Goal: Task Accomplishment & Management: Manage account settings

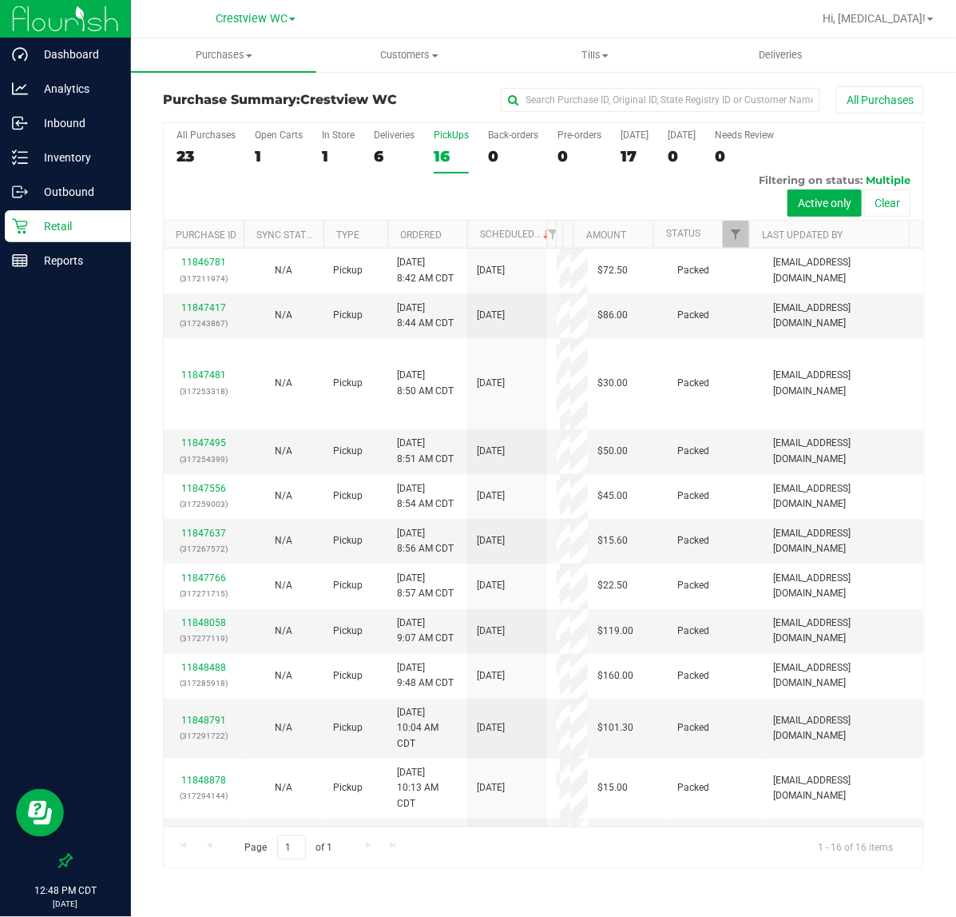
click at [430, 156] on div "All Purchases 23 Open Carts 1 In Store 1 Deliveries 6 PickUps 16 Back-orders 0 …" at bounding box center [544, 171] width 760 height 97
click at [439, 152] on div "16" at bounding box center [451, 156] width 35 height 18
click at [0, 0] on input "PickUps 16" at bounding box center [0, 0] width 0 height 0
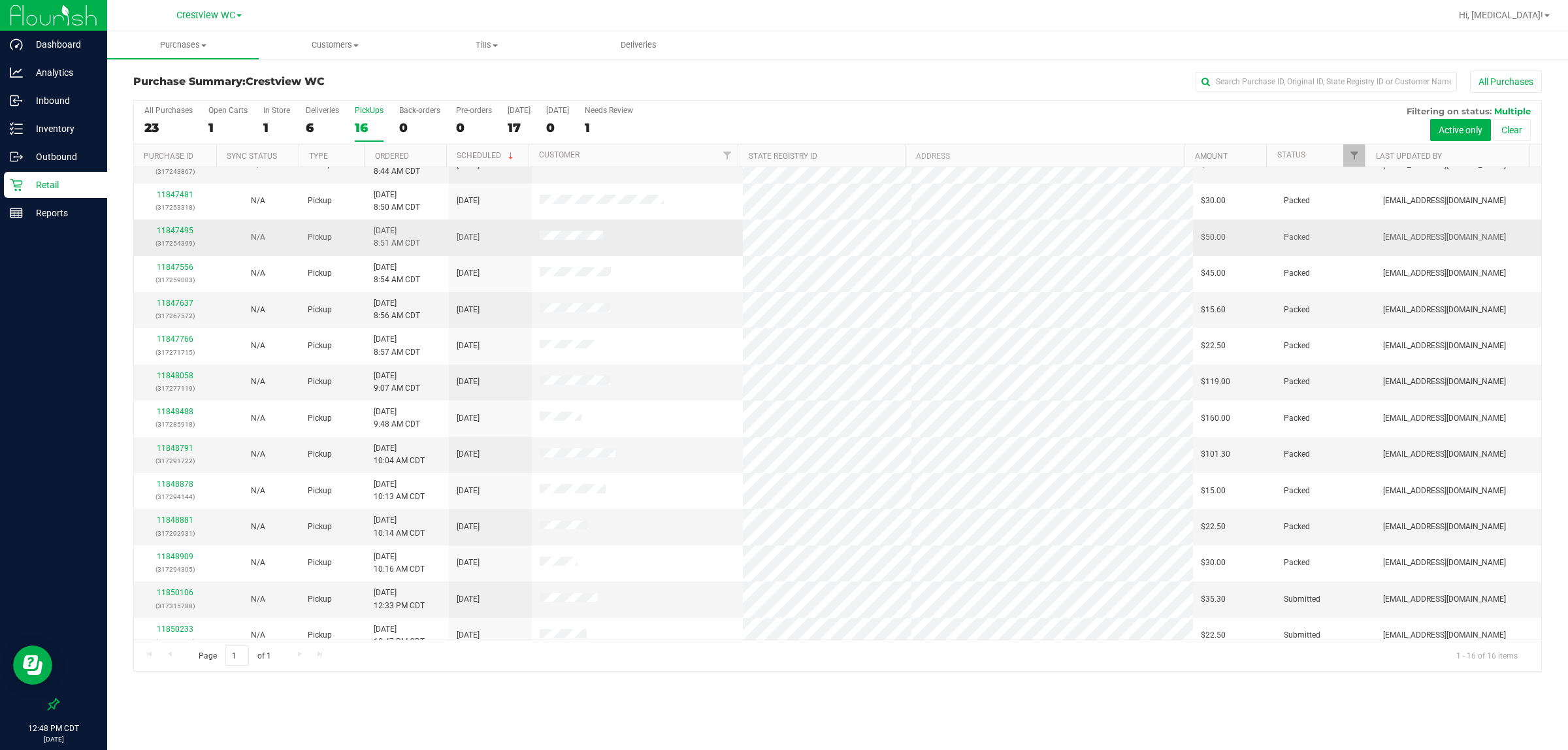
scroll to position [108, 0]
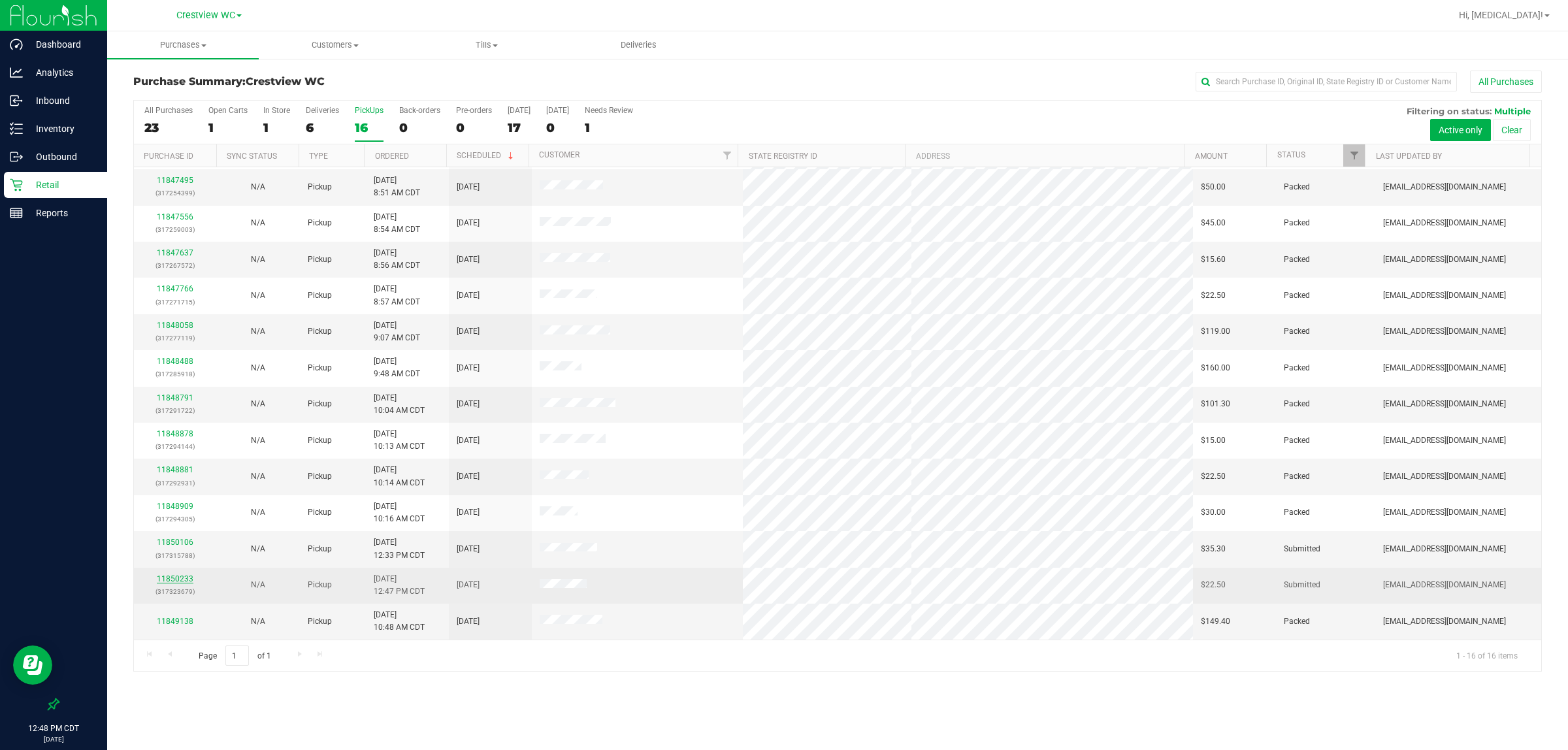
click at [174, 579] on link "11850233" at bounding box center [175, 578] width 37 height 9
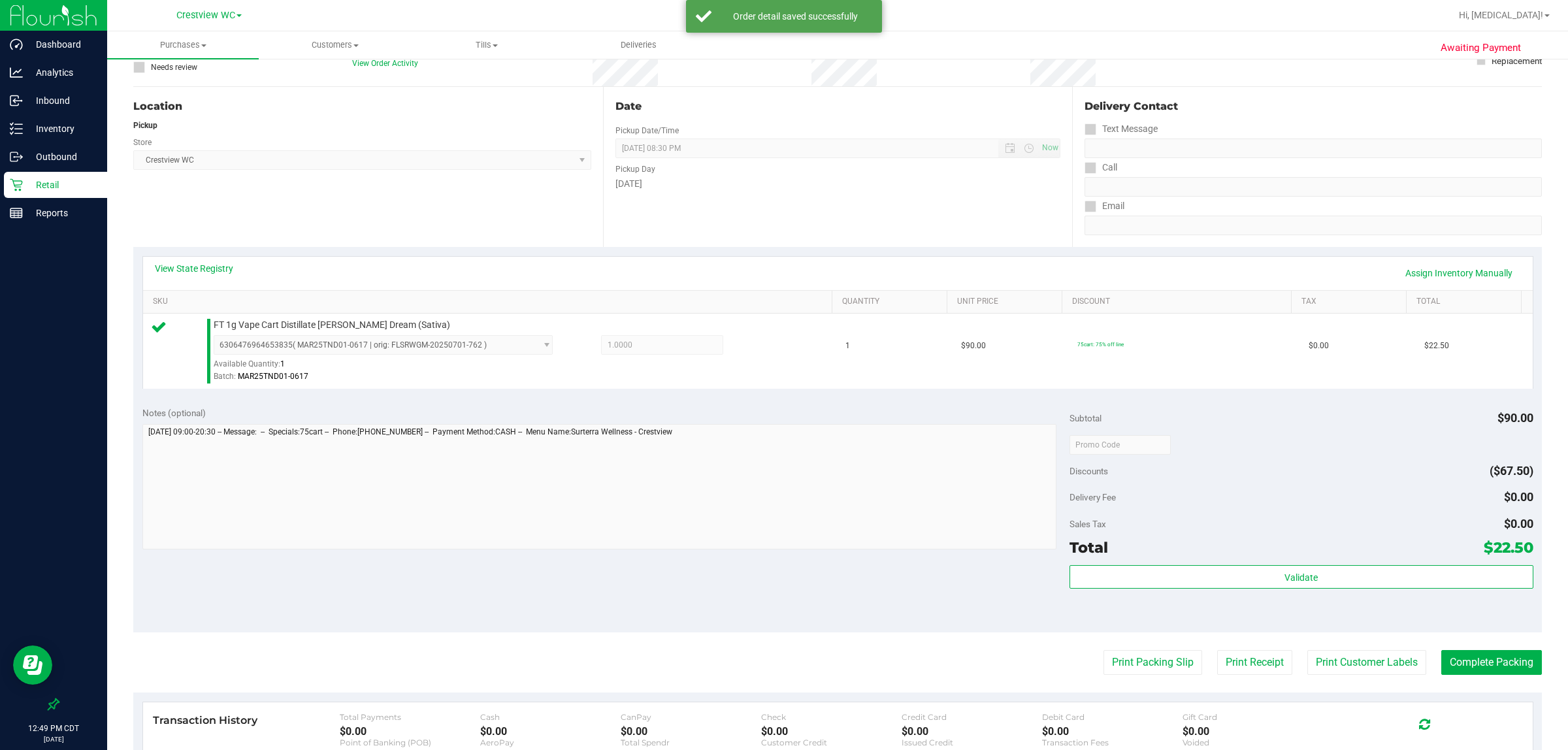
scroll to position [102, 0]
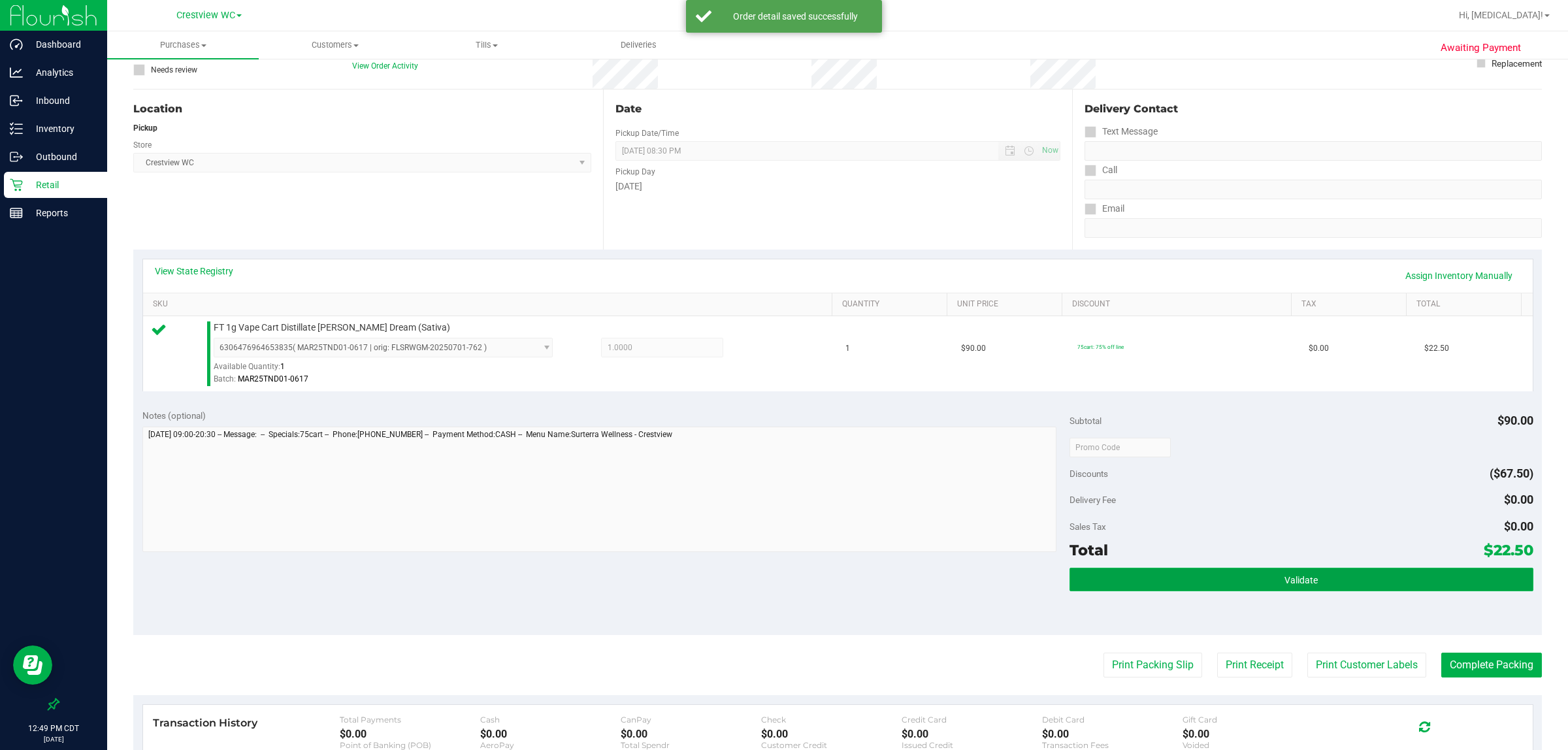
click at [1156, 581] on button "Validate" at bounding box center [1301, 579] width 464 height 24
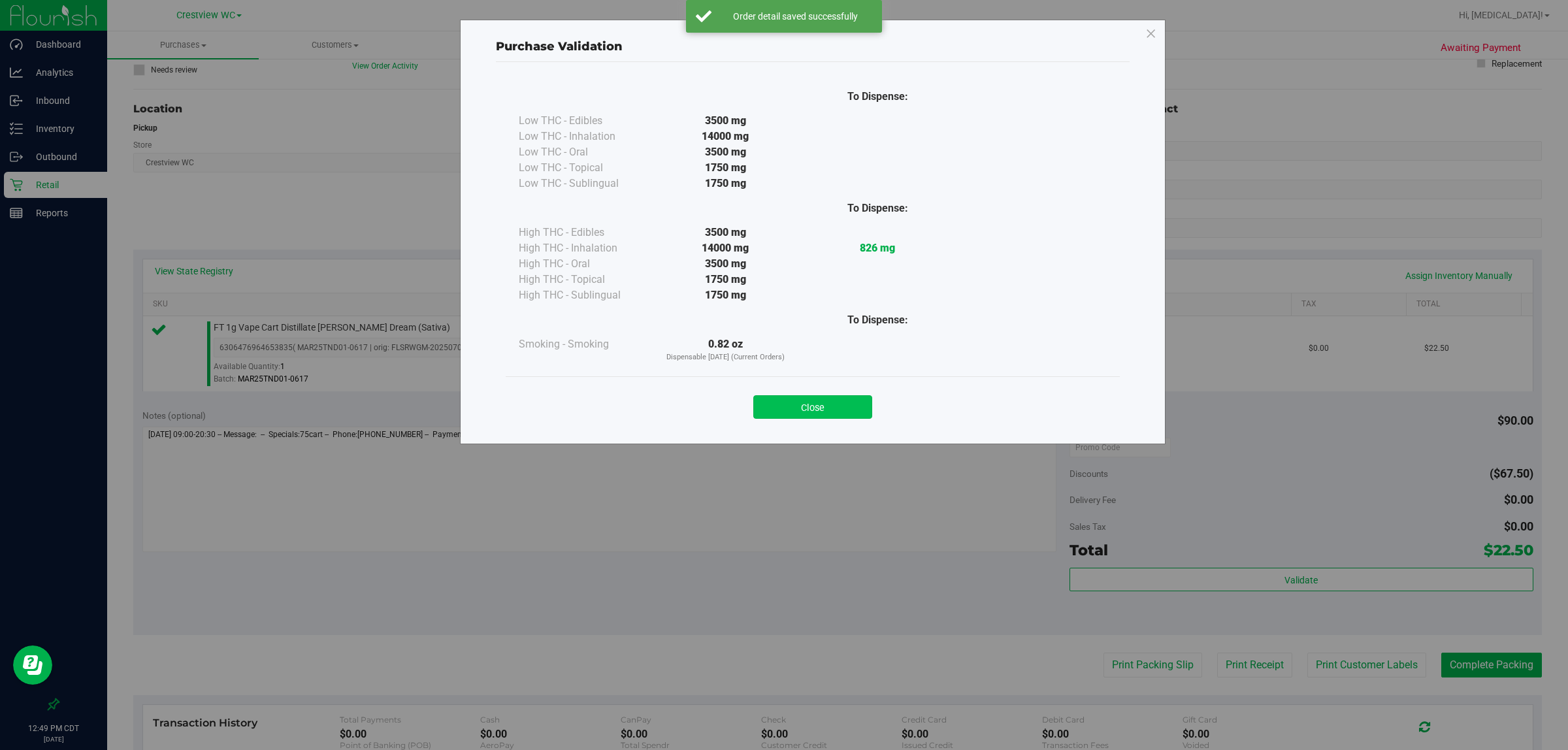
click at [802, 411] on button "Close" at bounding box center [812, 406] width 119 height 24
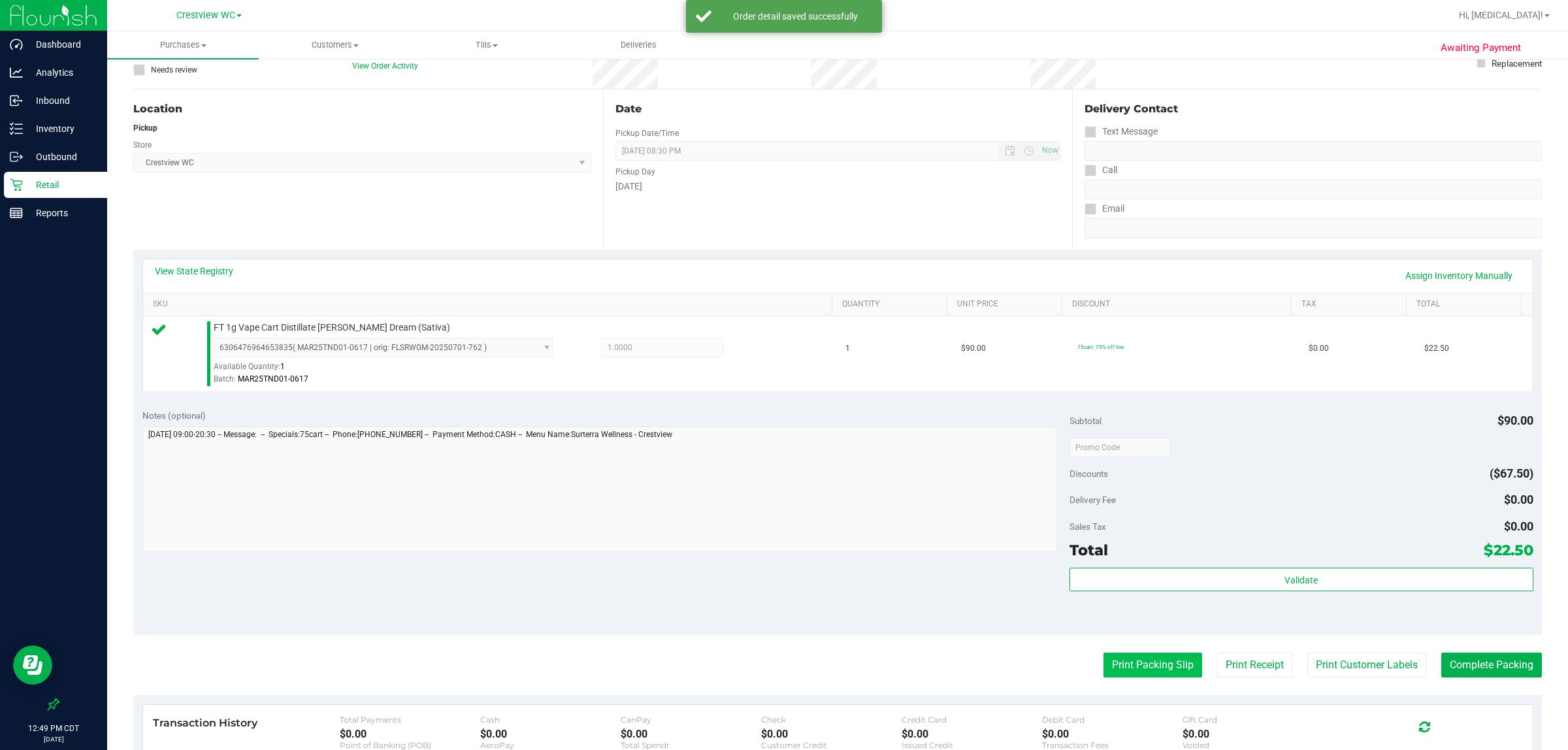
click at [1138, 660] on button "Print Packing Slip" at bounding box center [1153, 665] width 99 height 25
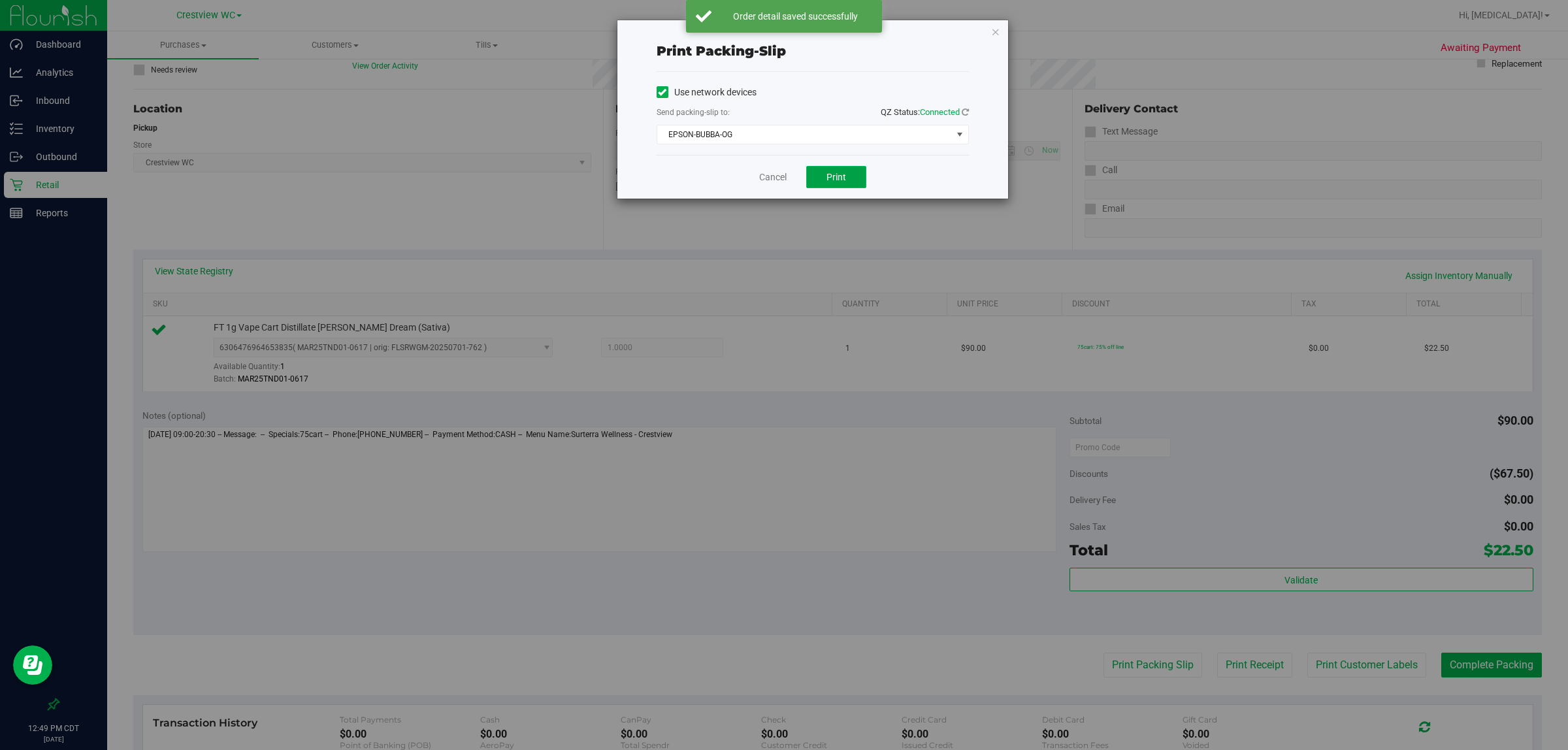
click at [821, 178] on button "Print" at bounding box center [836, 177] width 60 height 22
click at [775, 177] on link "Cancel" at bounding box center [773, 177] width 28 height 14
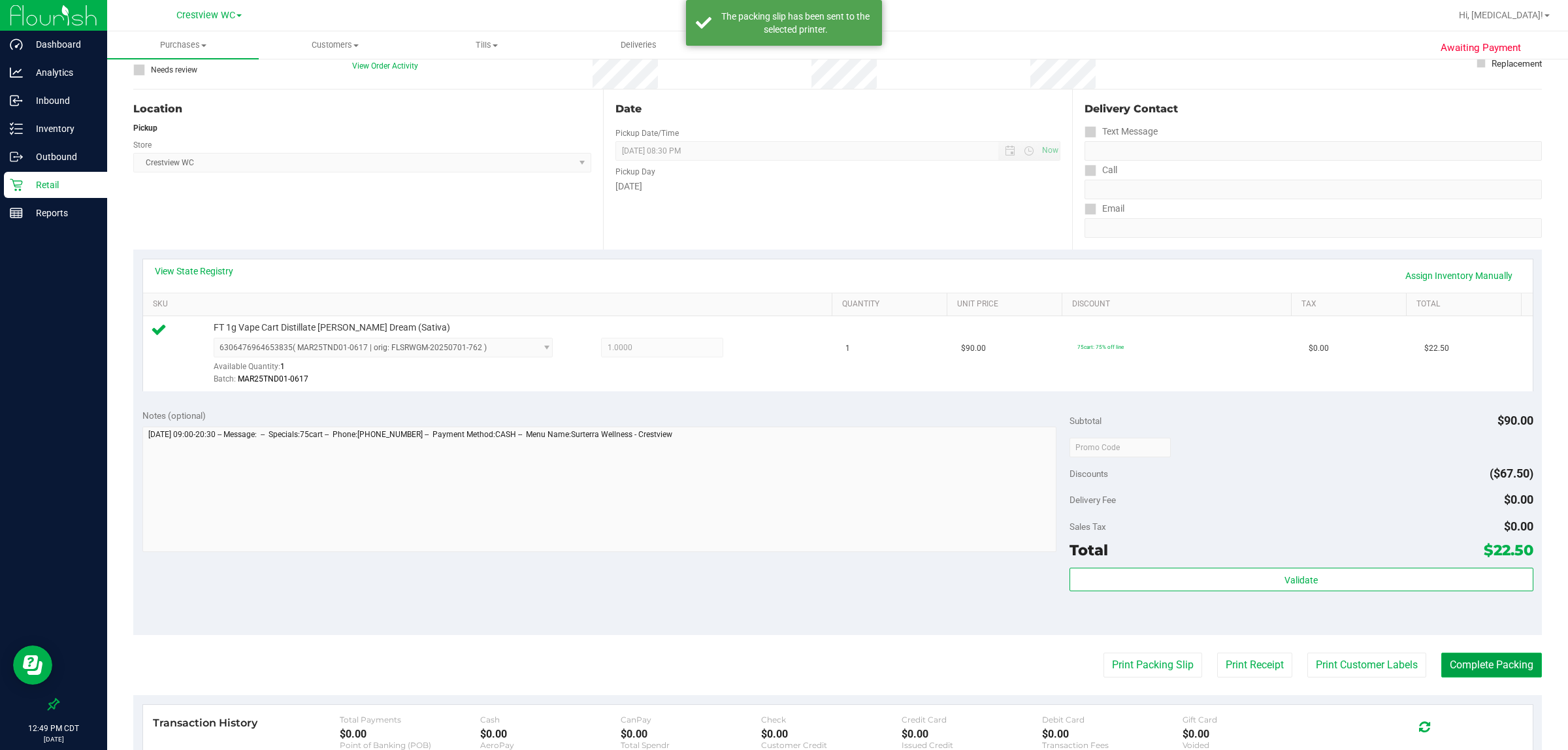
click at [1507, 667] on button "Complete Packing" at bounding box center [1491, 665] width 101 height 25
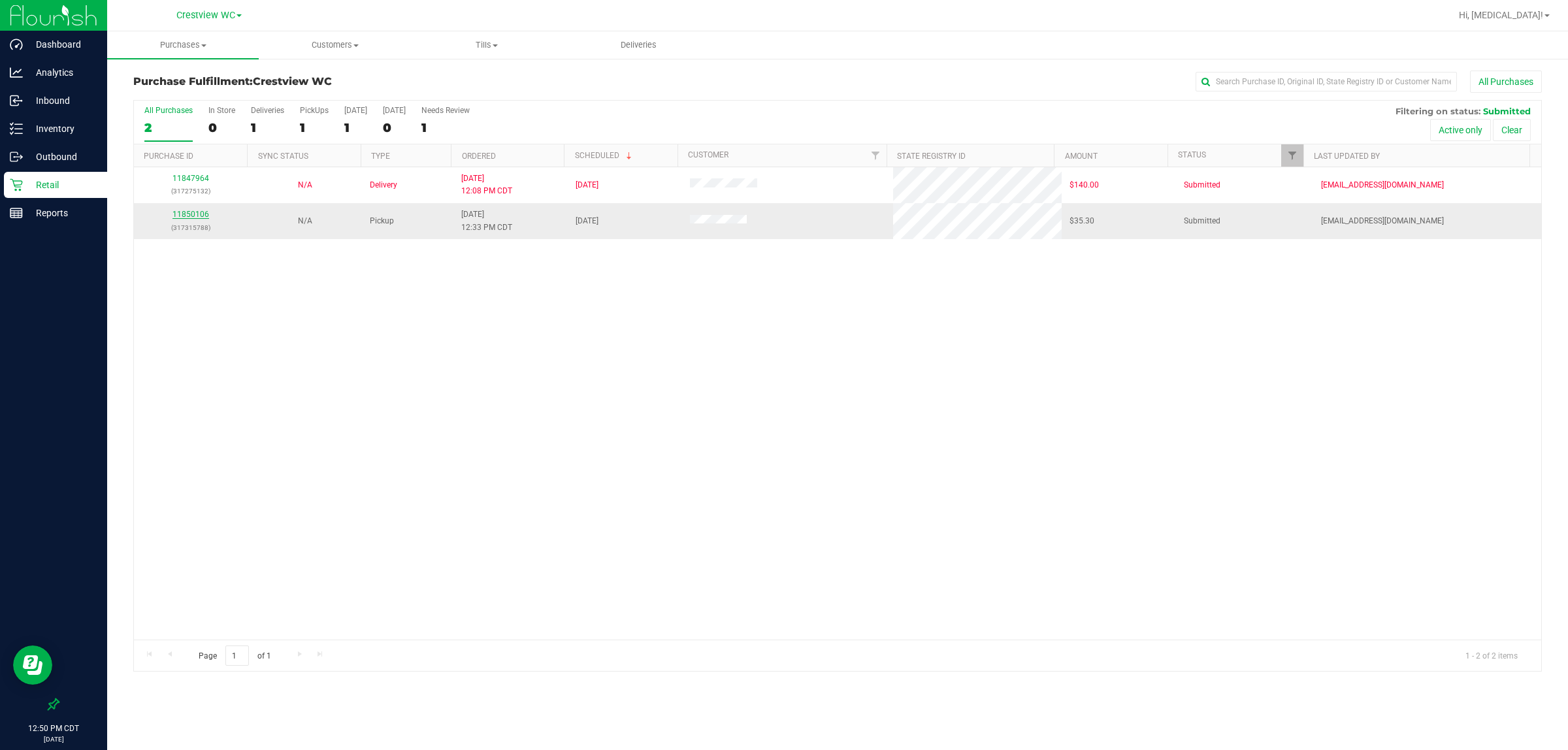
click at [194, 219] on link "11850106" at bounding box center [190, 213] width 37 height 9
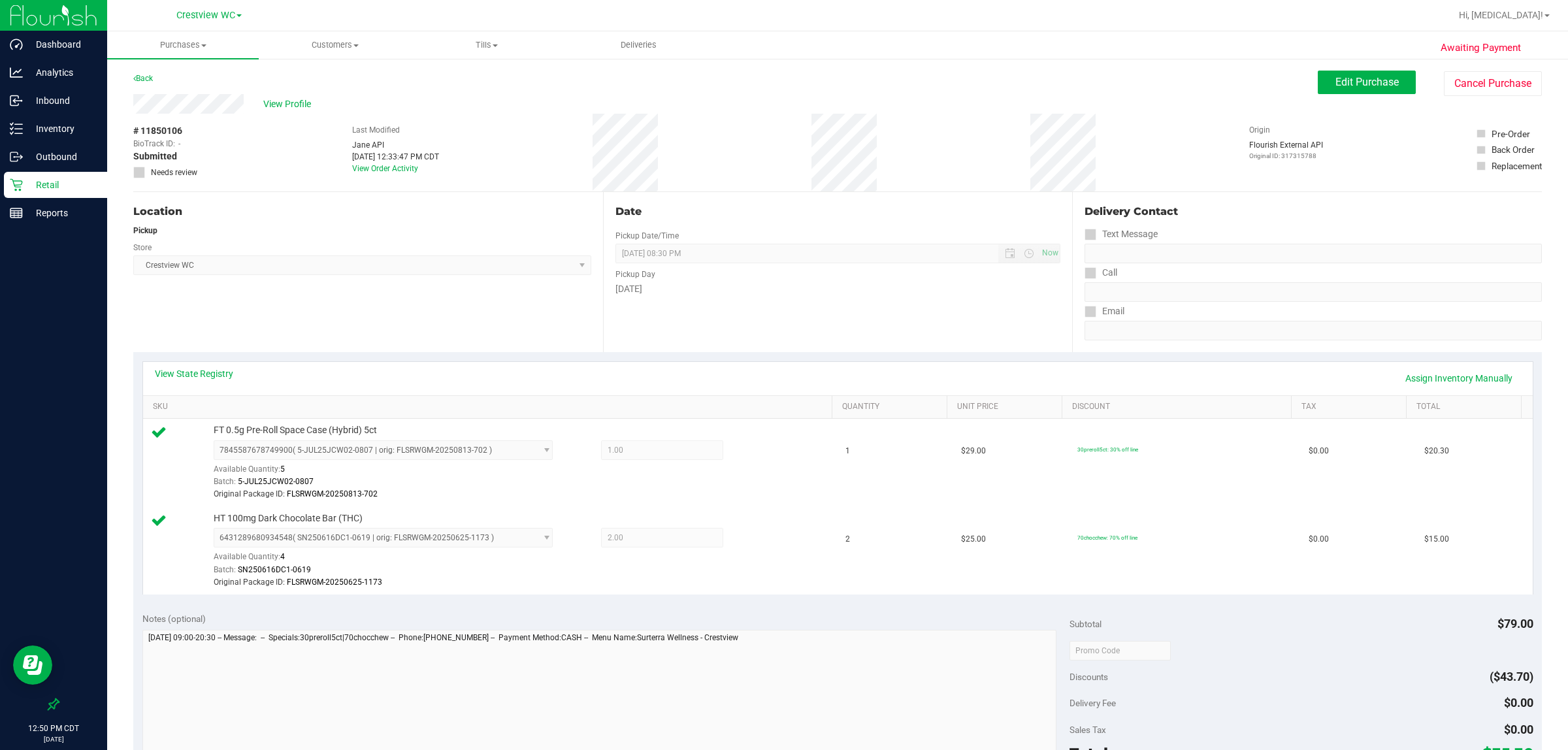
click at [57, 182] on p "Retail" at bounding box center [62, 185] width 78 height 16
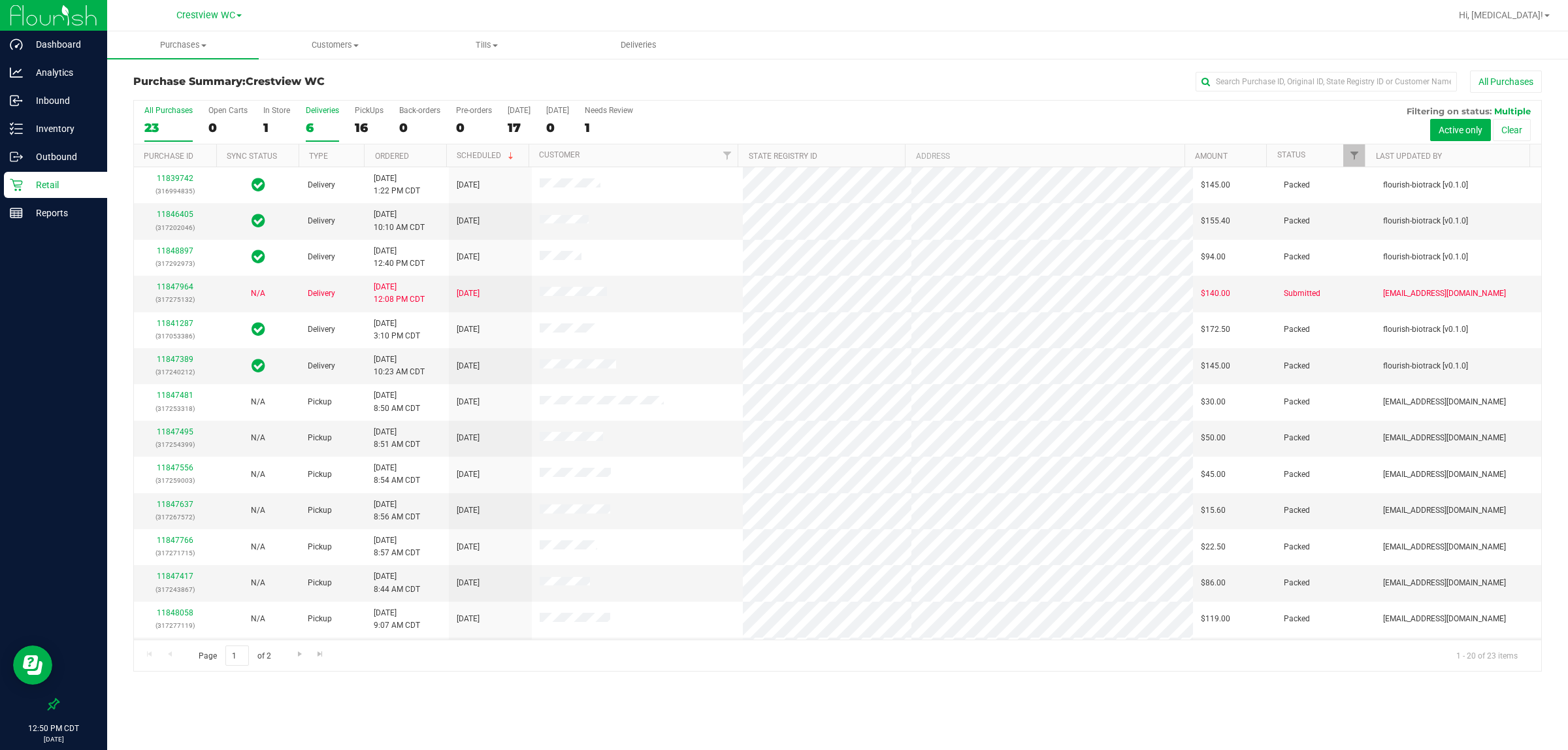
click at [324, 116] on label "Deliveries 6" at bounding box center [322, 124] width 34 height 36
click at [0, 0] on input "Deliveries 6" at bounding box center [0, 0] width 0 height 0
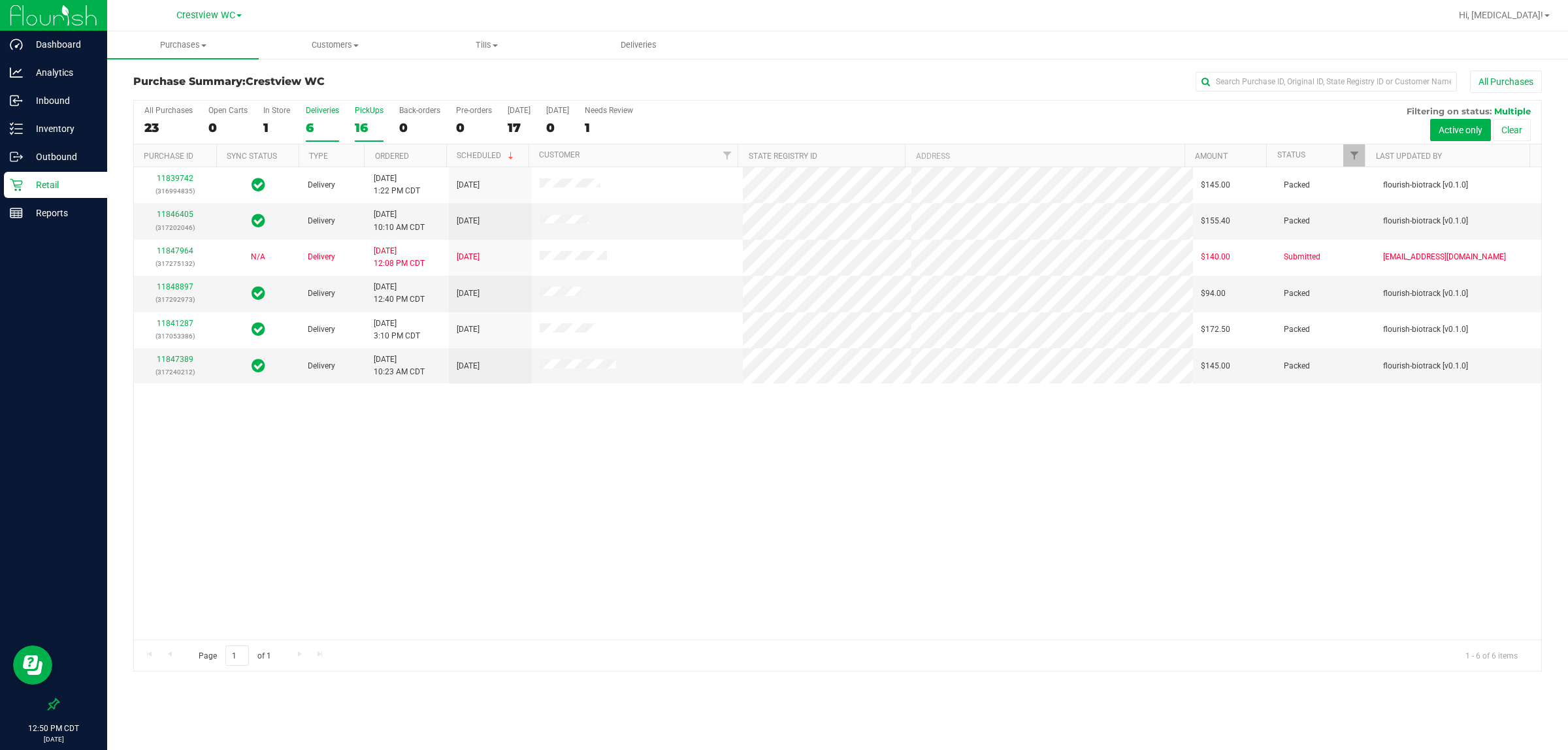
click at [365, 116] on label "PickUps 16" at bounding box center [369, 124] width 29 height 36
click at [0, 0] on input "PickUps 16" at bounding box center [0, 0] width 0 height 0
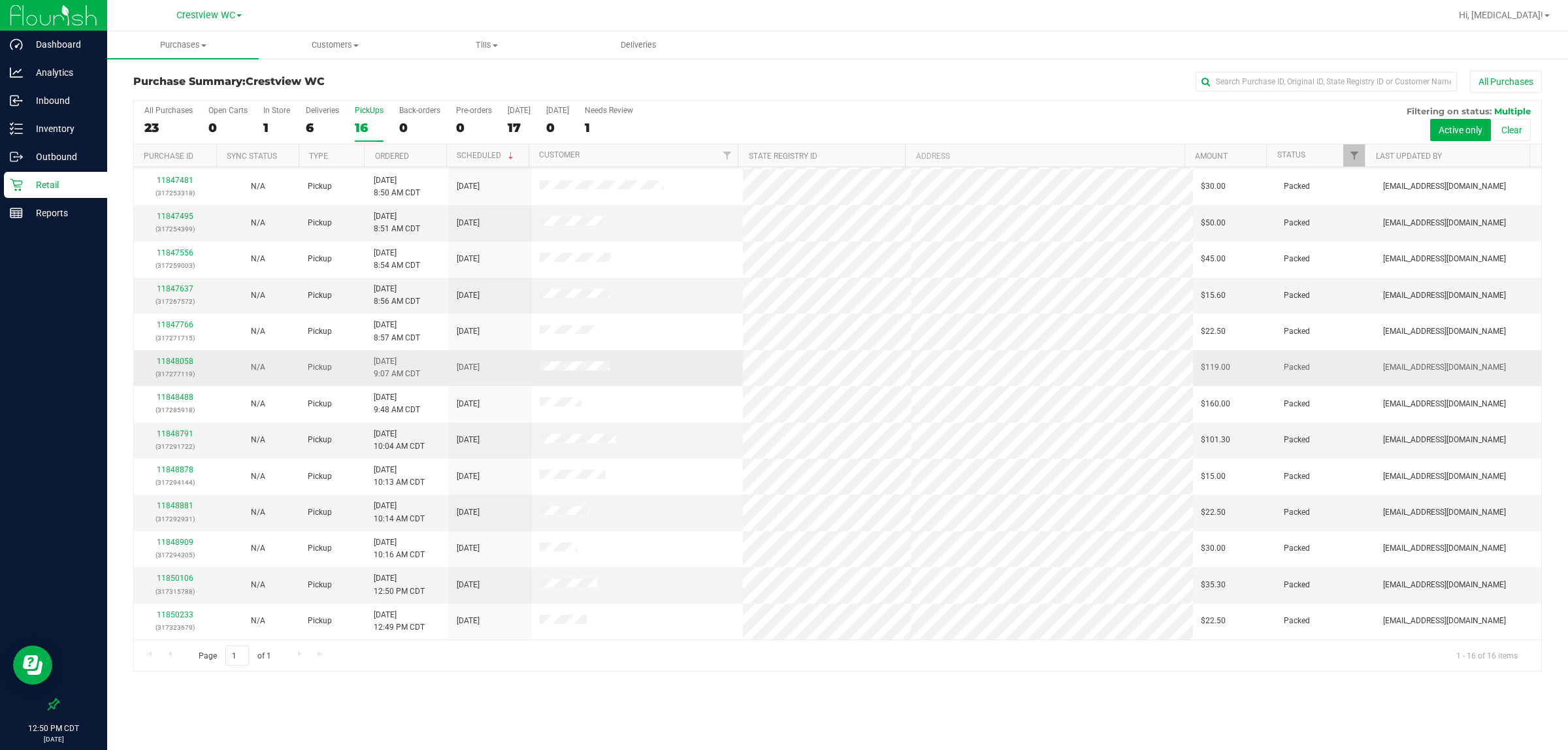
scroll to position [108, 0]
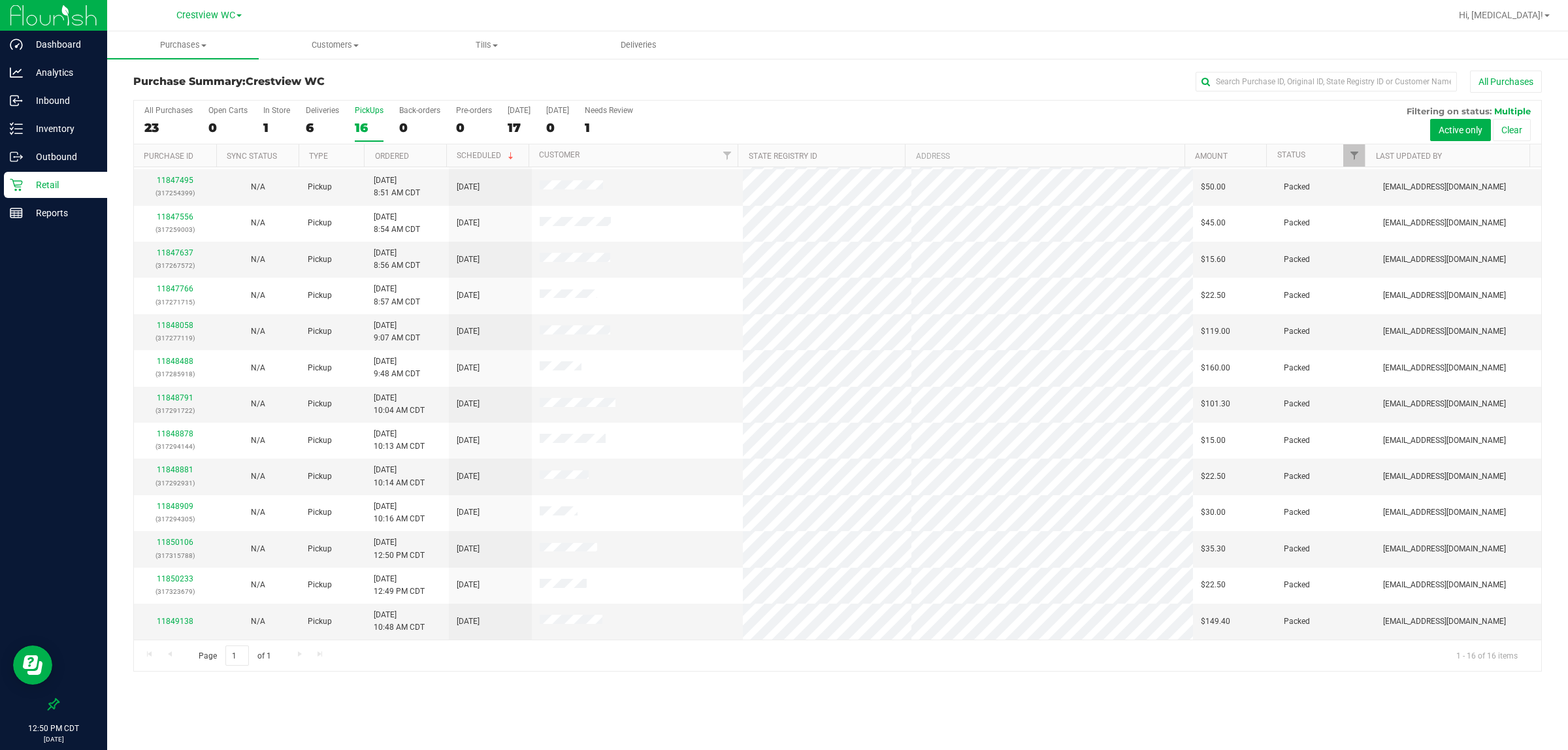
click at [970, 711] on div "Purchases Summary of purchases Fulfillment All purchases Customers All customer…" at bounding box center [837, 390] width 1461 height 719
click at [325, 115] on div "Deliveries" at bounding box center [322, 110] width 34 height 9
click at [0, 0] on input "Deliveries 6" at bounding box center [0, 0] width 0 height 0
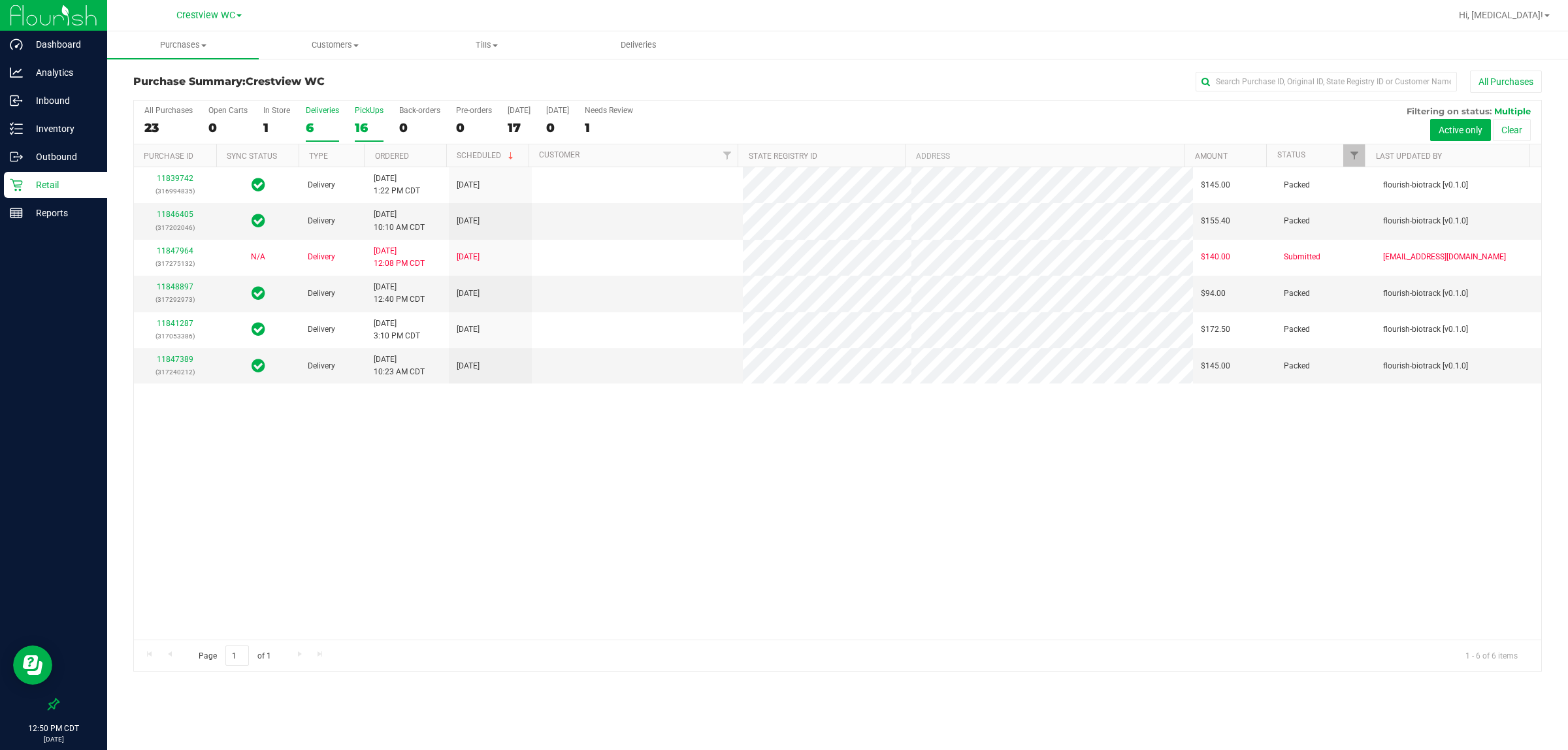
scroll to position [0, 0]
click at [187, 288] on link "11848897" at bounding box center [175, 286] width 37 height 9
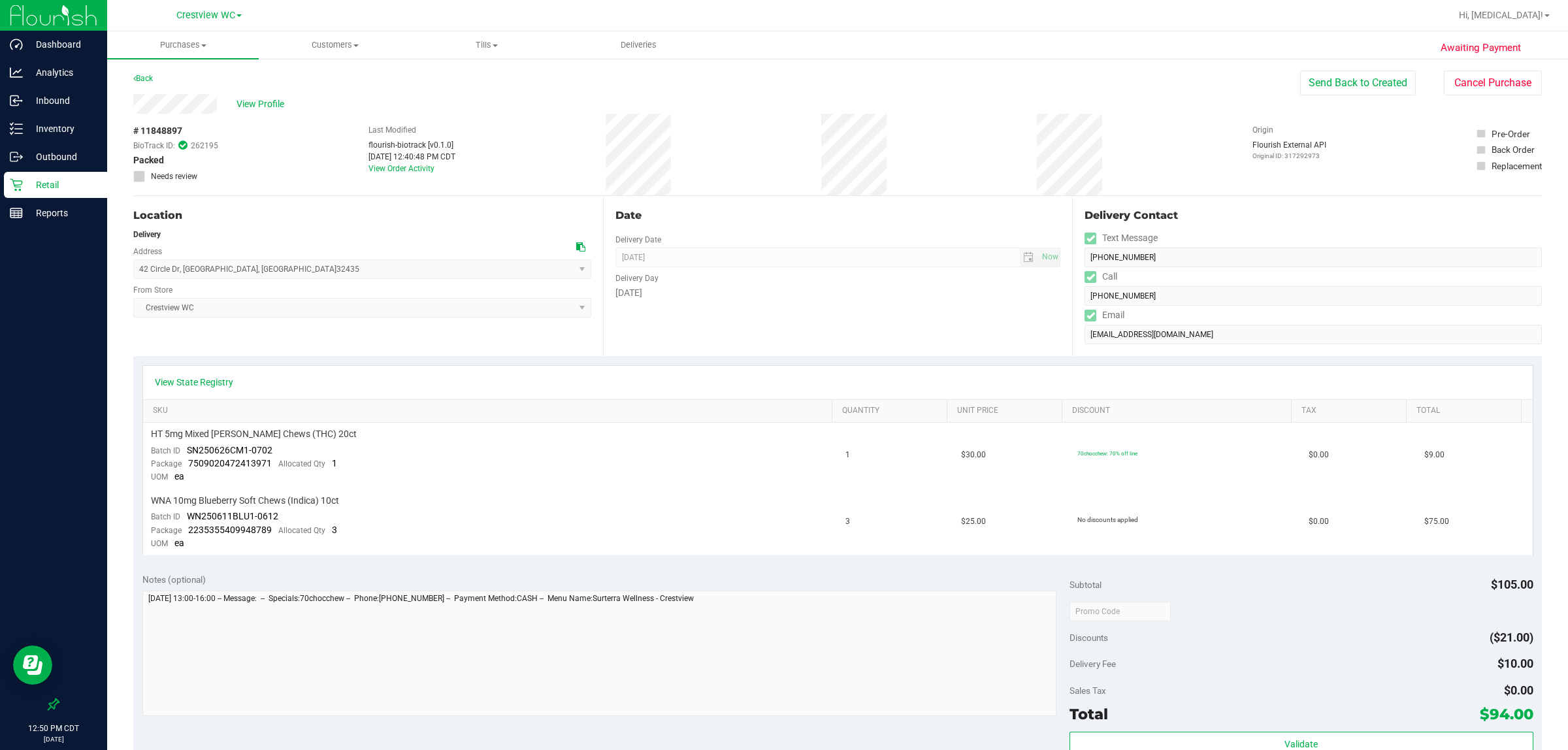
click at [69, 181] on p "Retail" at bounding box center [62, 185] width 78 height 16
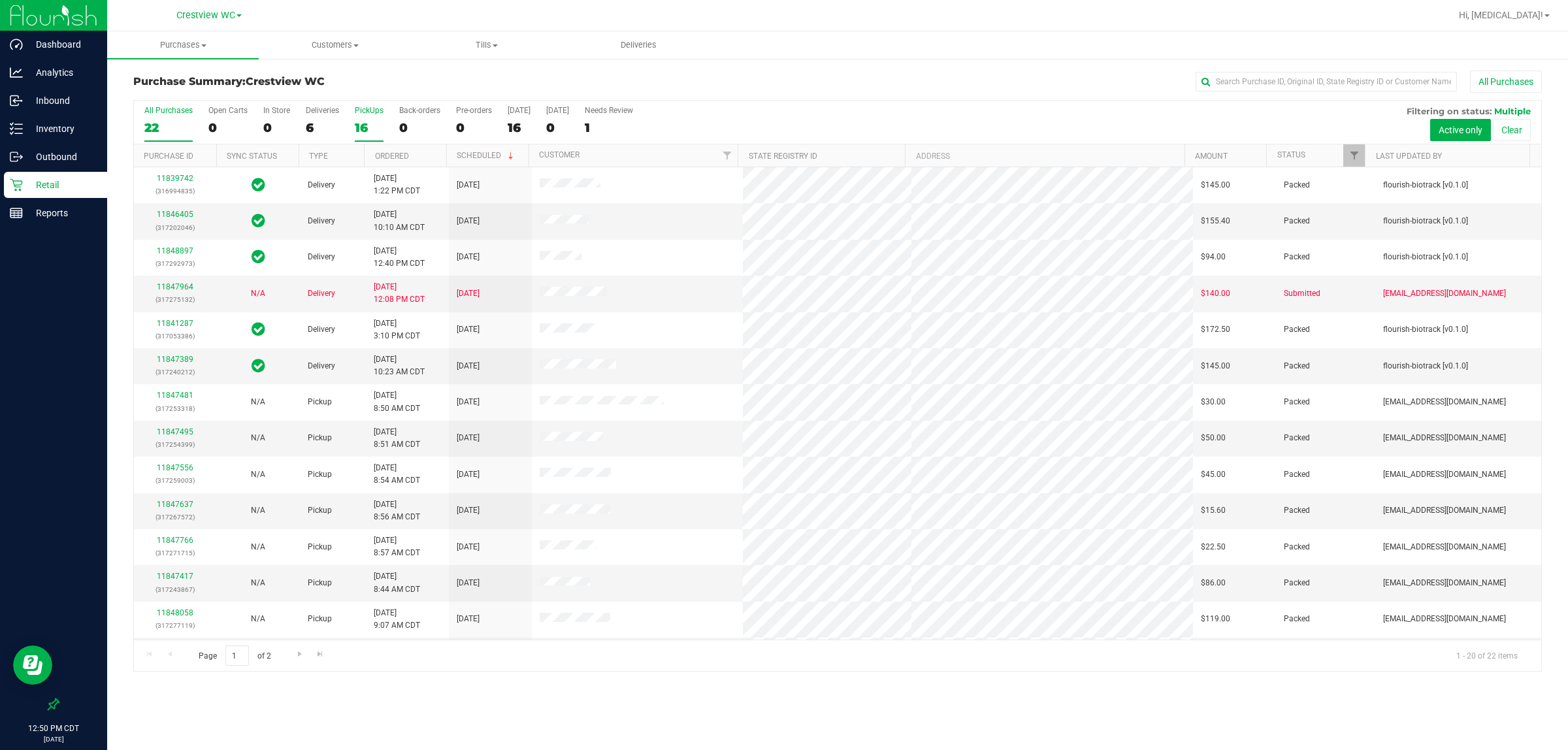
click at [372, 121] on div "16" at bounding box center [369, 128] width 29 height 15
click at [0, 0] on input "PickUps 16" at bounding box center [0, 0] width 0 height 0
click at [60, 190] on p "Retail" at bounding box center [62, 185] width 78 height 16
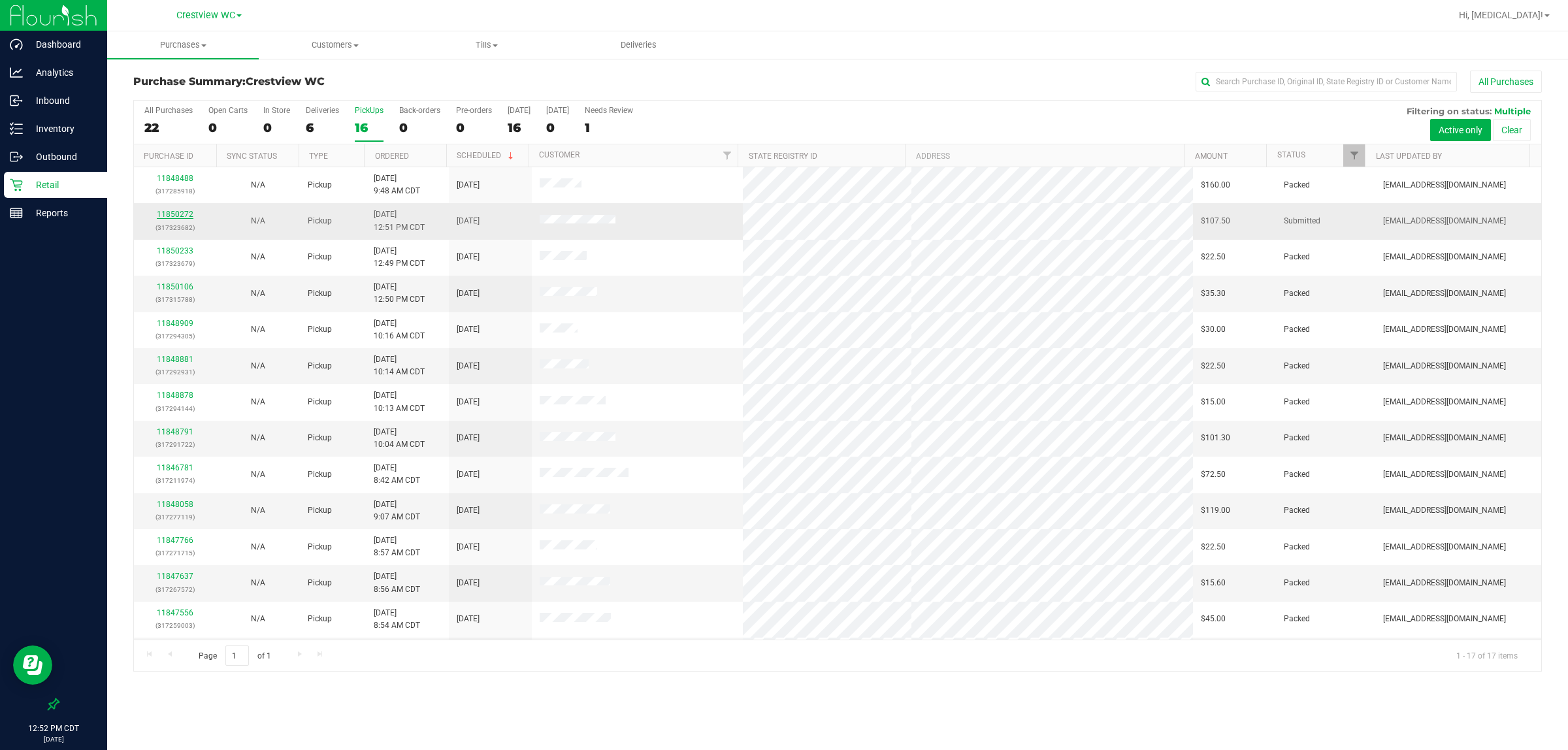
click at [177, 214] on link "11850272" at bounding box center [175, 213] width 37 height 9
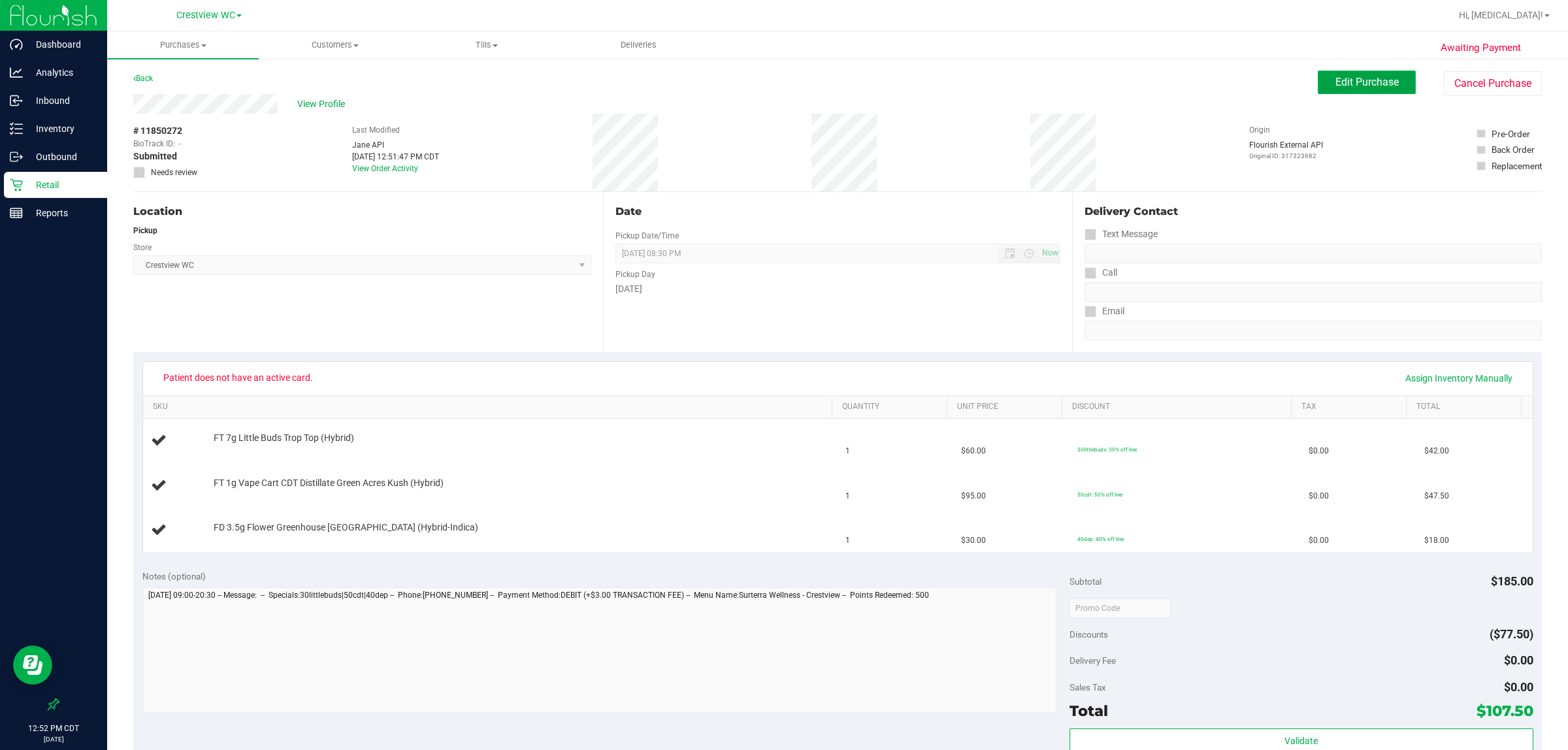
click at [1346, 75] on button "Edit Purchase" at bounding box center [1367, 82] width 98 height 24
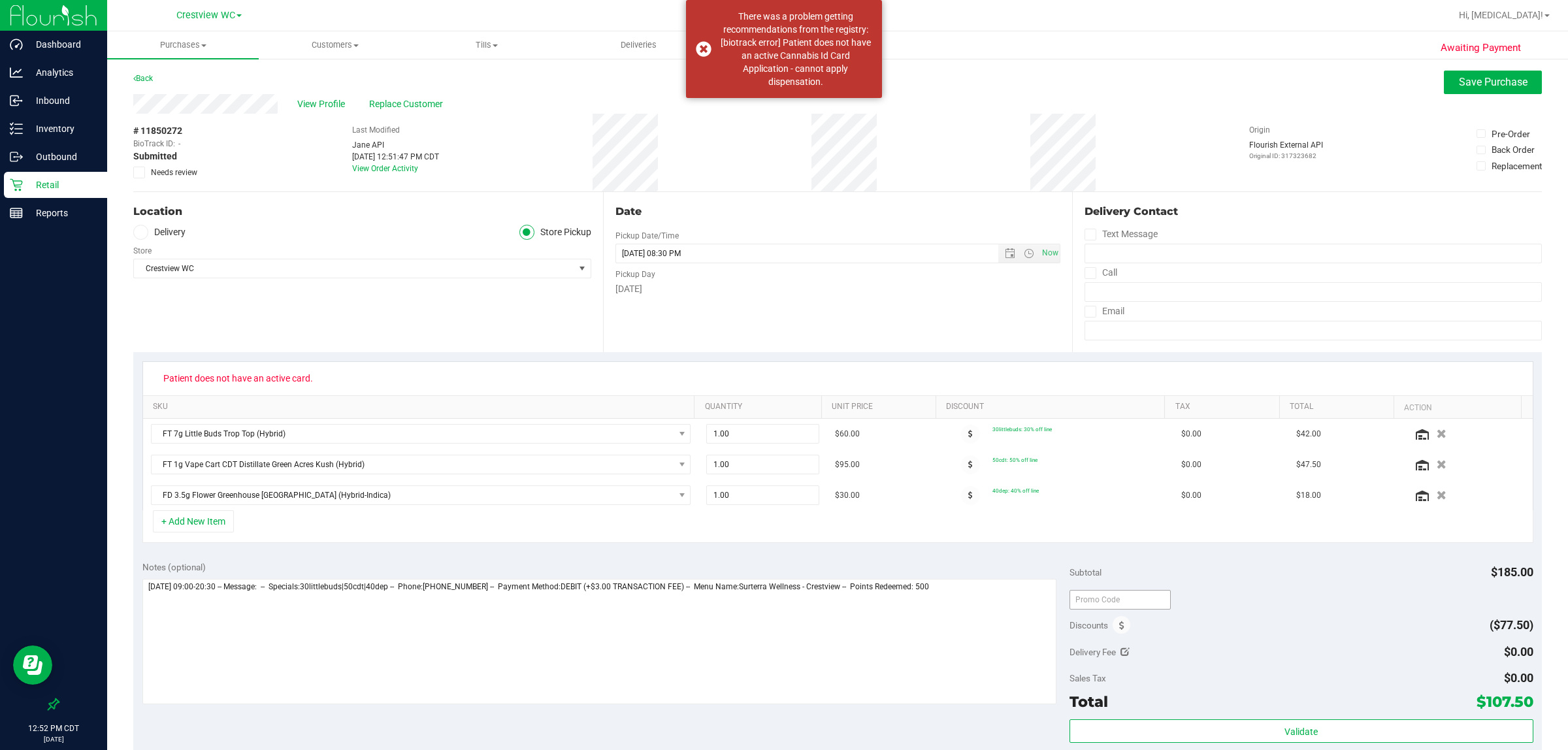
scroll to position [82, 0]
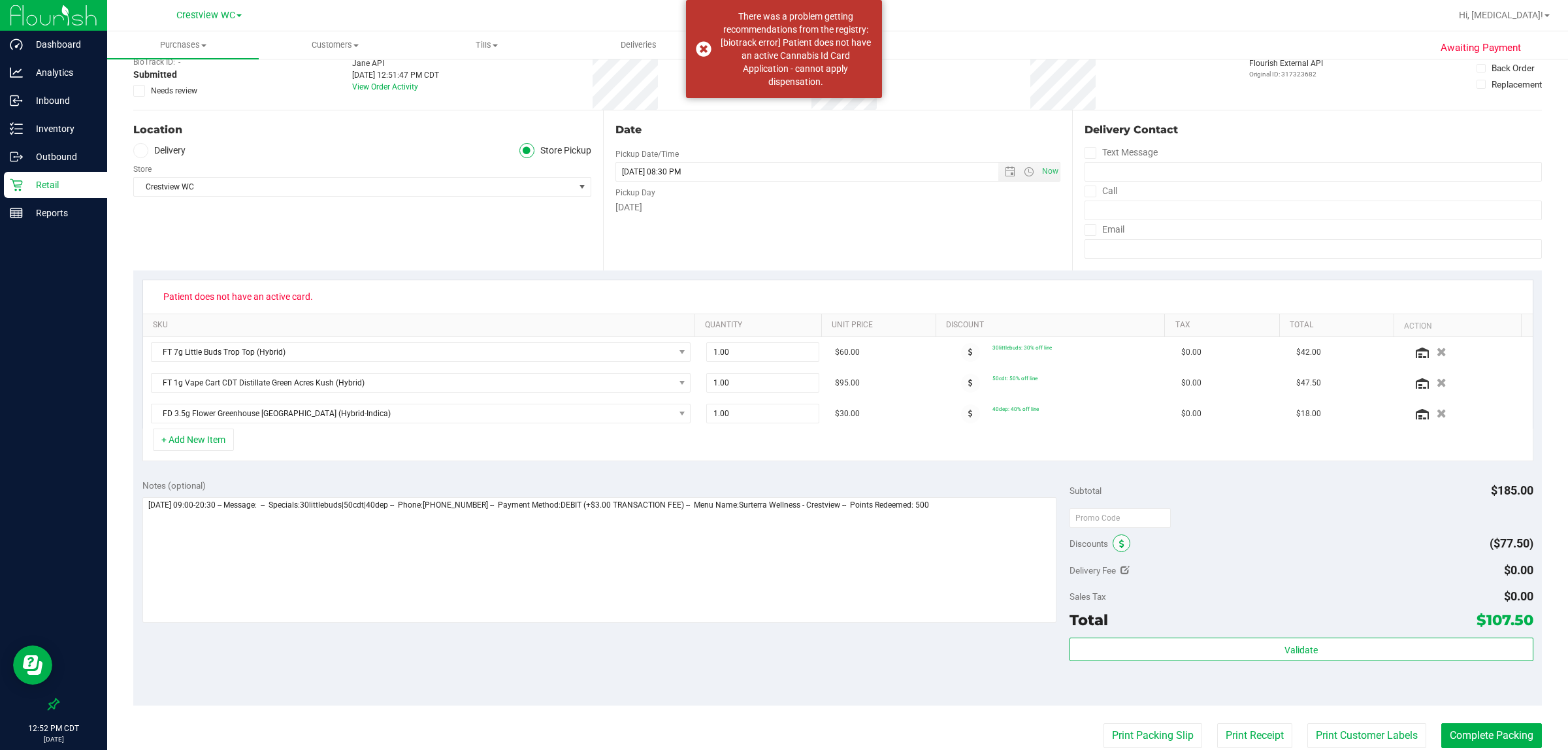
click at [1119, 546] on icon at bounding box center [1122, 544] width 5 height 9
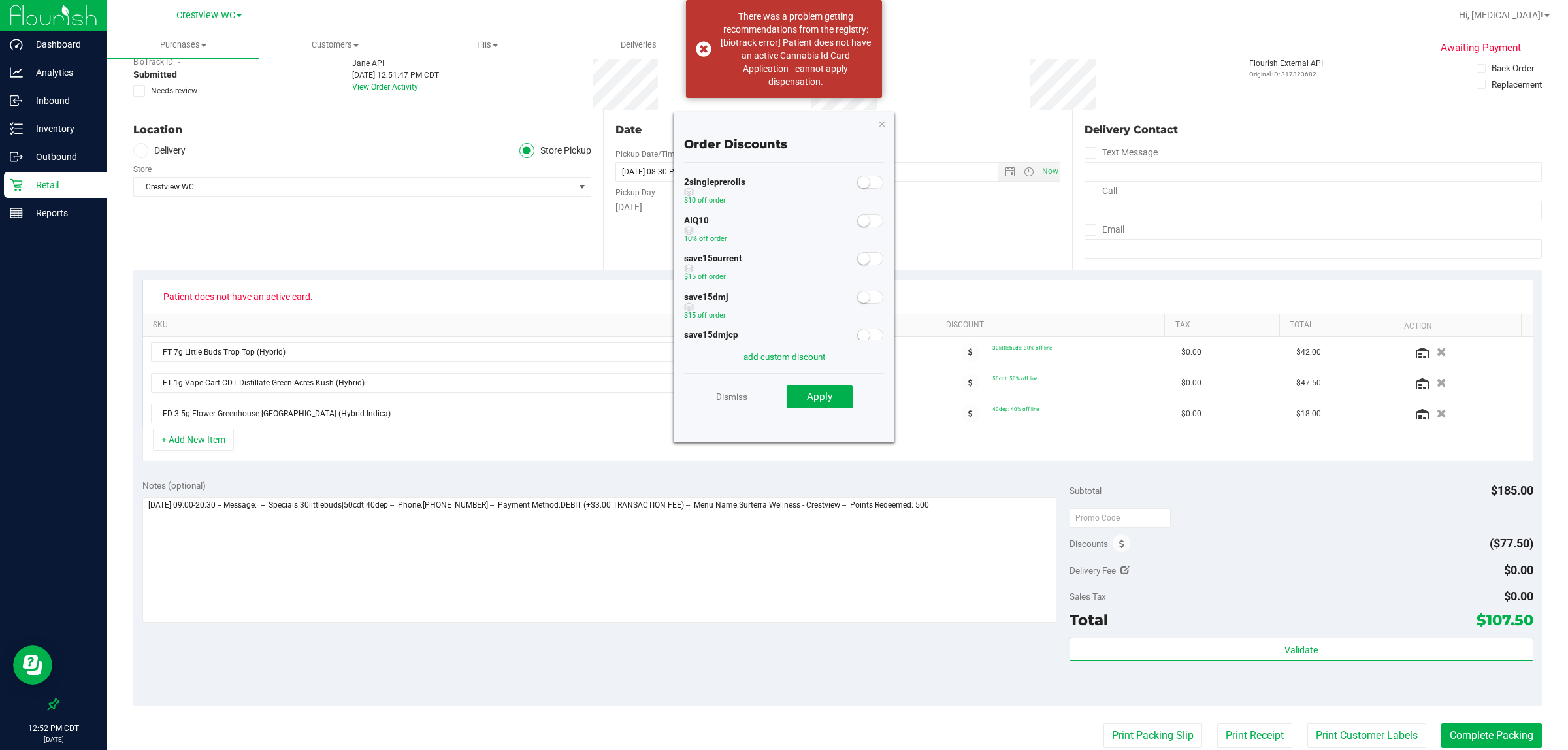
click at [858, 222] on small at bounding box center [863, 221] width 11 height 11
click at [828, 399] on span "Apply" at bounding box center [819, 397] width 25 height 11
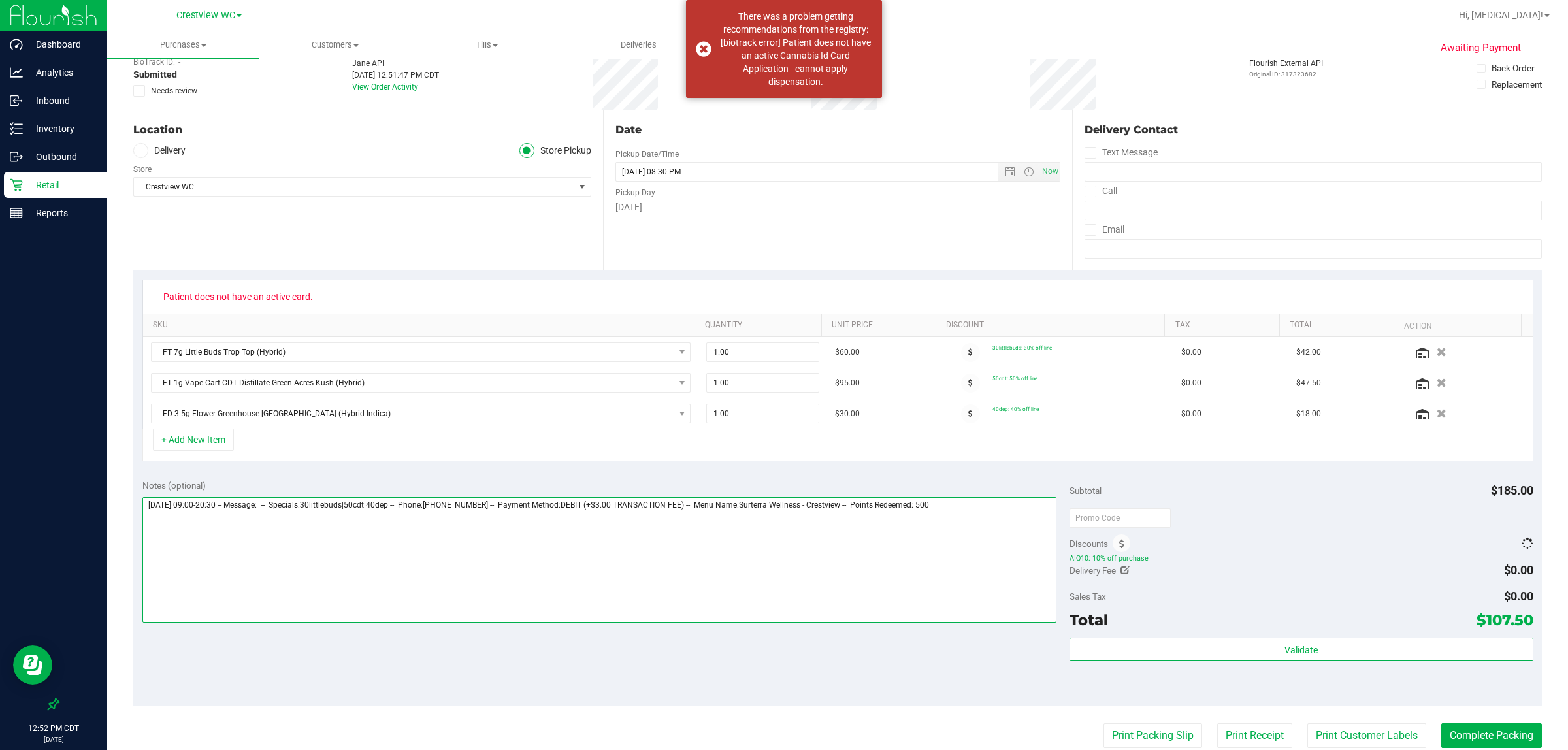
click at [988, 553] on textarea at bounding box center [599, 559] width 914 height 125
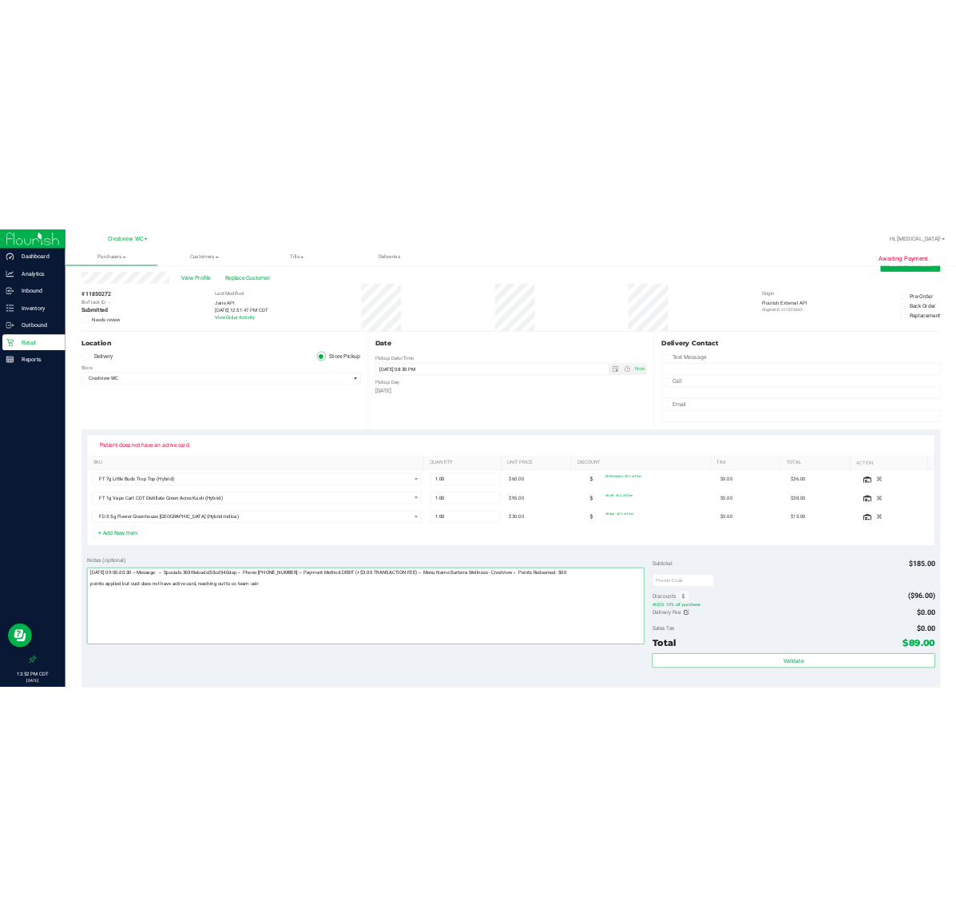
scroll to position [0, 0]
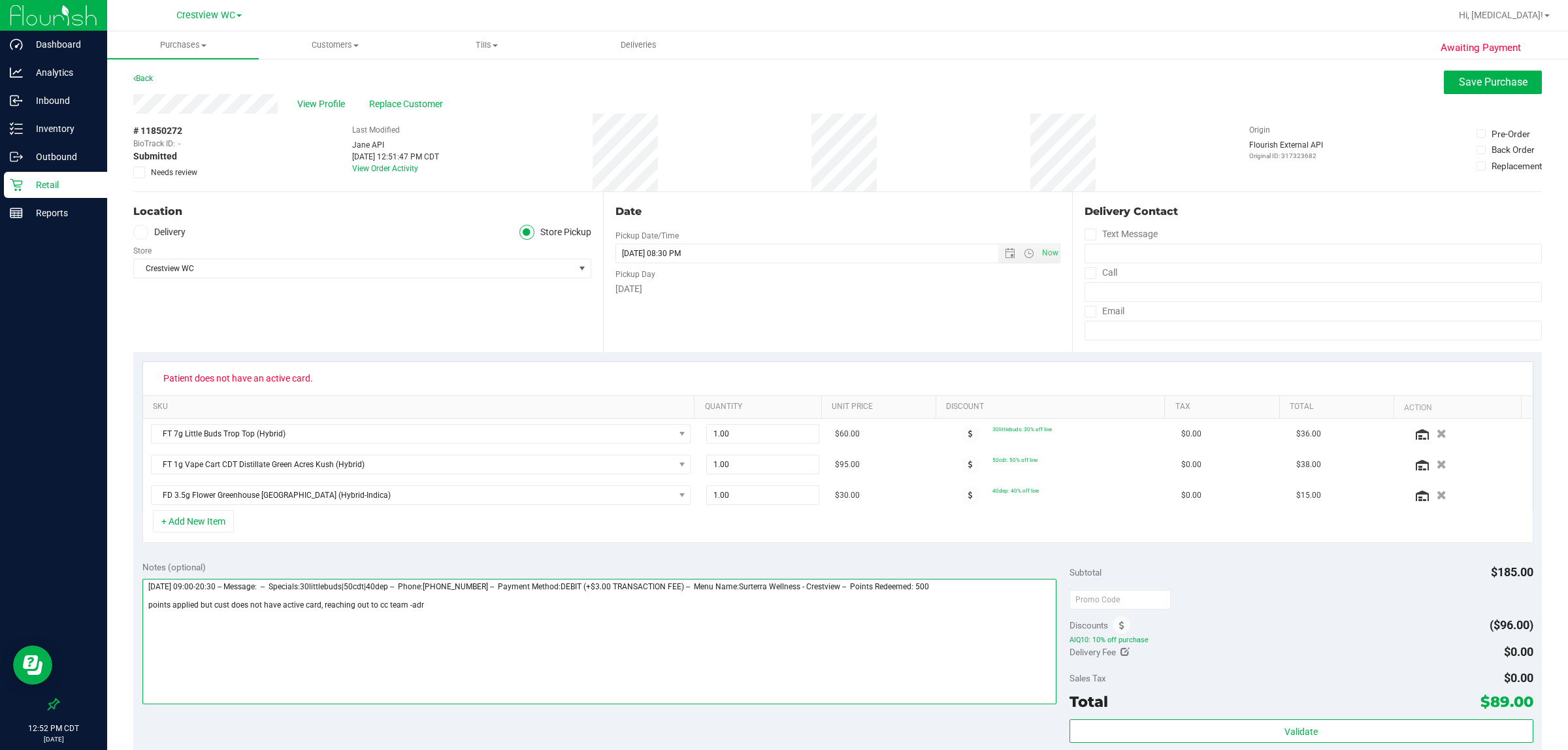
type textarea "[DATE] 09:00-20:30 -- Message: -- Specials:30littlebuds|50cdt|40dep -- Phone:[P…"
click at [168, 174] on span "Needs review" at bounding box center [174, 173] width 47 height 11
click at [0, 0] on input "Needs review" at bounding box center [0, 0] width 0 height 0
click at [1464, 70] on div "Awaiting Payment Back Save Purchase View Profile Replace Customer # 11850272 Bi…" at bounding box center [837, 587] width 1461 height 1061
click at [1460, 87] on span "Save Purchase" at bounding box center [1493, 82] width 69 height 12
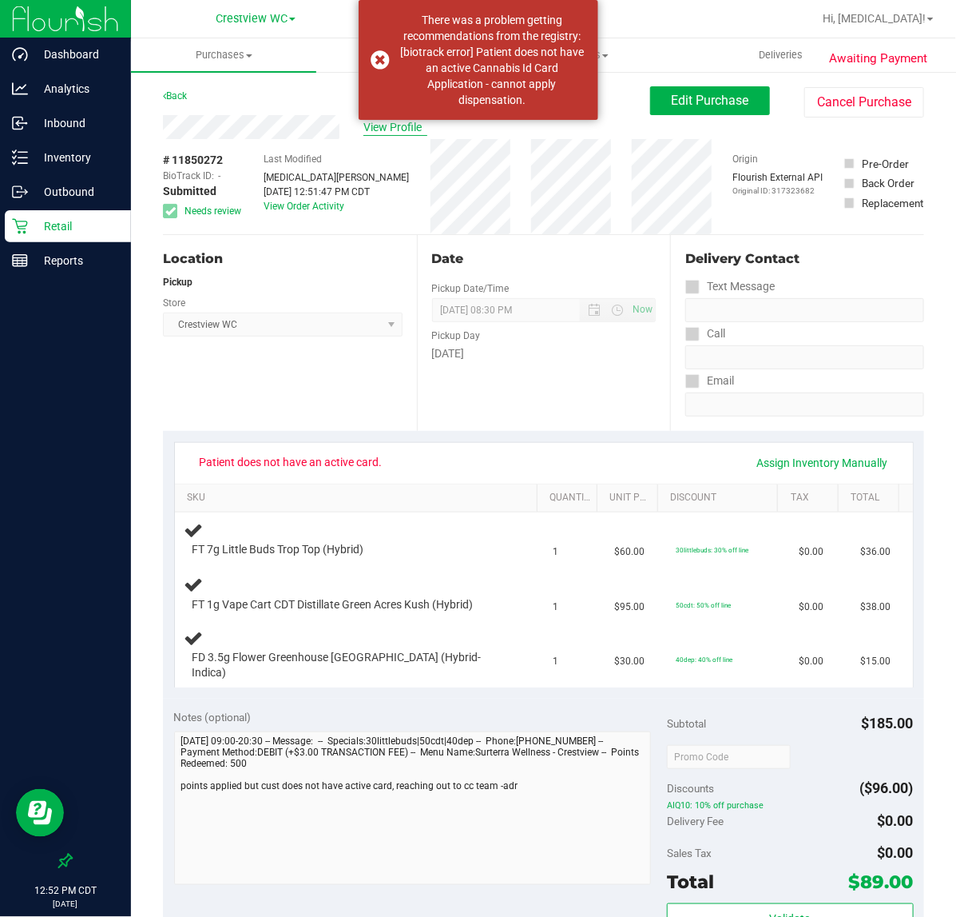
click at [400, 122] on span "View Profile" at bounding box center [396, 127] width 64 height 17
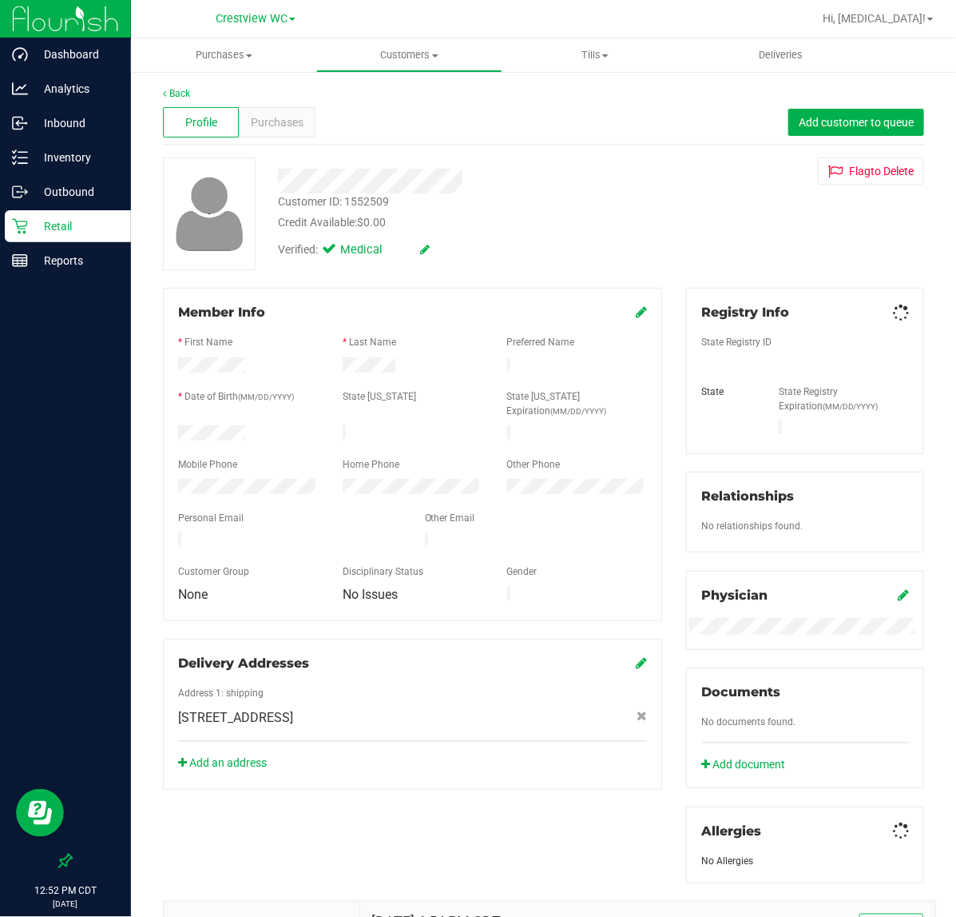
click at [382, 205] on div "Customer ID: 1552509" at bounding box center [333, 201] width 111 height 17
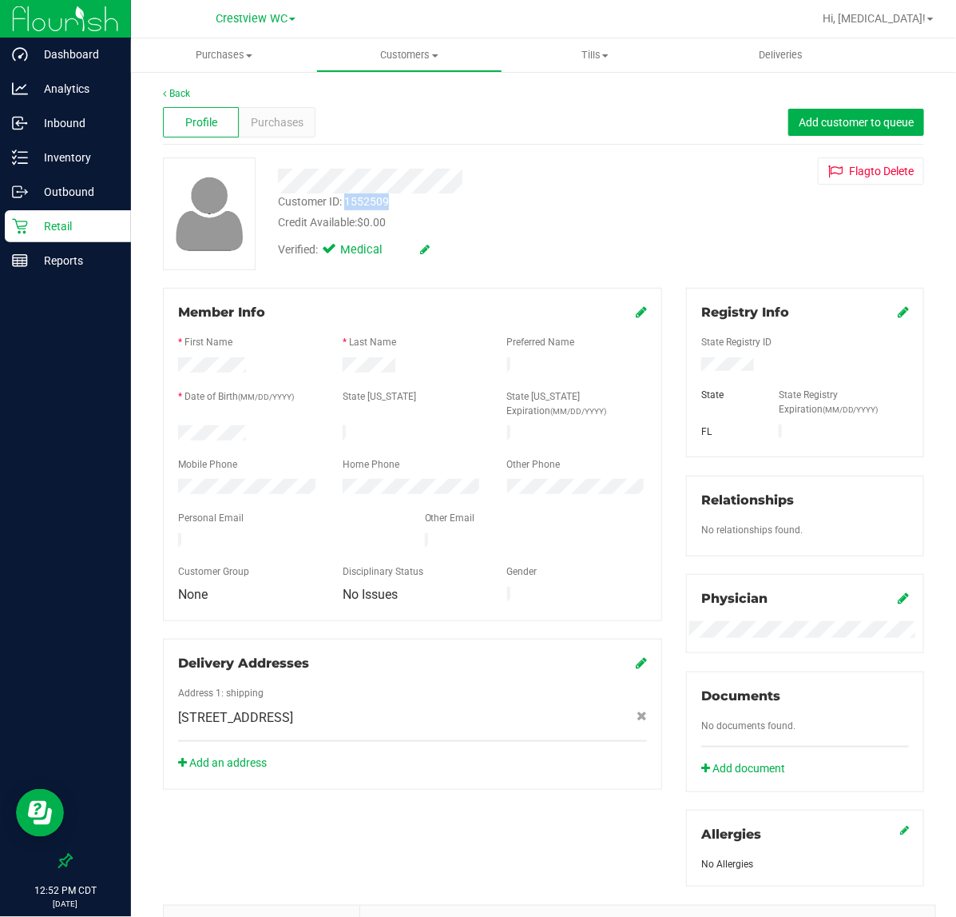
click at [382, 205] on div "Customer ID: 1552509" at bounding box center [333, 201] width 111 height 17
copy div "1552509"
click at [518, 233] on div "Verified: Medical" at bounding box center [462, 248] width 393 height 35
click at [373, 202] on div "Customer ID: 1552509" at bounding box center [333, 201] width 111 height 17
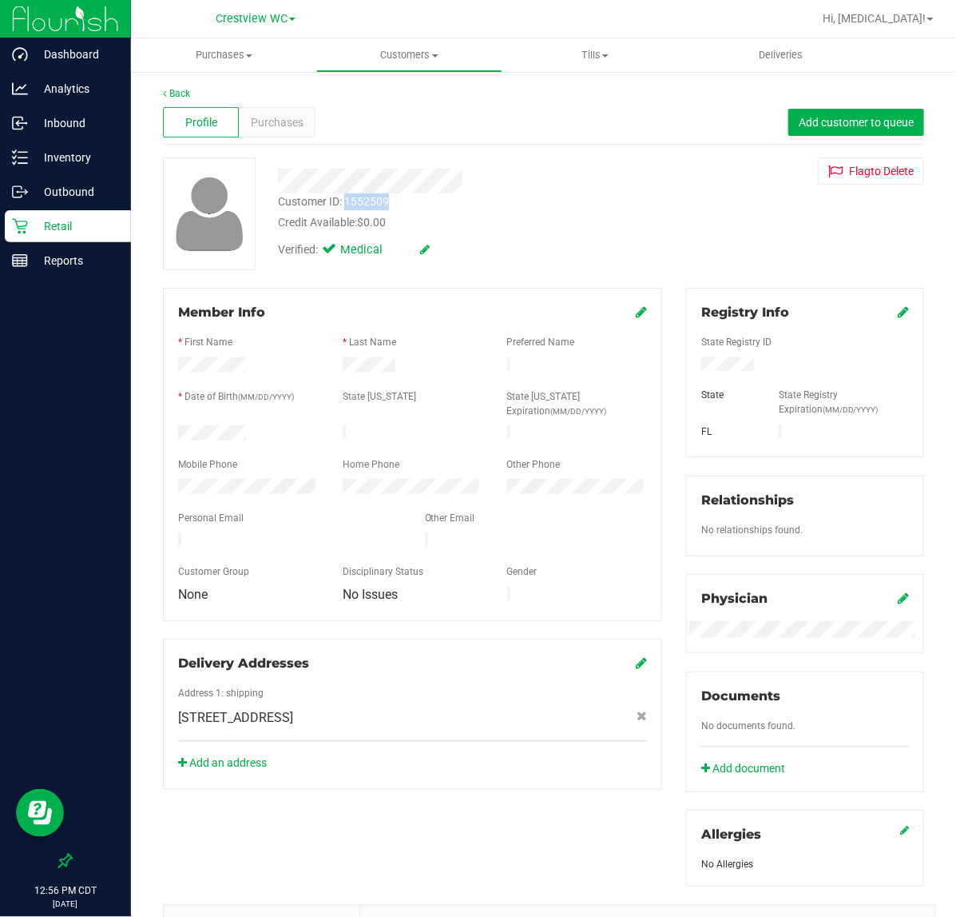
copy div "1552509"
click at [583, 225] on div "Credit Available: $0.00" at bounding box center [462, 222] width 369 height 17
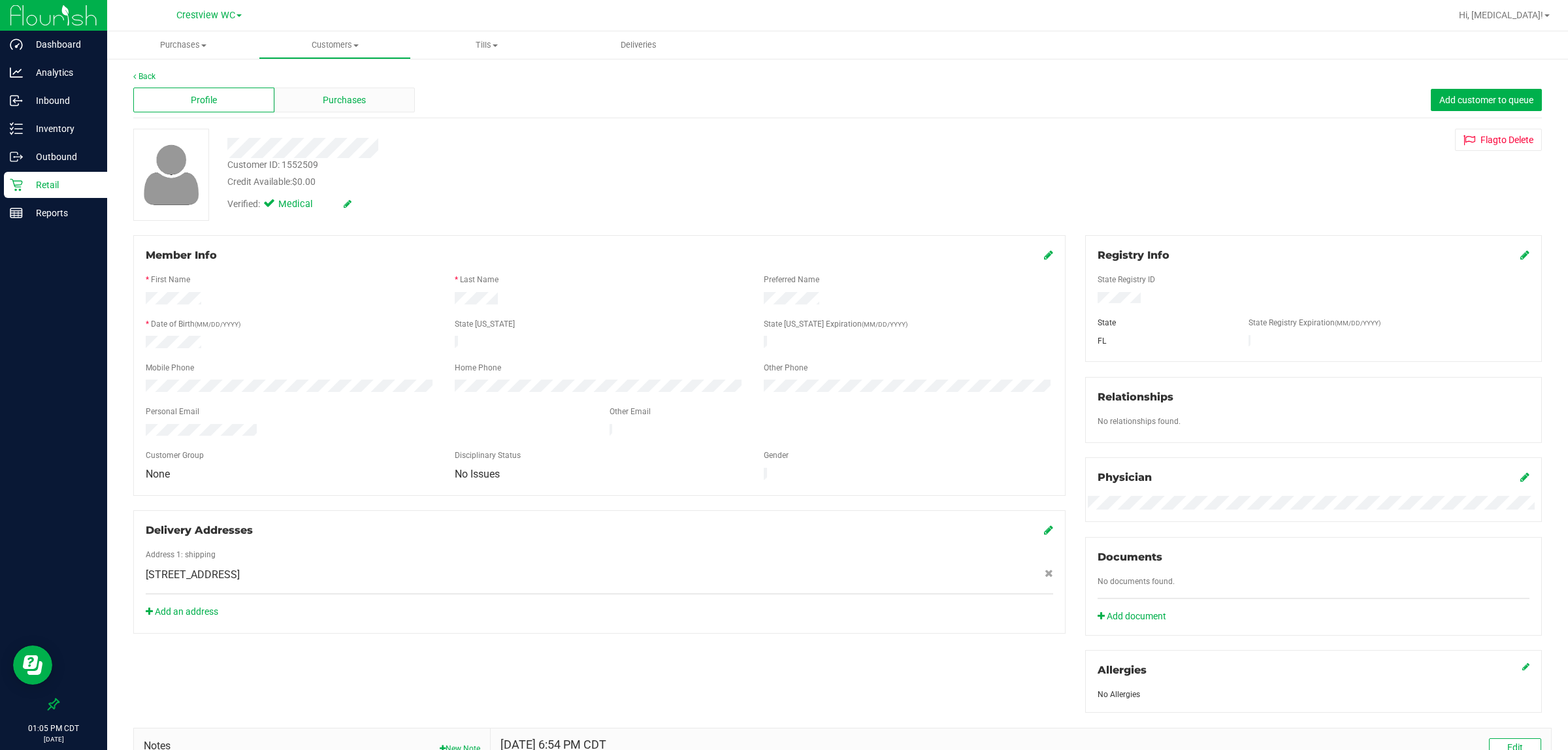
click at [338, 103] on span "Purchases" at bounding box center [344, 100] width 43 height 14
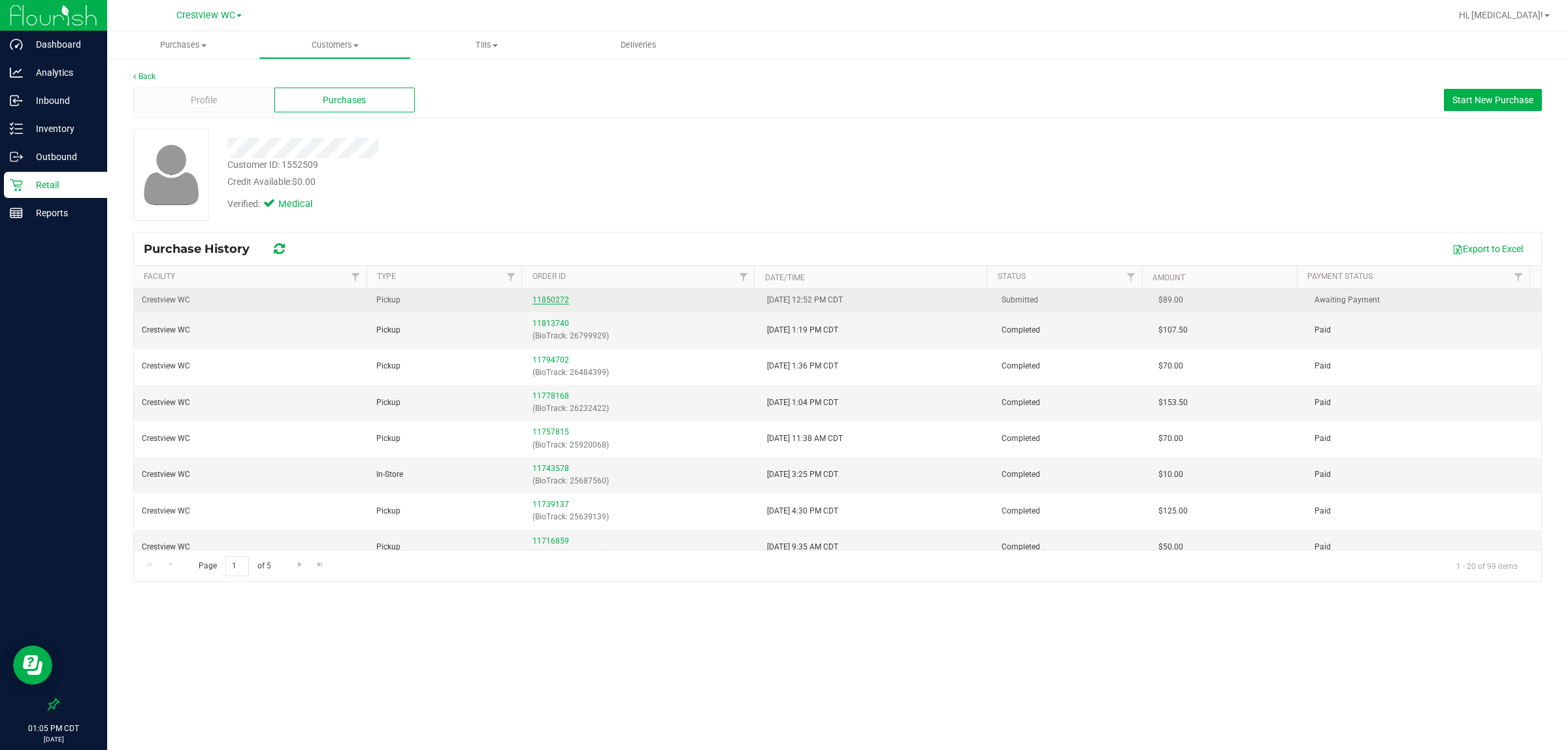
click at [560, 298] on link "11850272" at bounding box center [550, 299] width 37 height 9
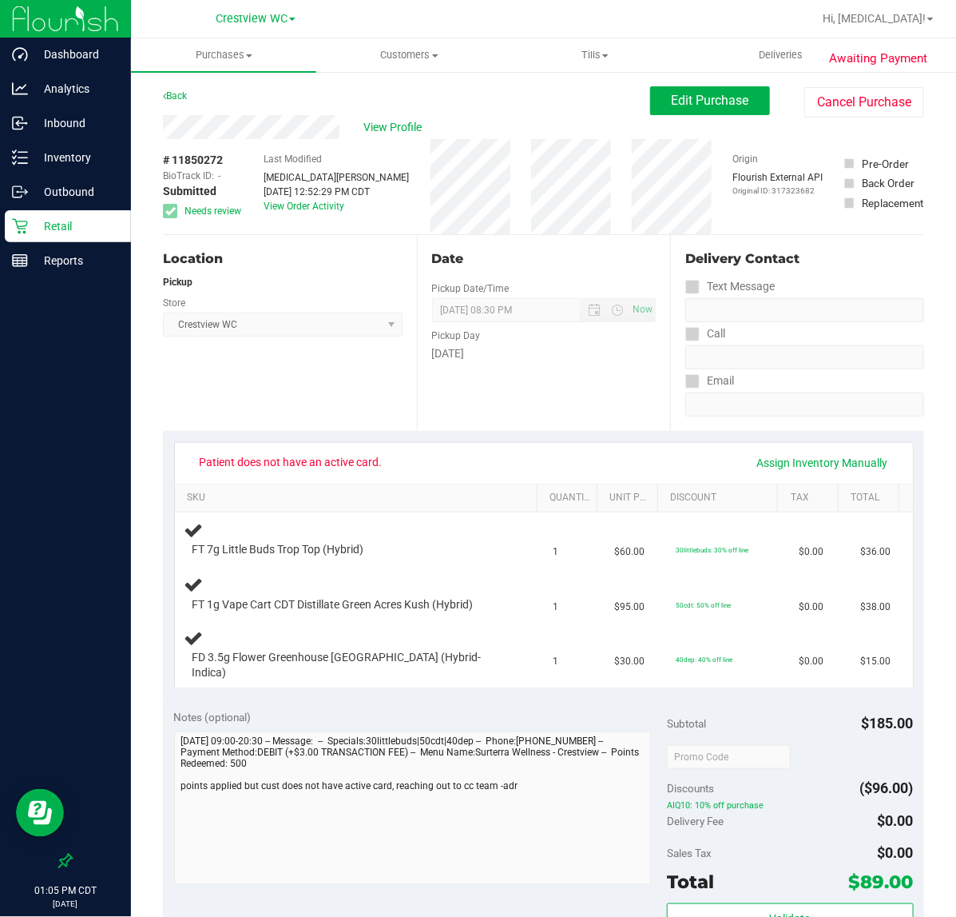
click at [48, 228] on p "Retail" at bounding box center [76, 226] width 96 height 19
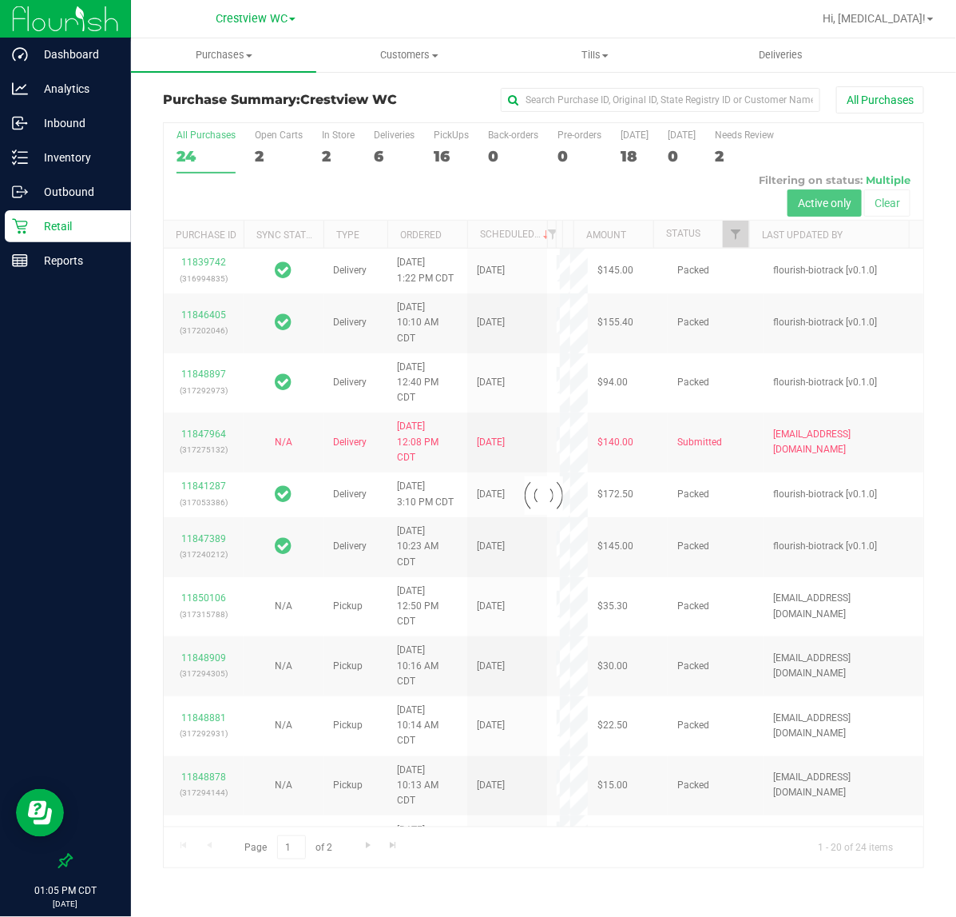
click at [449, 153] on div at bounding box center [544, 495] width 760 height 745
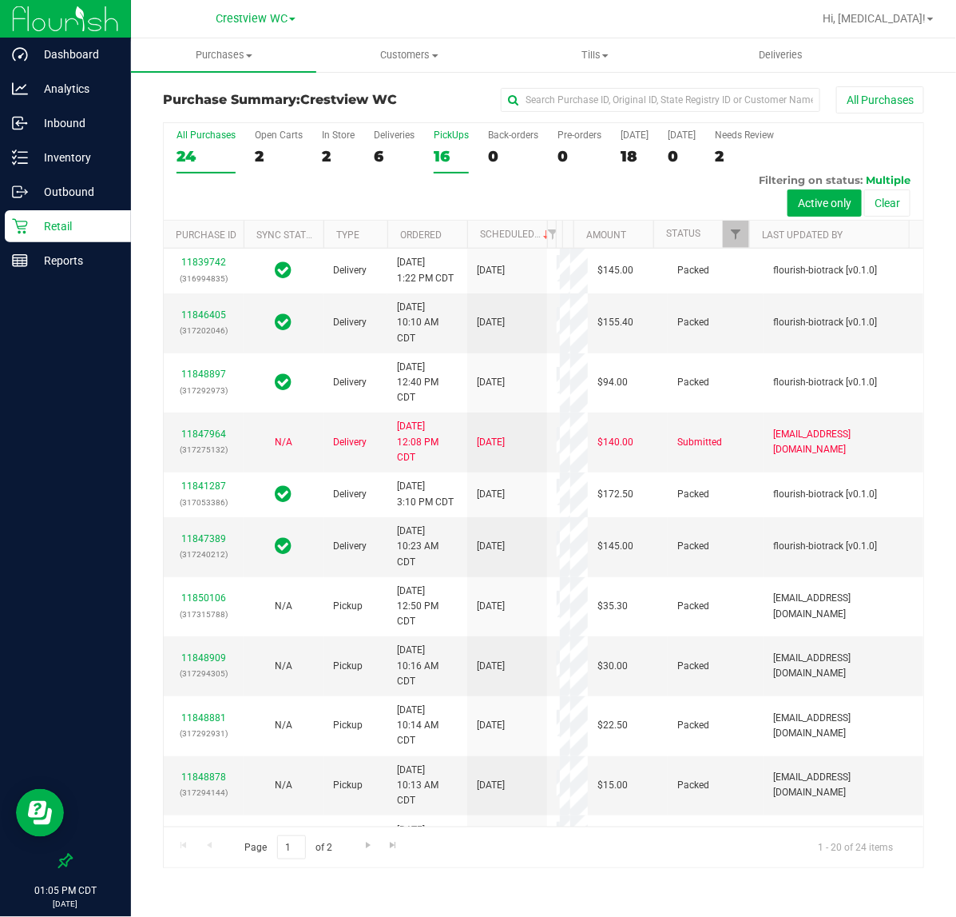
click at [443, 153] on div "16" at bounding box center [451, 156] width 35 height 18
click at [0, 0] on input "PickUps 16" at bounding box center [0, 0] width 0 height 0
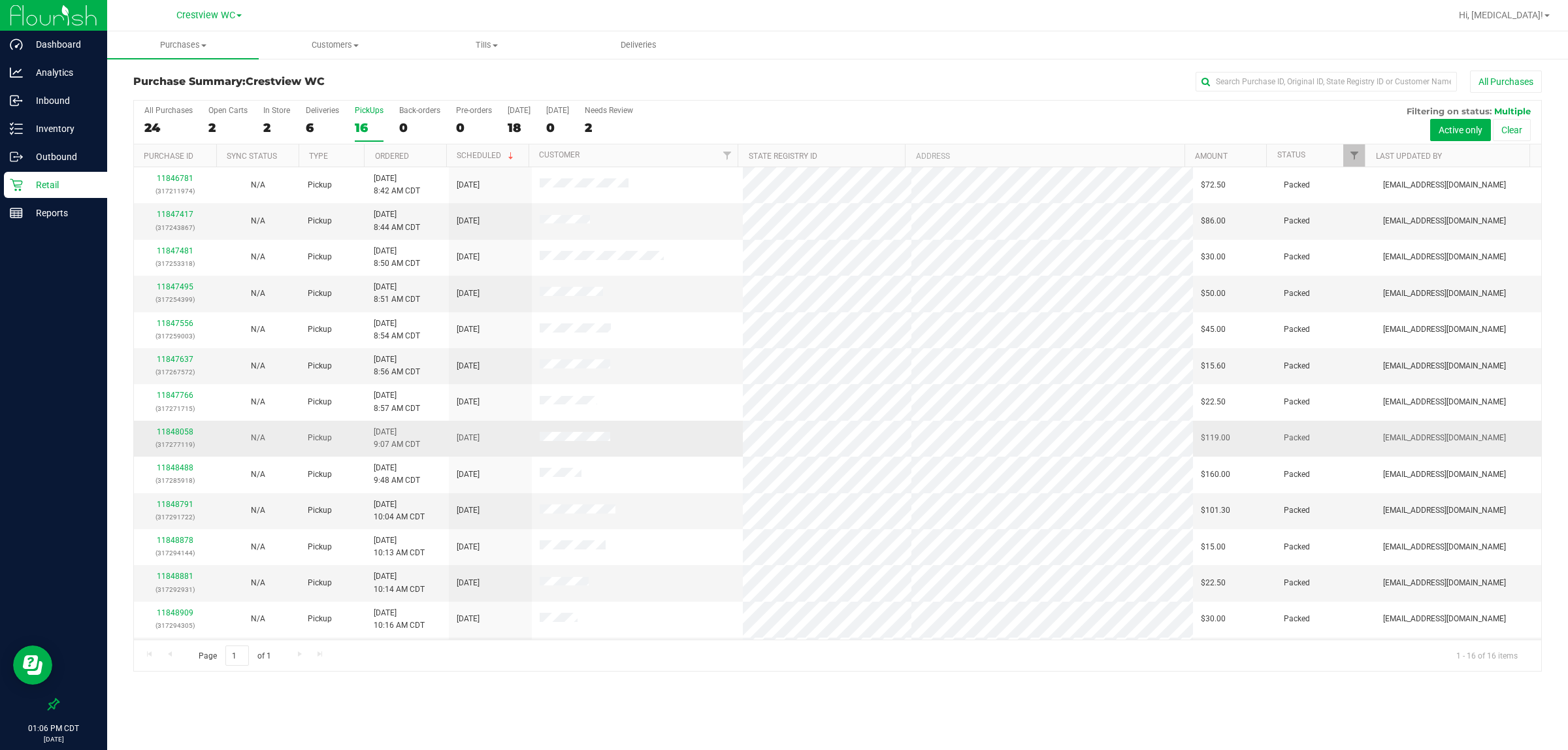
scroll to position [108, 0]
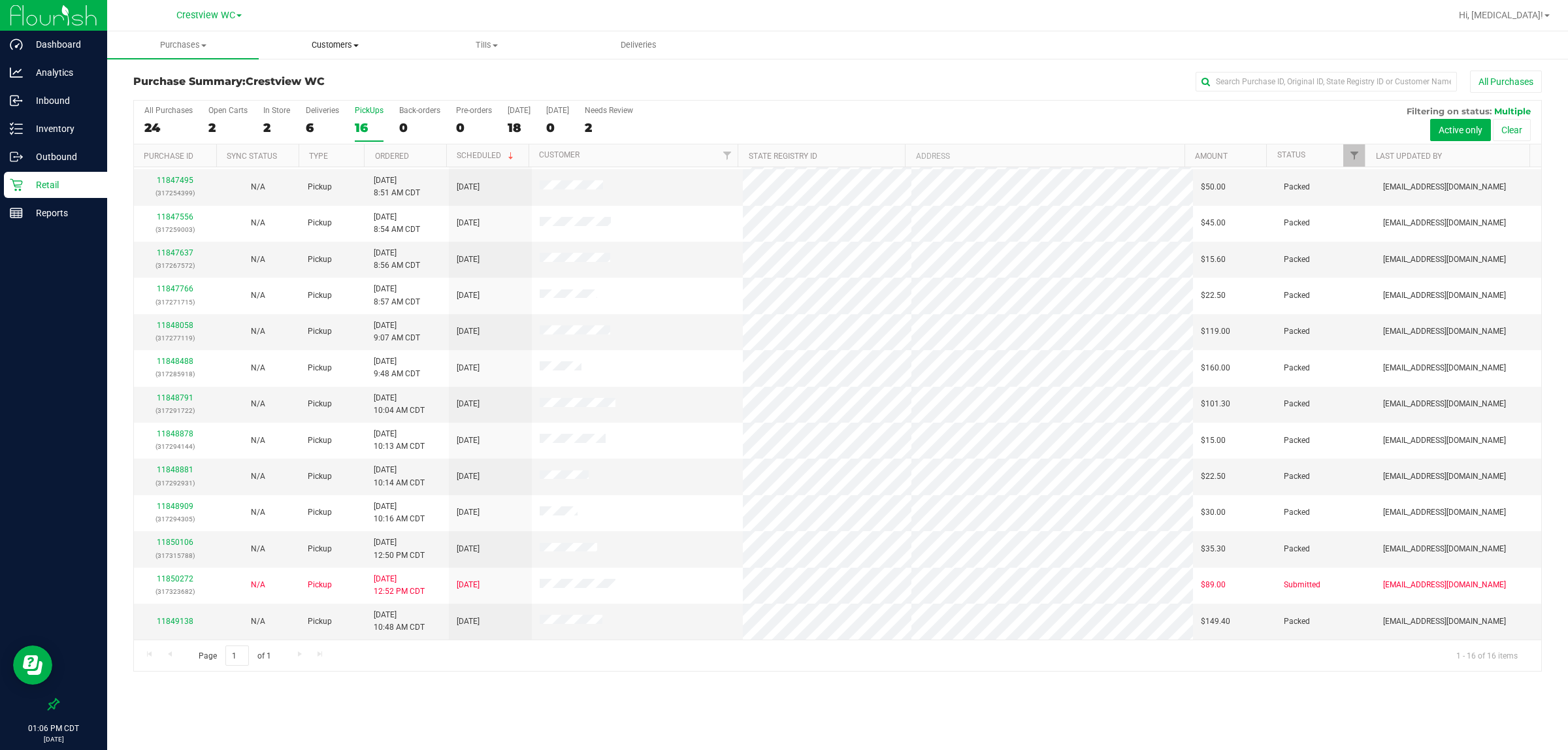
click at [325, 51] on span "Customers" at bounding box center [334, 45] width 150 height 11
click at [281, 80] on span "All customers" at bounding box center [305, 79] width 94 height 11
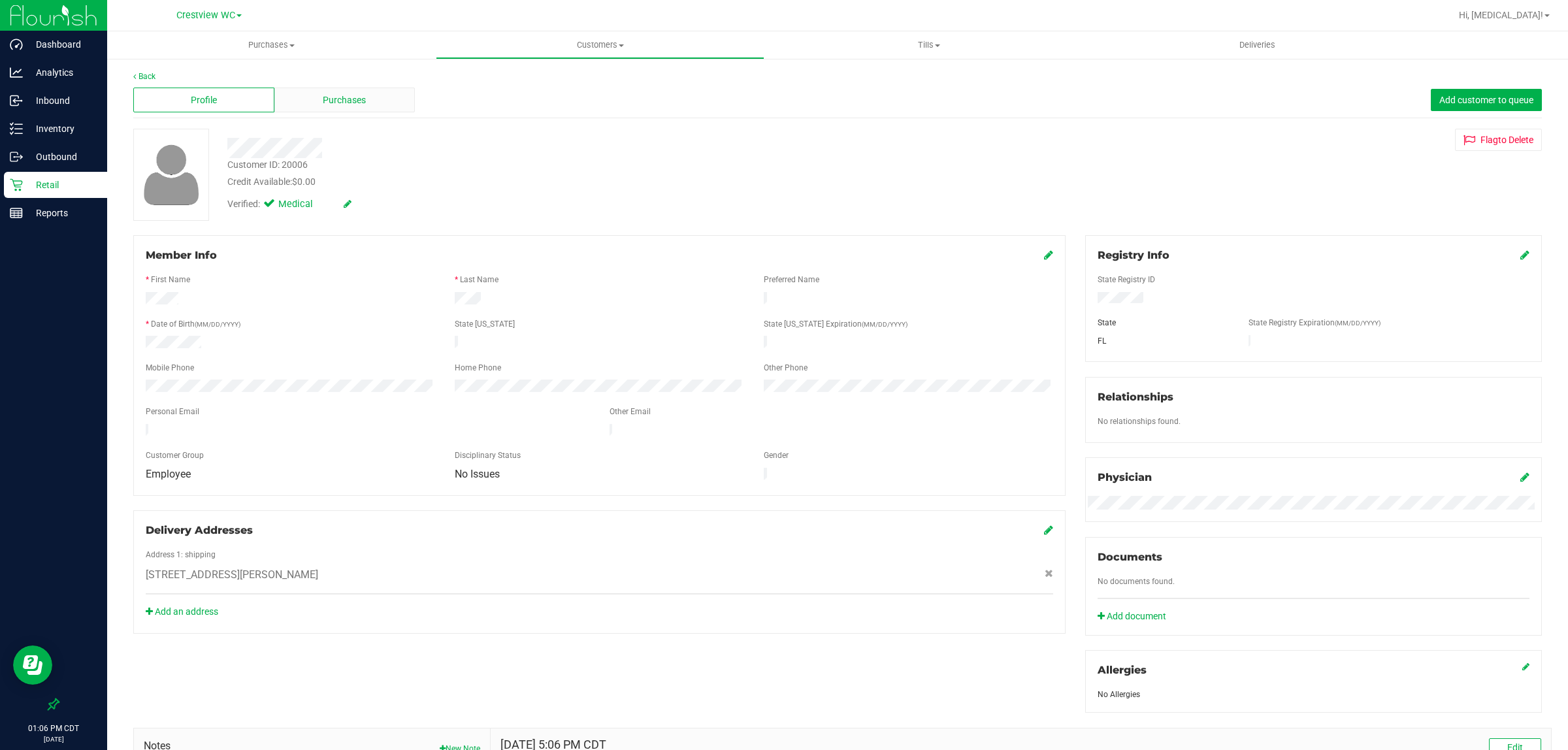
click at [338, 102] on span "Purchases" at bounding box center [344, 100] width 43 height 14
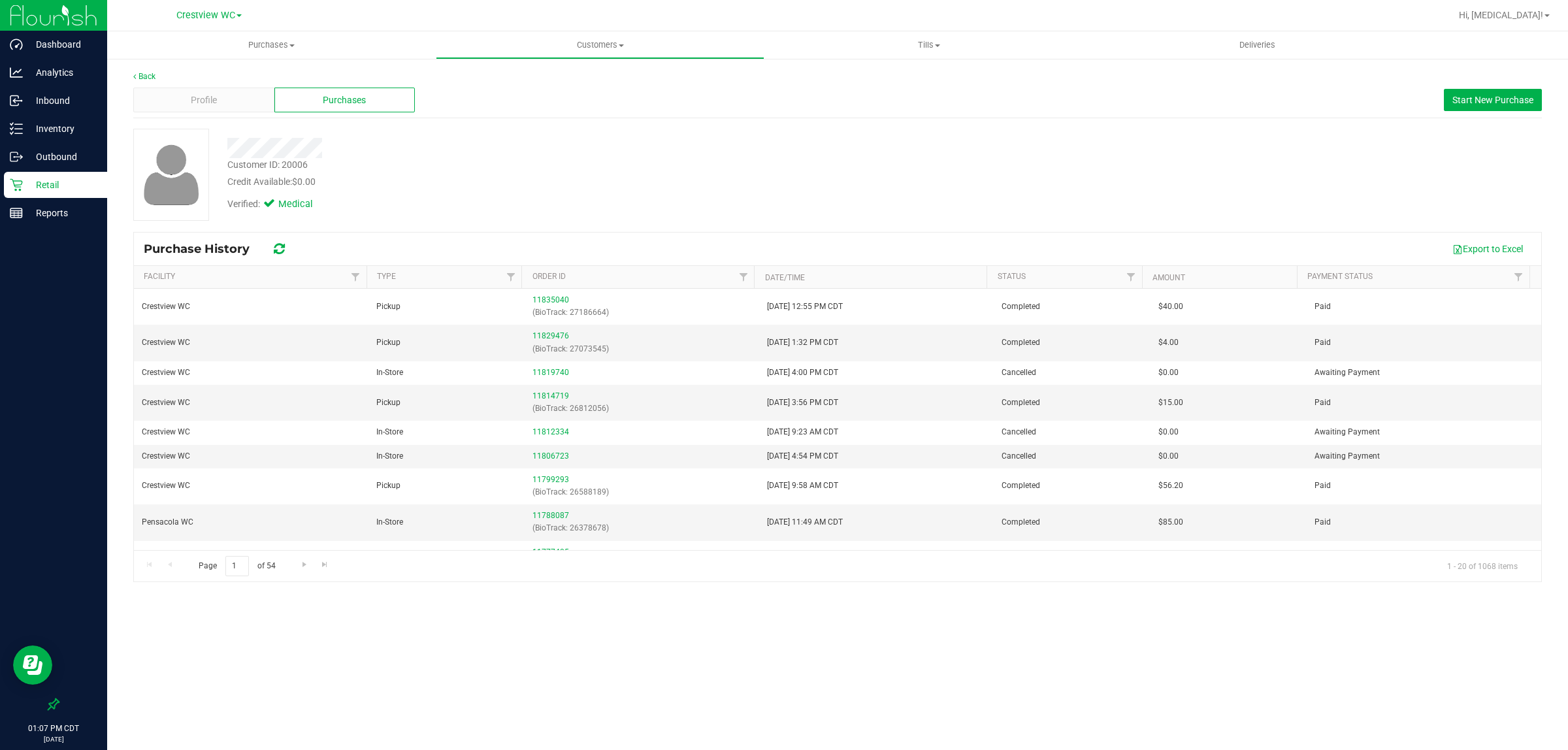
click at [495, 173] on div "Customer ID: 20006 Credit Available: $0.00" at bounding box center [574, 173] width 714 height 31
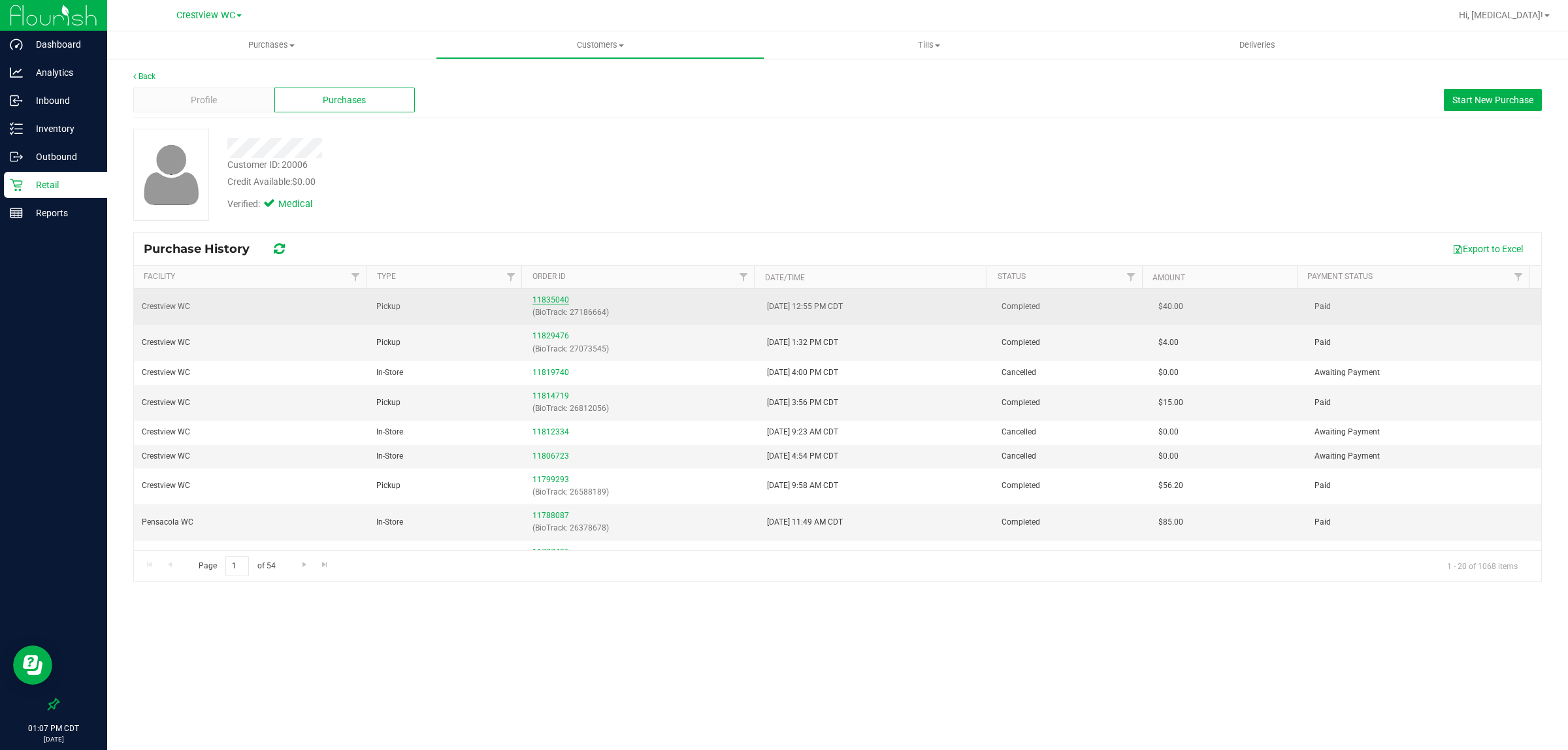
click at [541, 301] on link "11835040" at bounding box center [550, 299] width 37 height 9
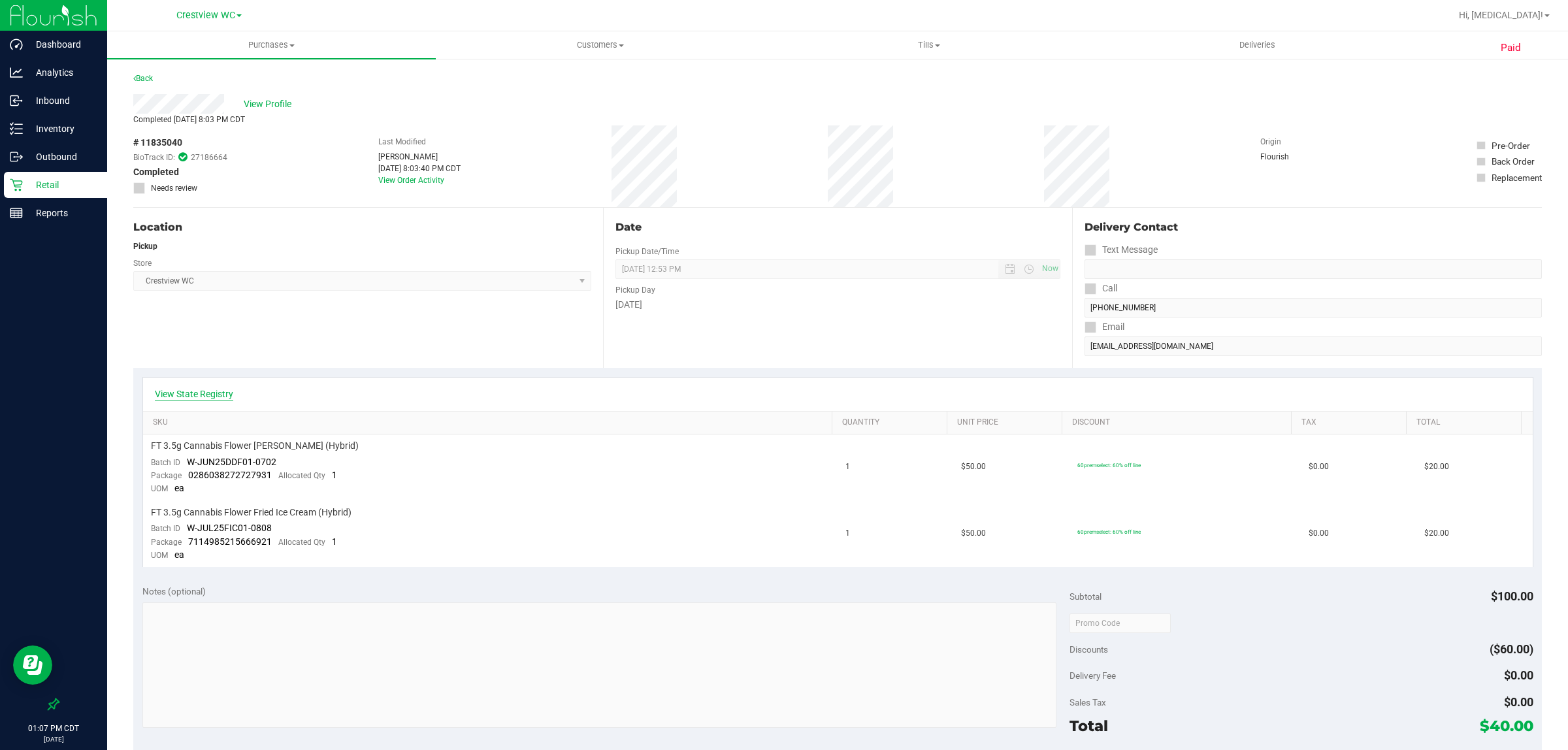
click at [224, 395] on link "View State Registry" at bounding box center [194, 394] width 78 height 13
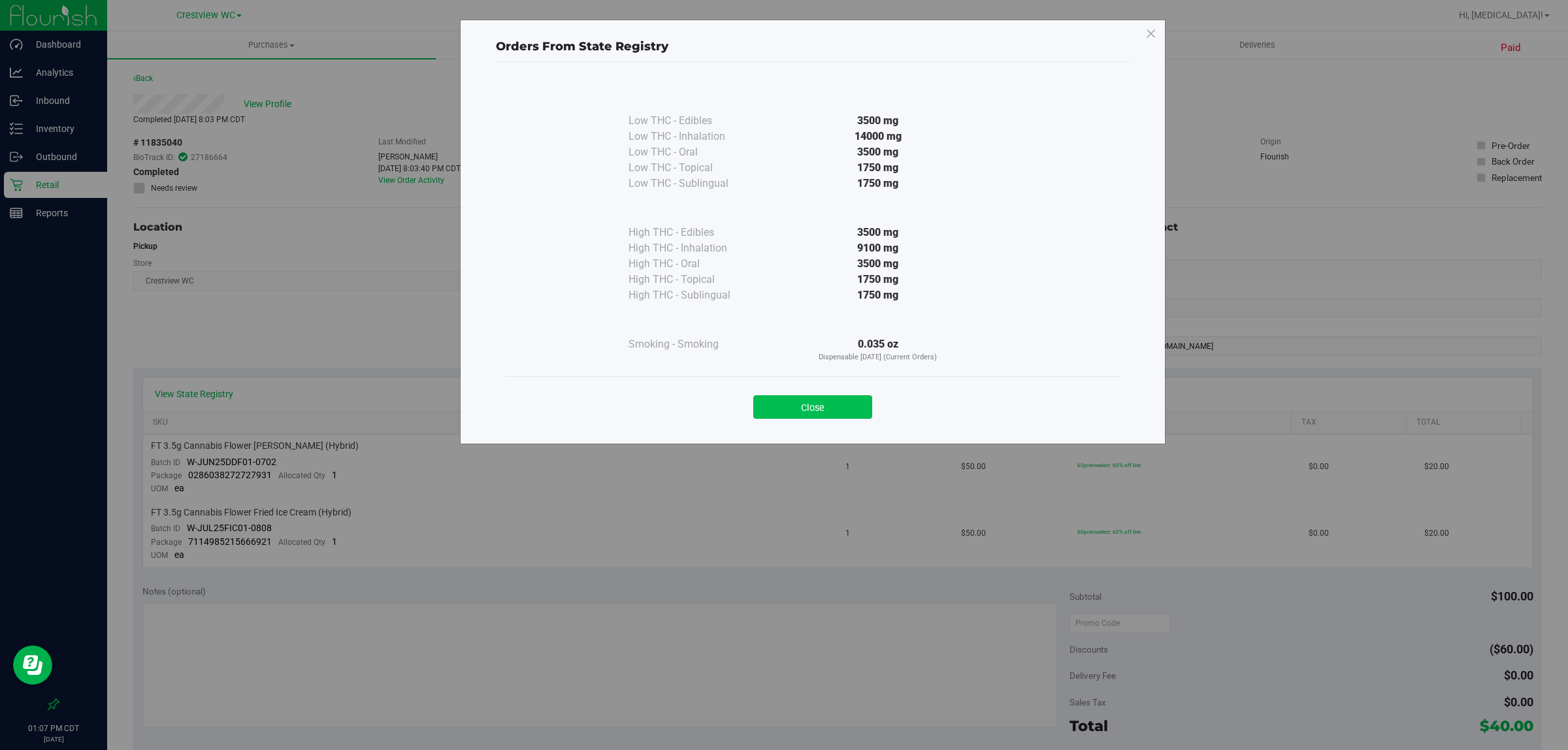
click at [831, 402] on button "Close" at bounding box center [812, 406] width 119 height 24
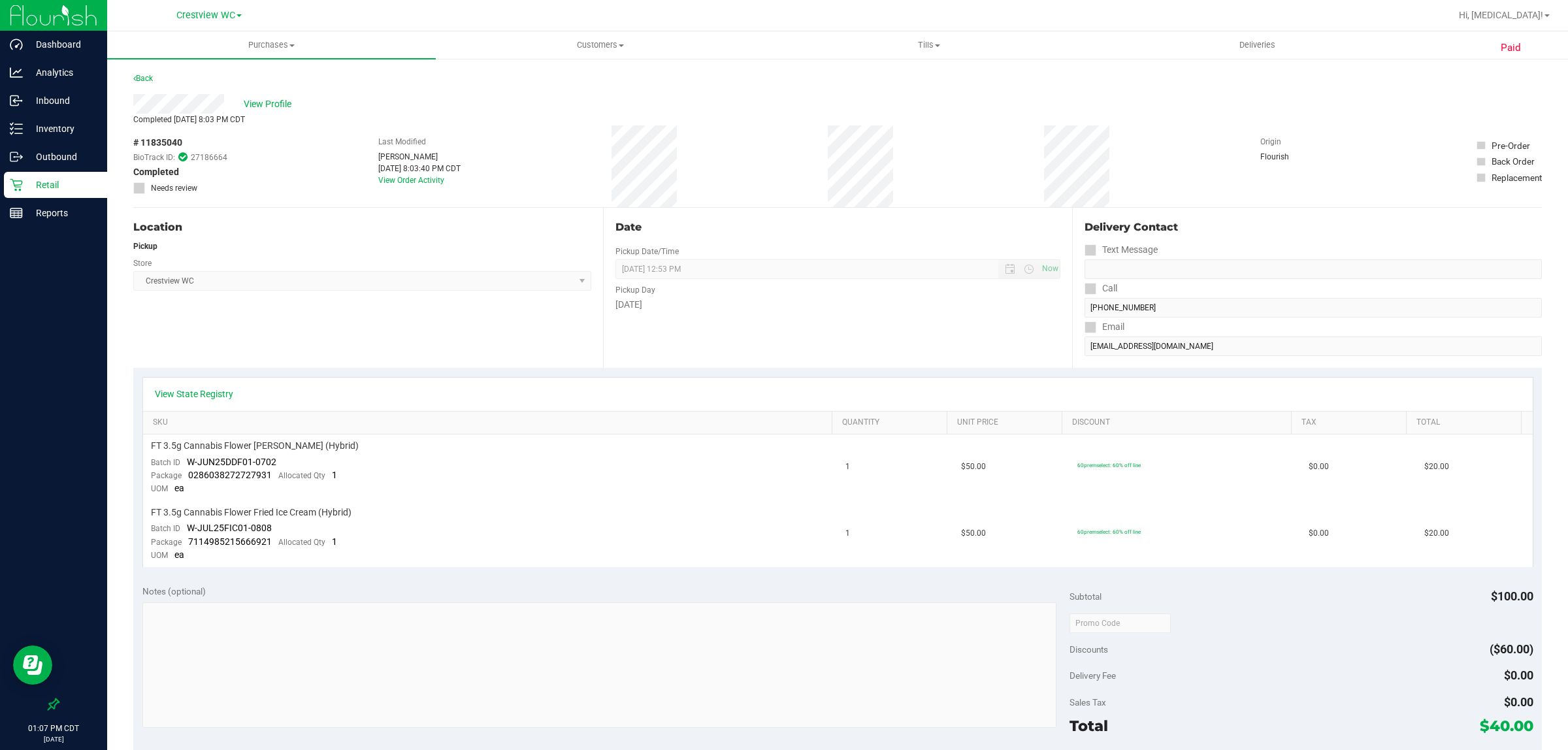
drag, startPoint x: 491, startPoint y: 345, endPoint x: 472, endPoint y: 344, distance: 19.0
click at [482, 344] on div "Location Pickup Store Crestview WC Select Store [PERSON_NAME][GEOGRAPHIC_DATA] …" at bounding box center [368, 288] width 470 height 160
click at [69, 190] on p "Retail" at bounding box center [62, 185] width 78 height 16
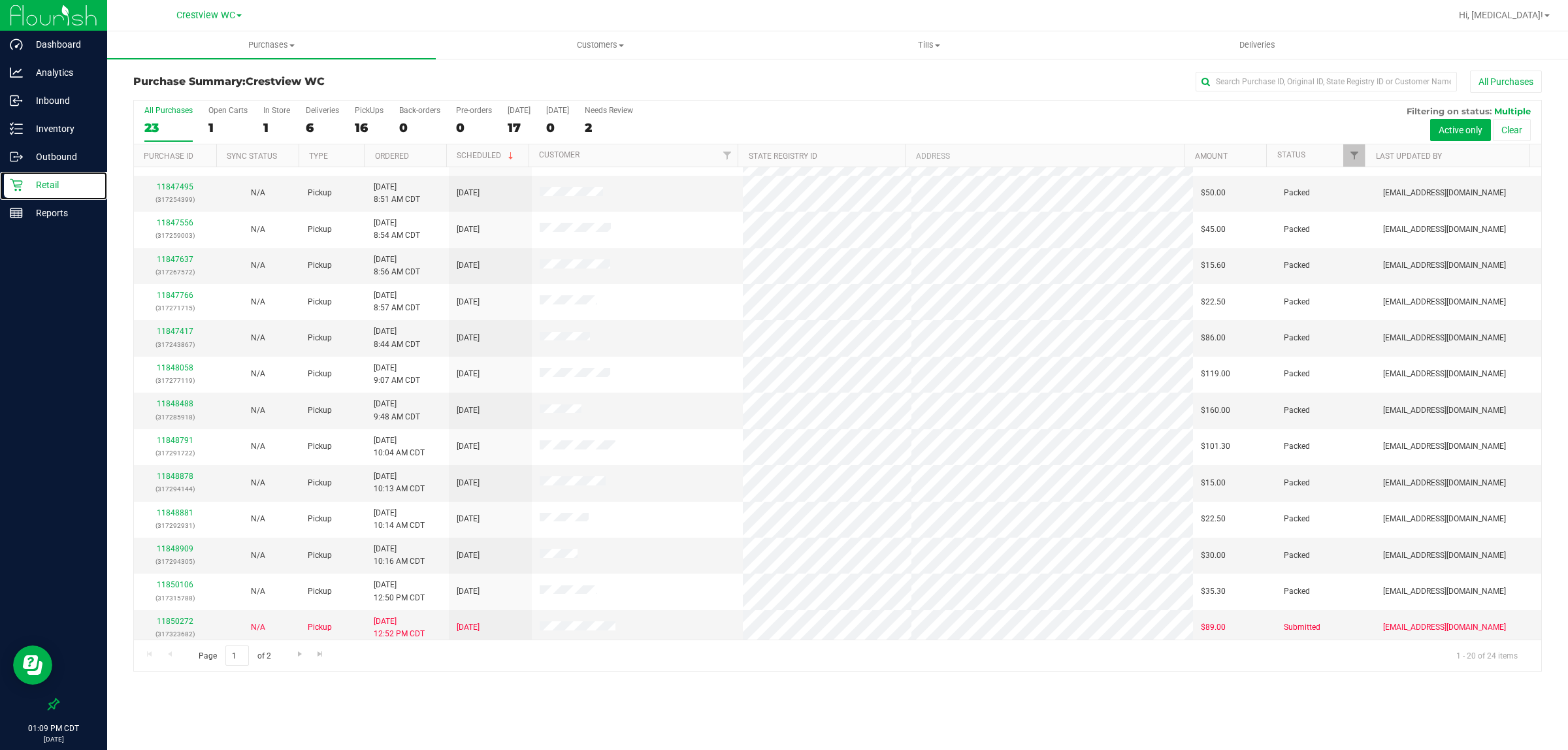
scroll to position [253, 0]
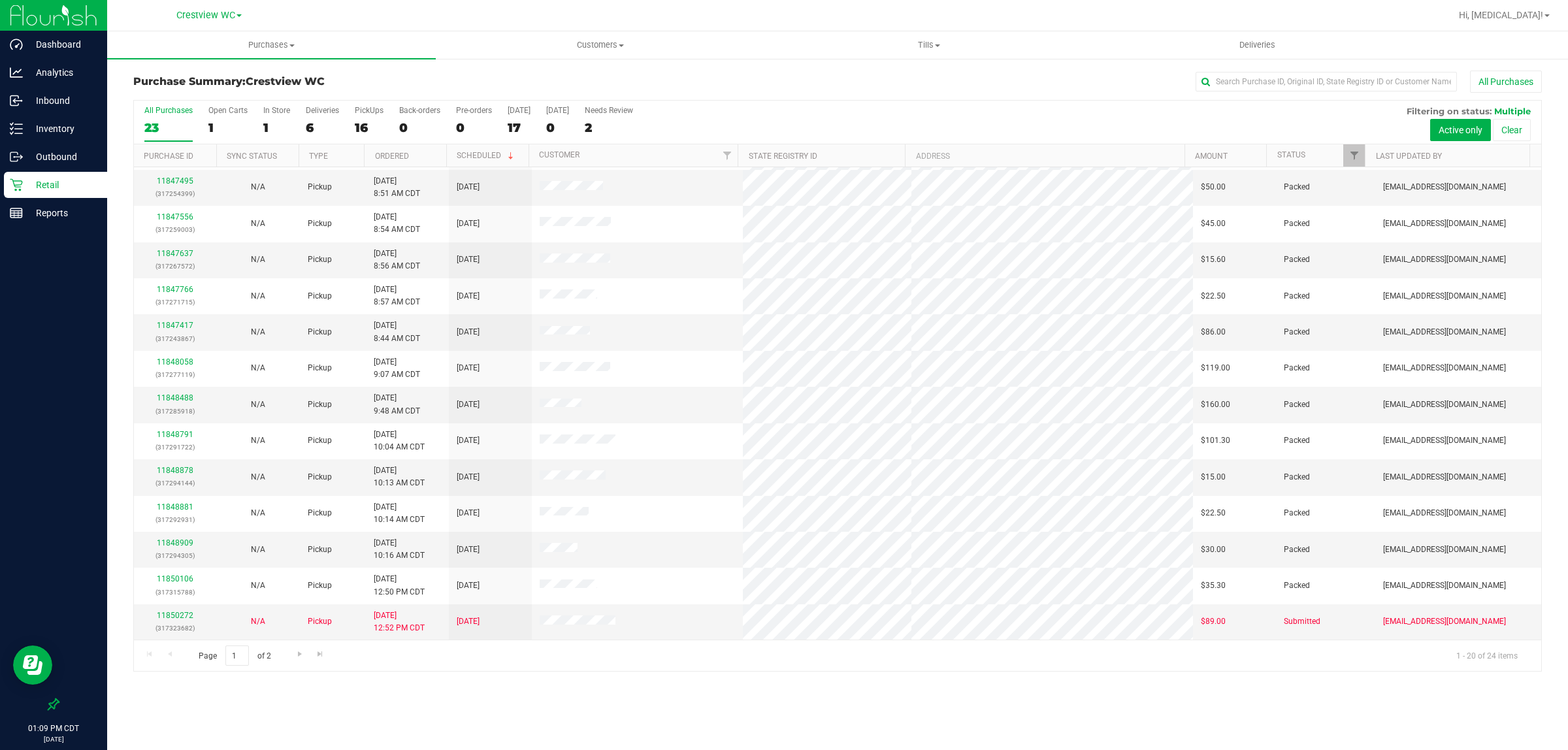
drag, startPoint x: 612, startPoint y: 730, endPoint x: 347, endPoint y: 707, distance: 266.0
click at [610, 727] on div "Purchases Summary of purchases Fulfillment All purchases Customers All customer…" at bounding box center [837, 390] width 1461 height 719
click at [298, 641] on div "Page 1 of 2 1 - 20 of 24 items" at bounding box center [837, 655] width 1407 height 31
click at [298, 658] on span "Go to the next page" at bounding box center [299, 653] width 11 height 11
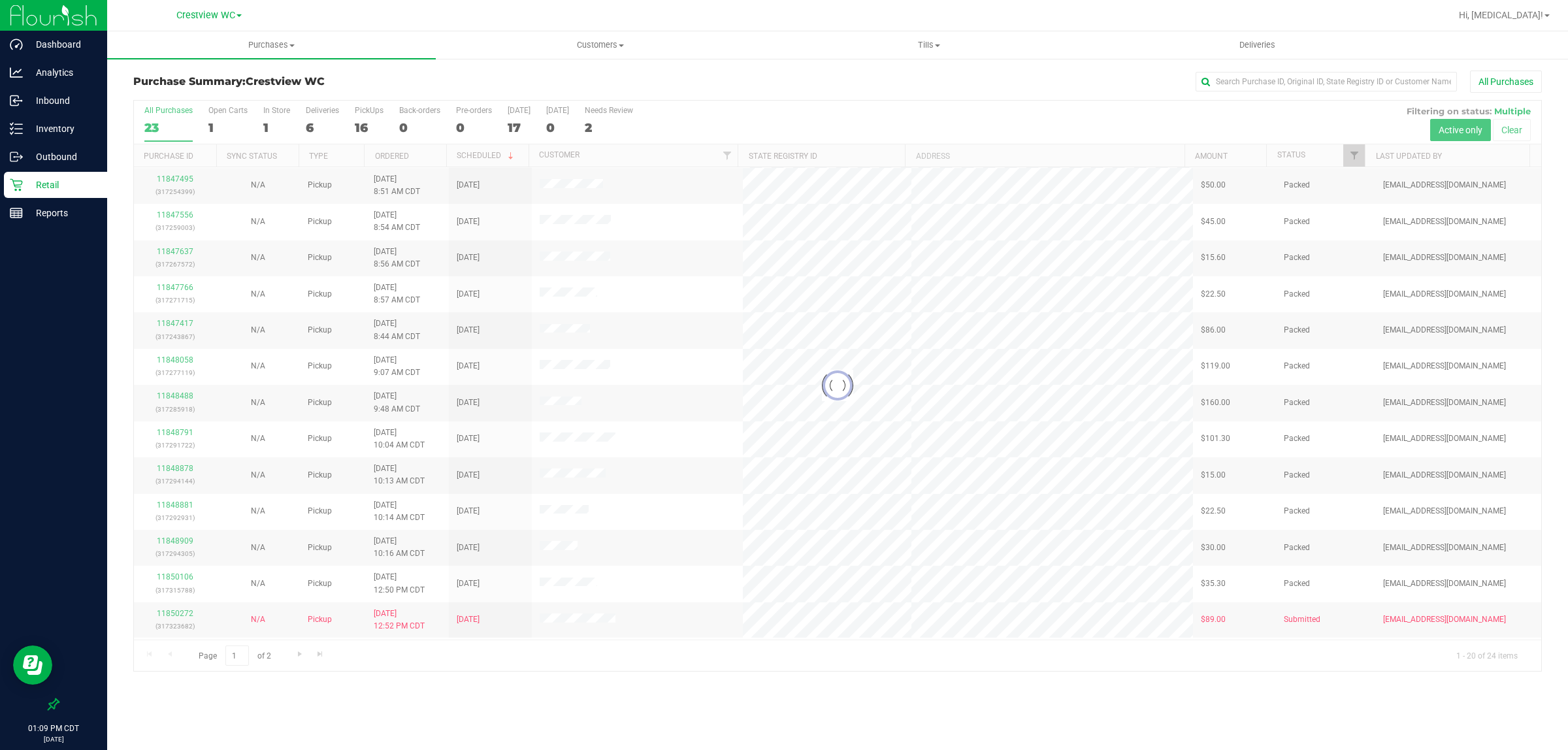
click at [366, 122] on div at bounding box center [837, 386] width 1407 height 571
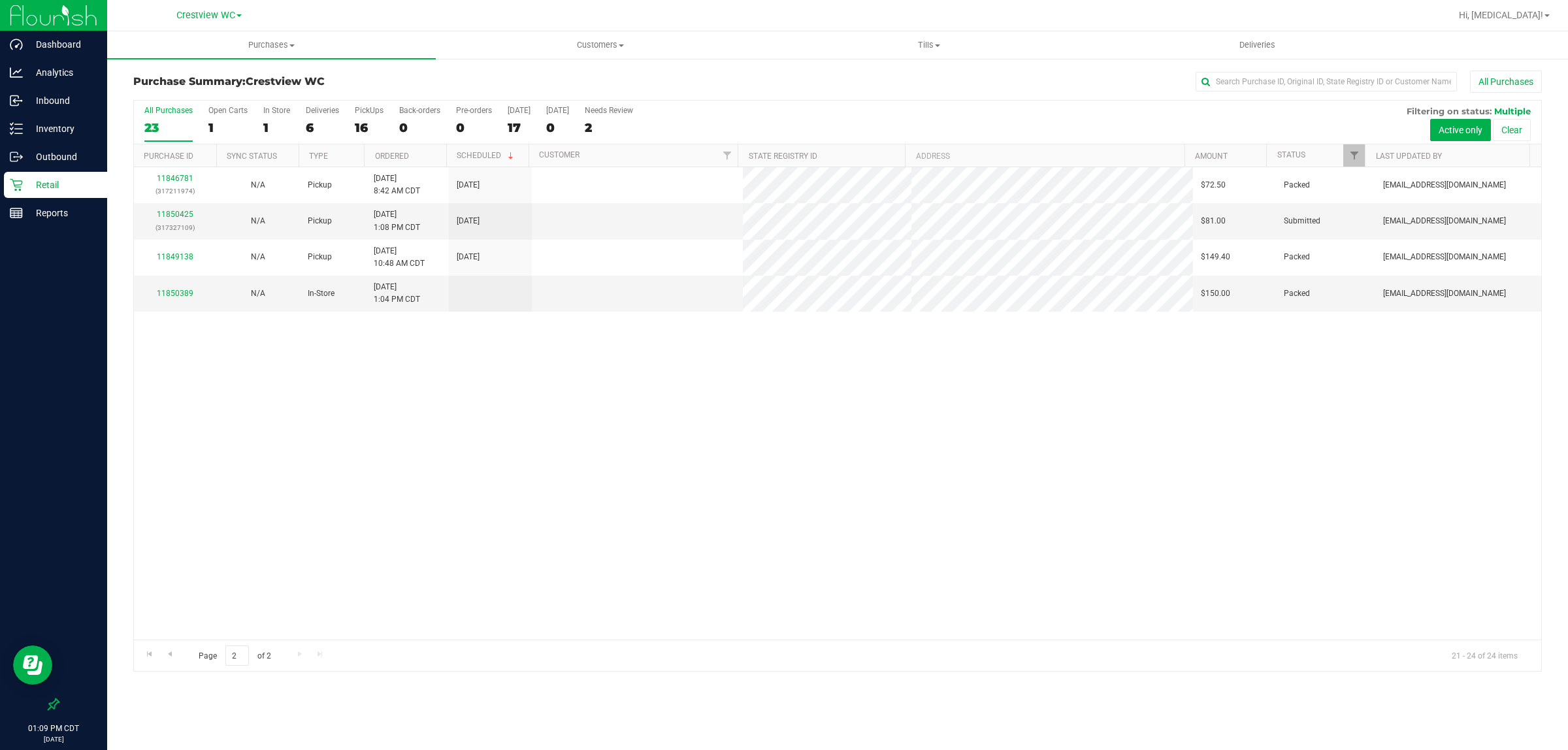
scroll to position [0, 0]
click at [173, 213] on link "11850425" at bounding box center [175, 213] width 37 height 9
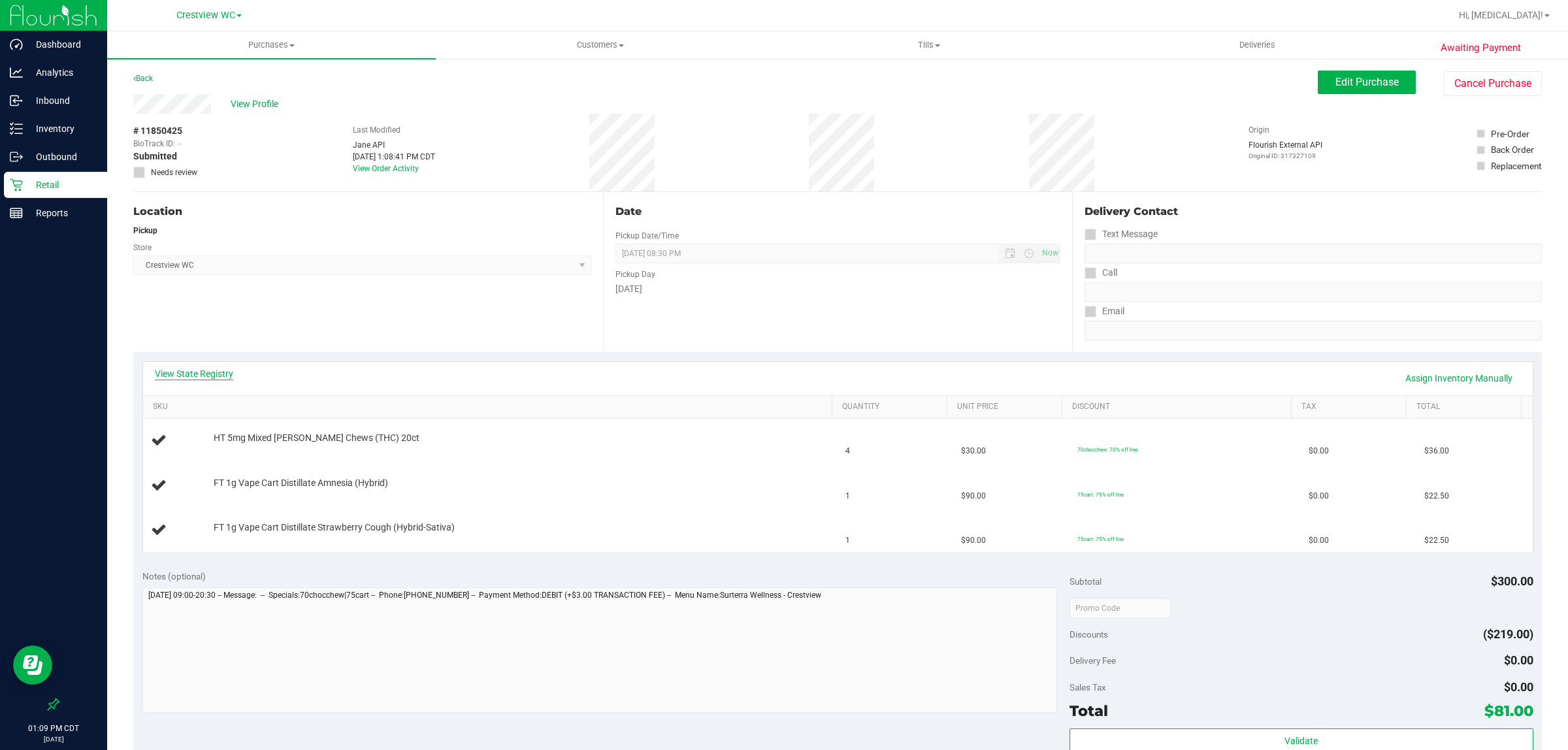
click at [199, 375] on link "View State Registry" at bounding box center [194, 374] width 78 height 13
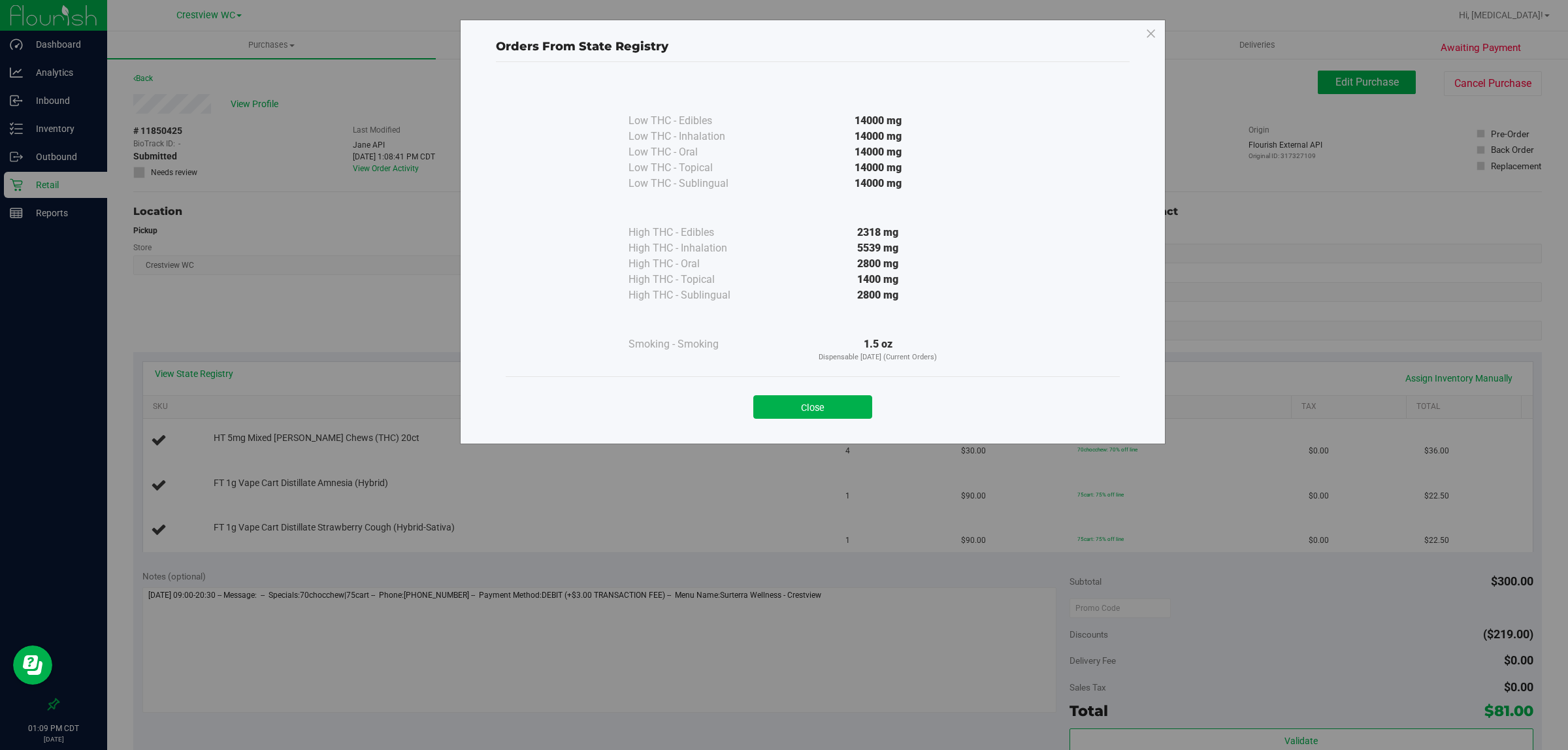
click at [834, 409] on button "Close" at bounding box center [812, 406] width 119 height 24
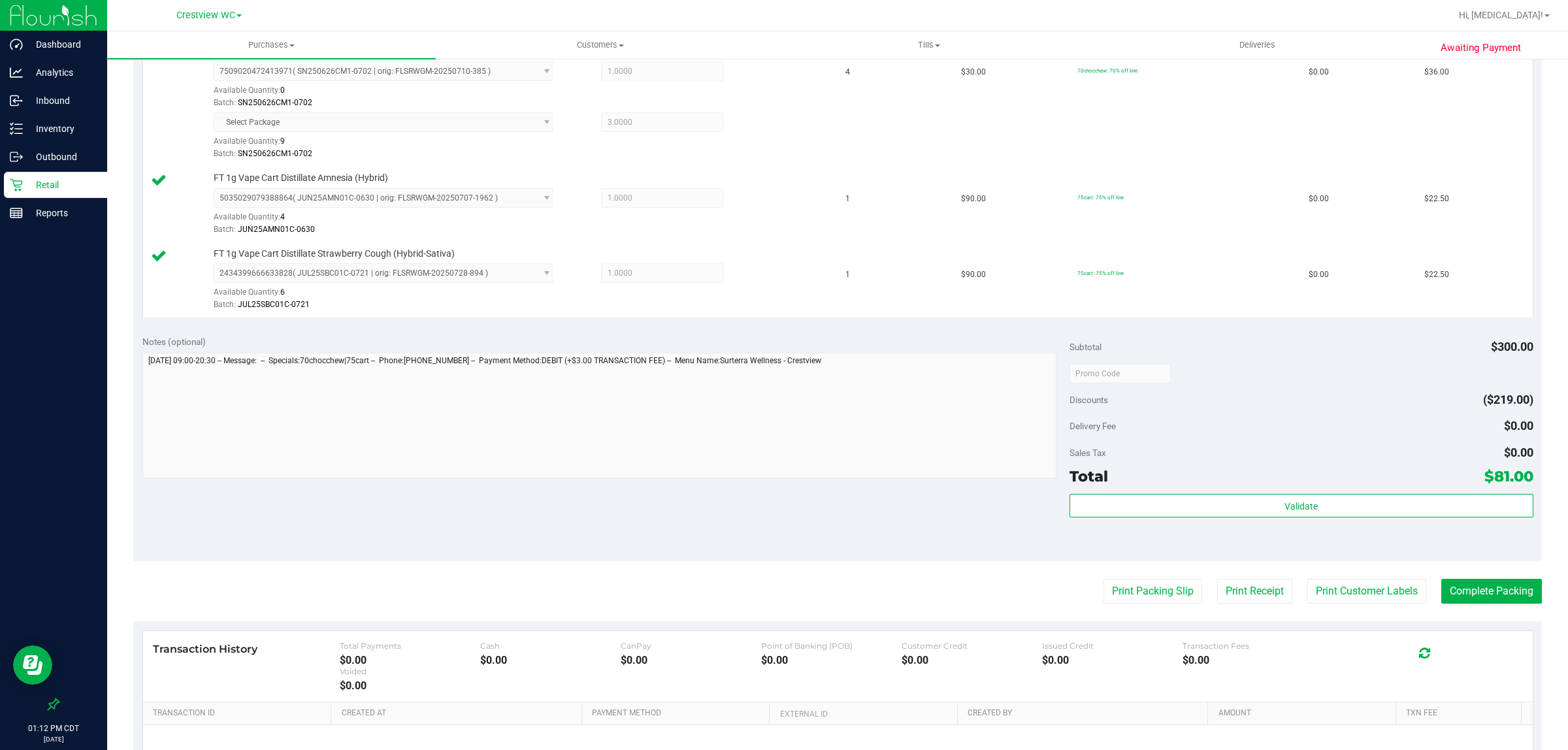
scroll to position [472, 0]
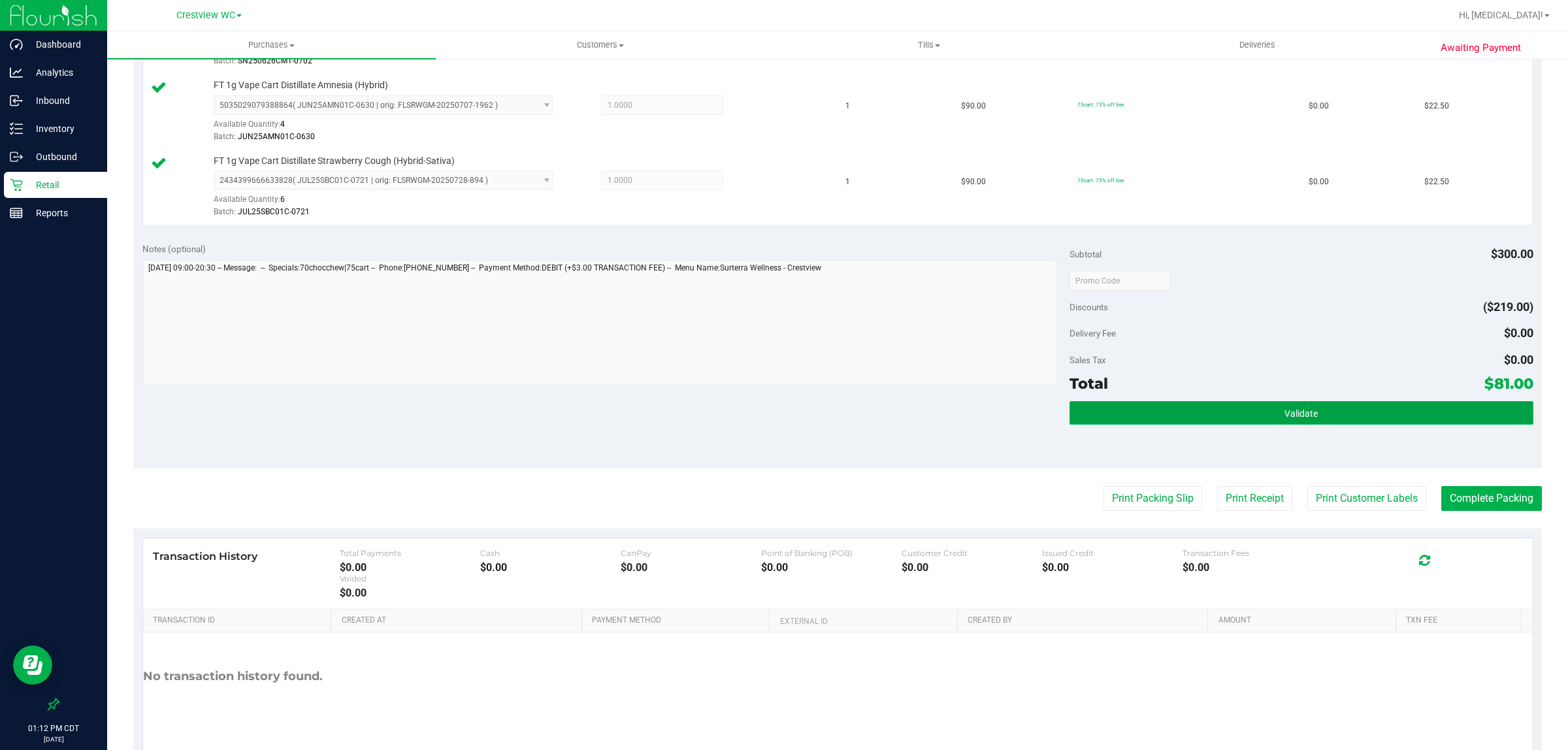
click at [1339, 406] on button "Validate" at bounding box center [1301, 413] width 464 height 24
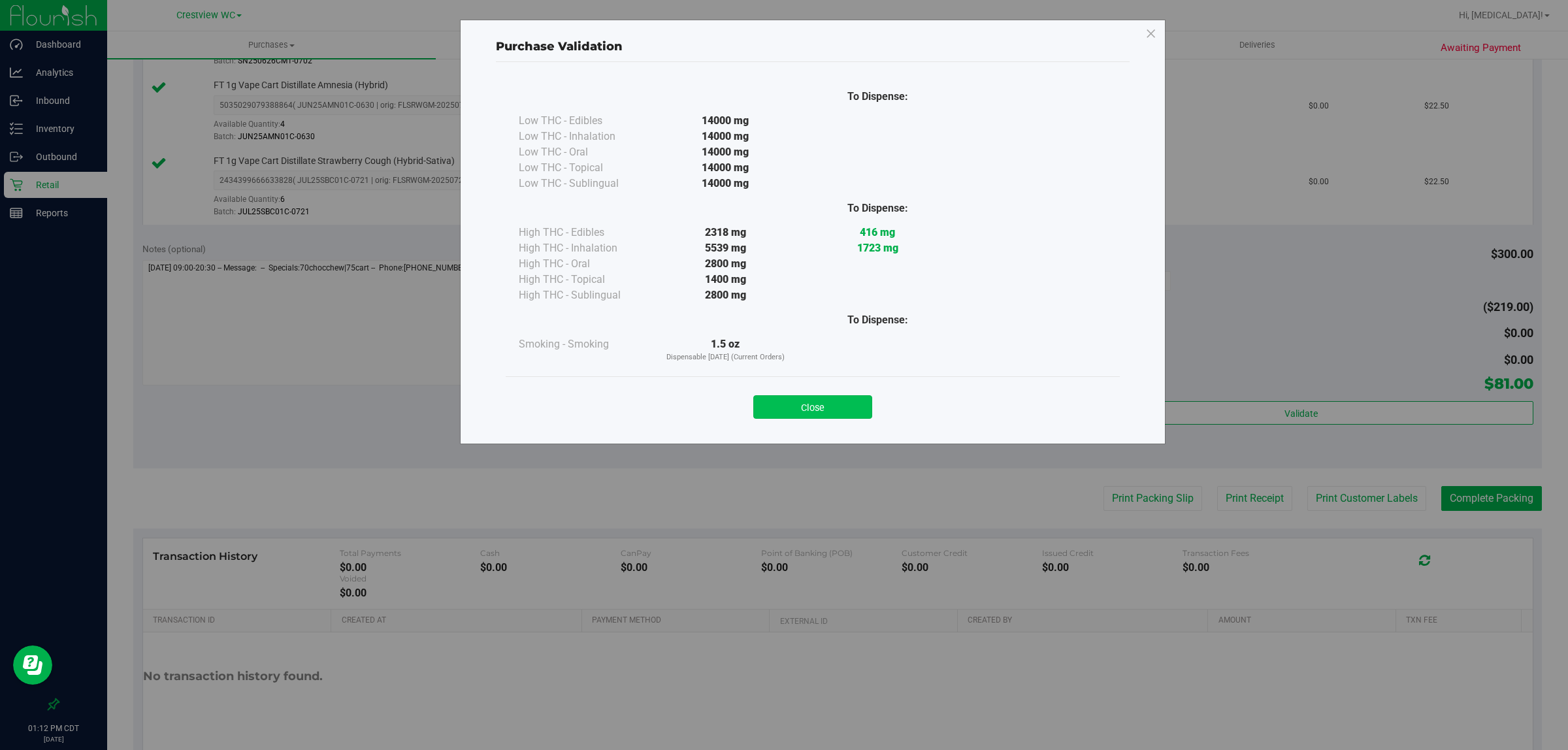
click at [827, 415] on button "Close" at bounding box center [812, 406] width 119 height 24
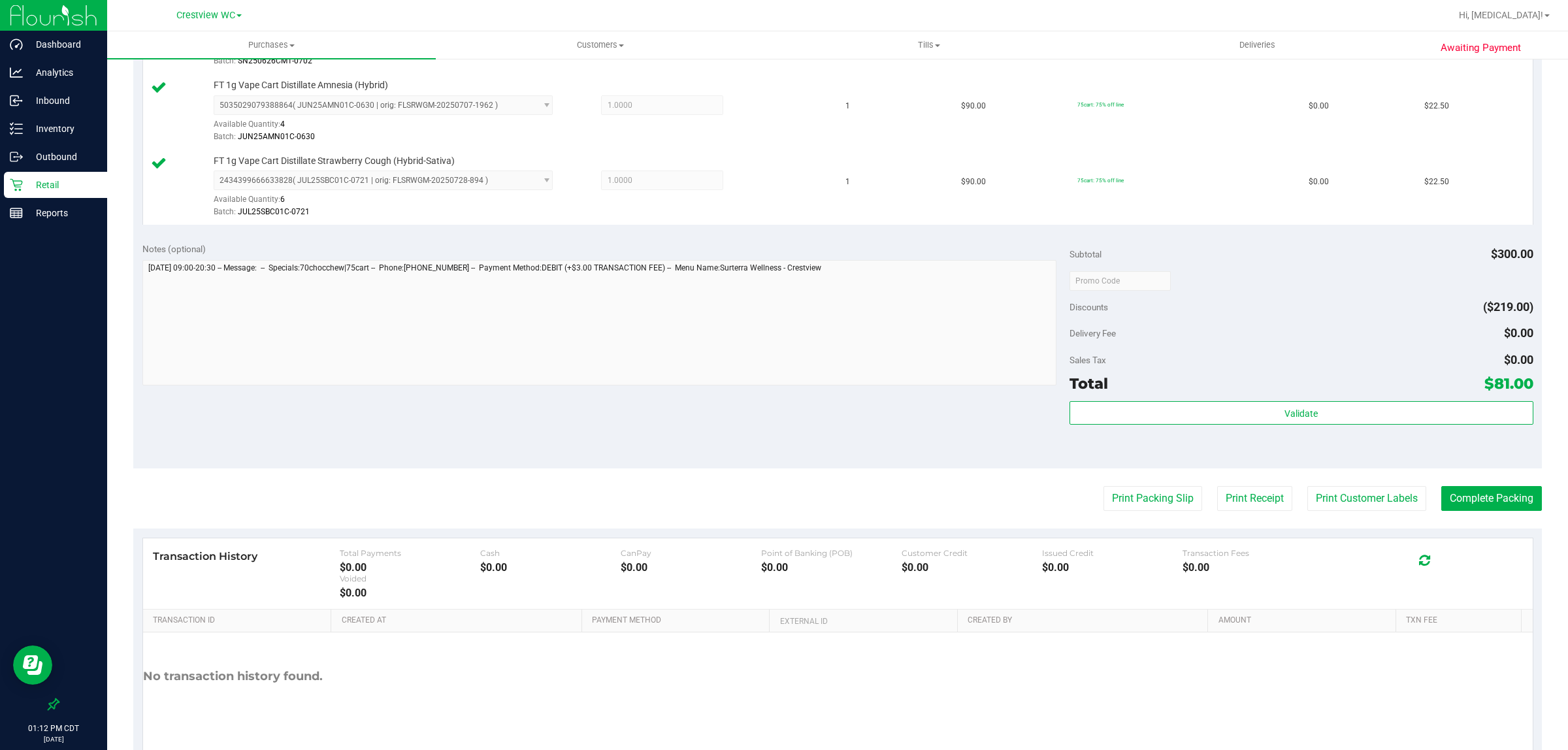
click at [856, 469] on div "Notes (optional) Subtotal $300.00 Discounts ($219.00) Delivery Fee $0.00 Sales …" at bounding box center [837, 351] width 1409 height 236
click at [1132, 502] on button "Print Packing Slip" at bounding box center [1153, 498] width 99 height 25
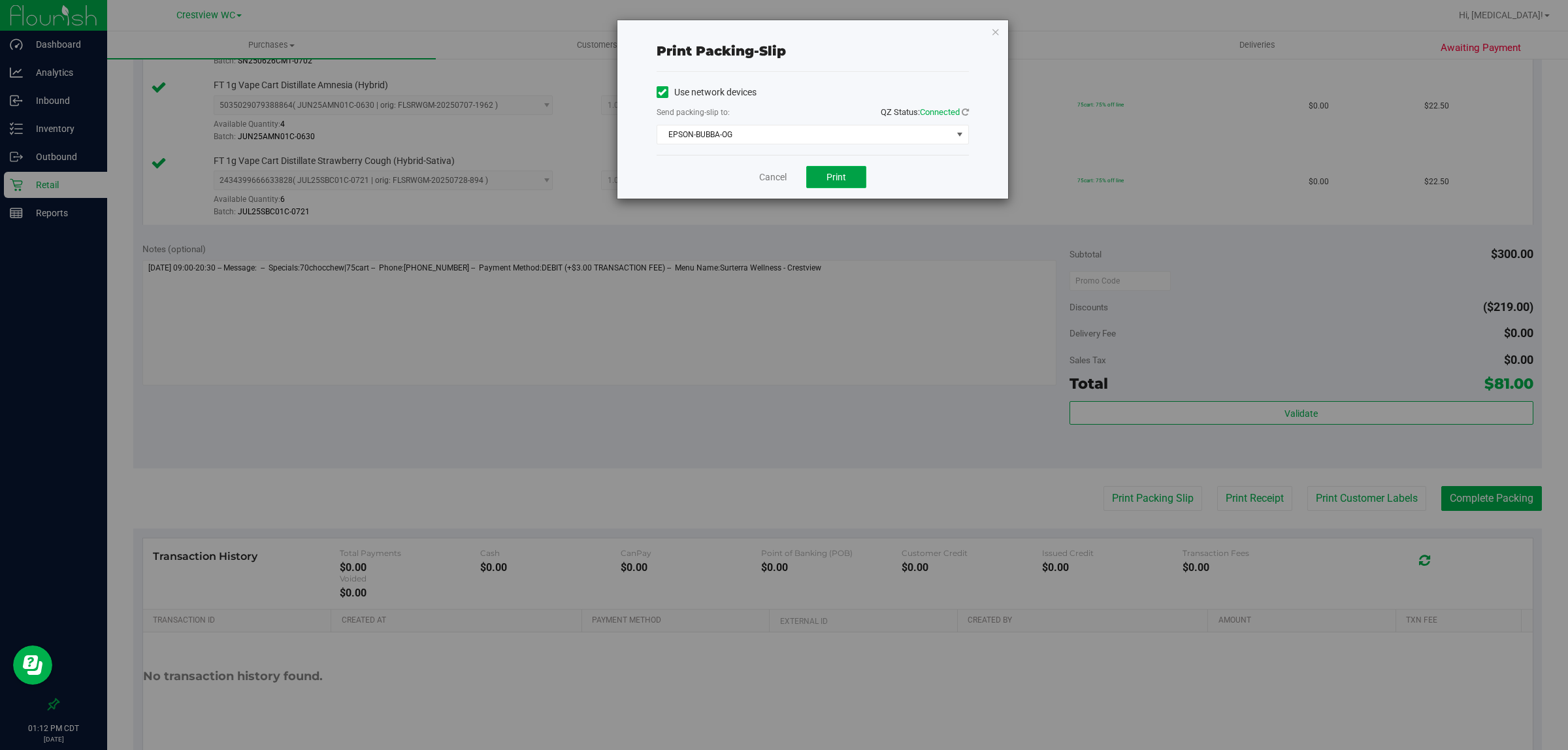
click at [834, 181] on span "Print" at bounding box center [836, 177] width 20 height 11
click at [772, 177] on link "Cancel" at bounding box center [773, 177] width 28 height 14
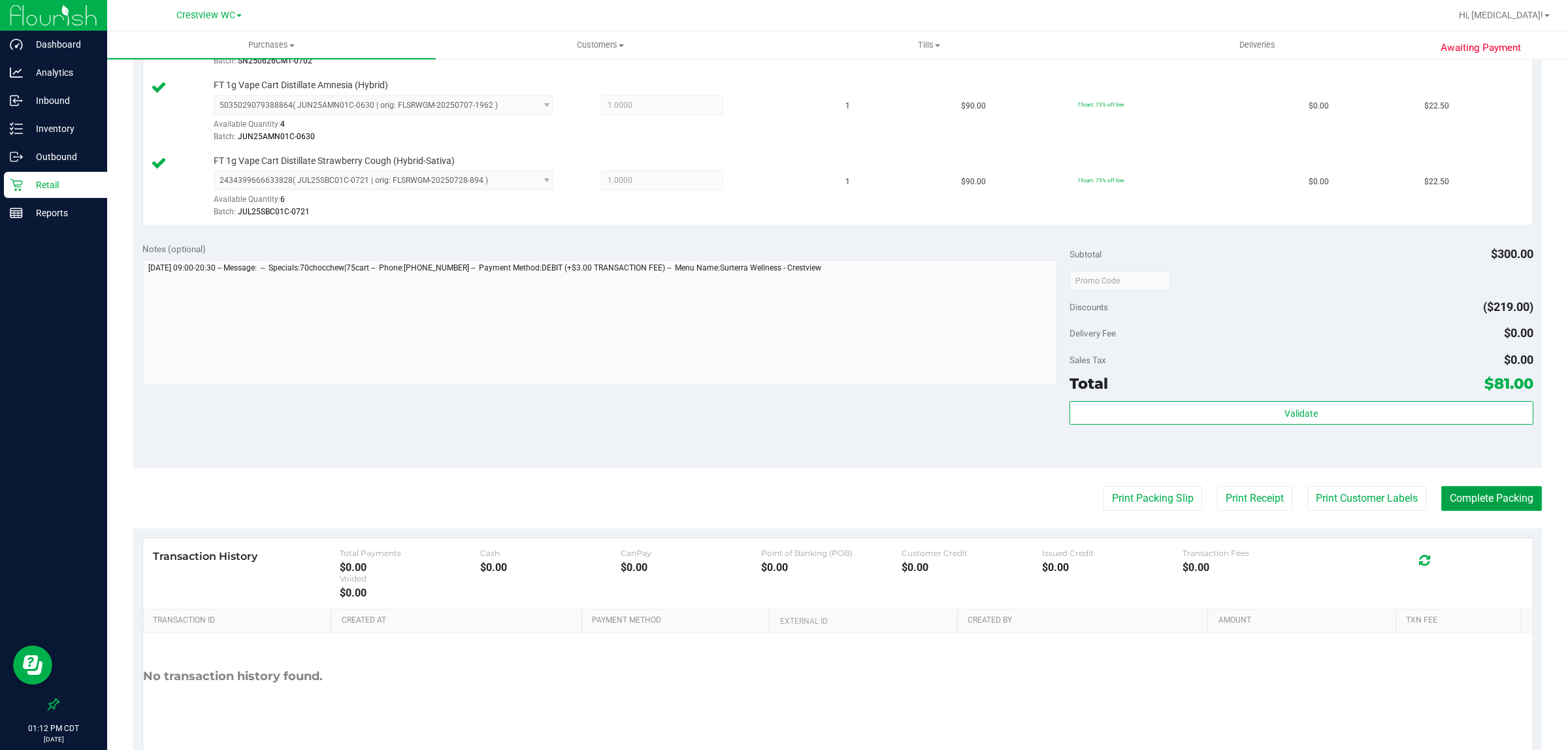
click at [1494, 487] on button "Complete Packing" at bounding box center [1491, 498] width 101 height 25
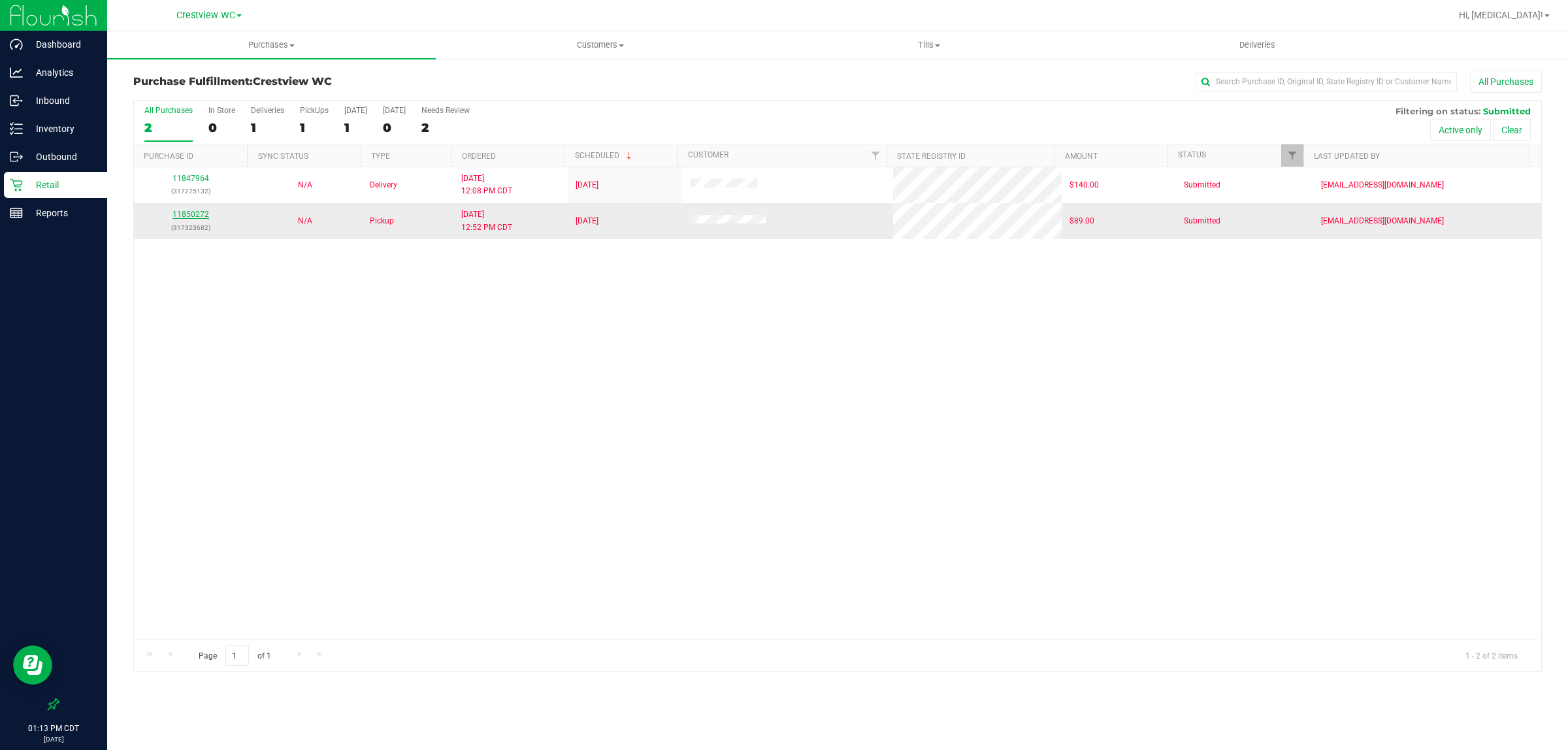
click at [177, 213] on link "11850272" at bounding box center [190, 213] width 37 height 9
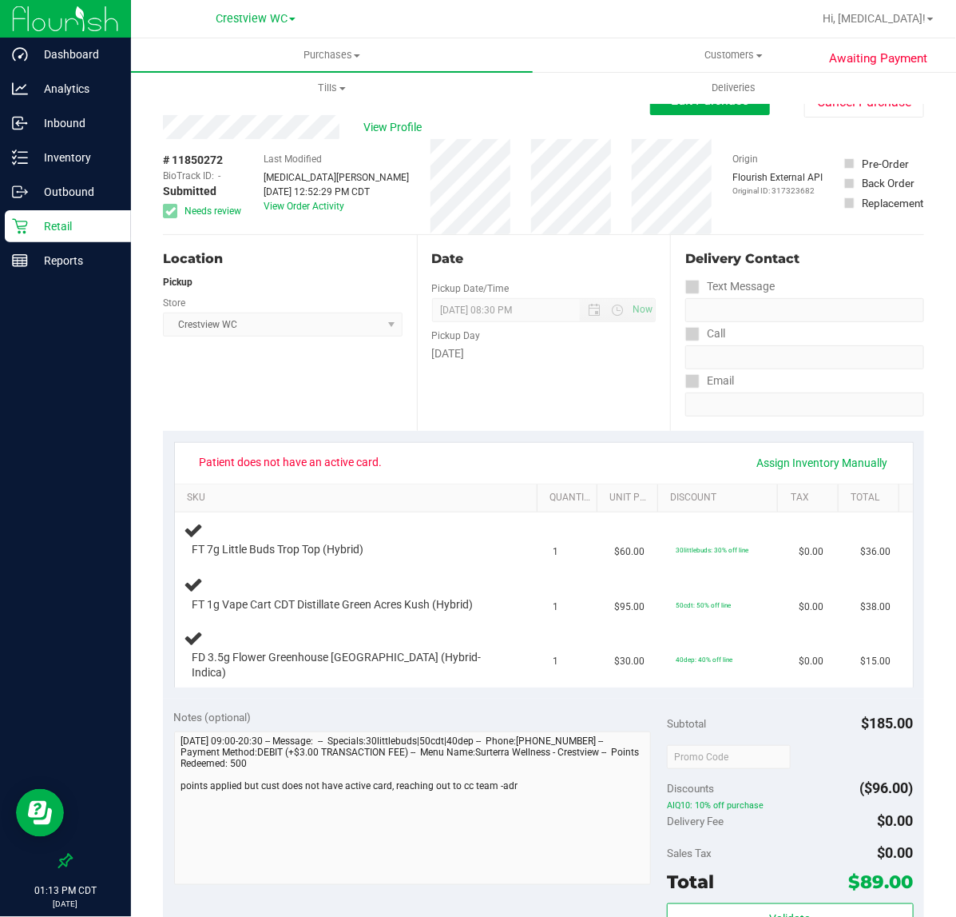
click at [58, 233] on p "Retail" at bounding box center [76, 226] width 96 height 19
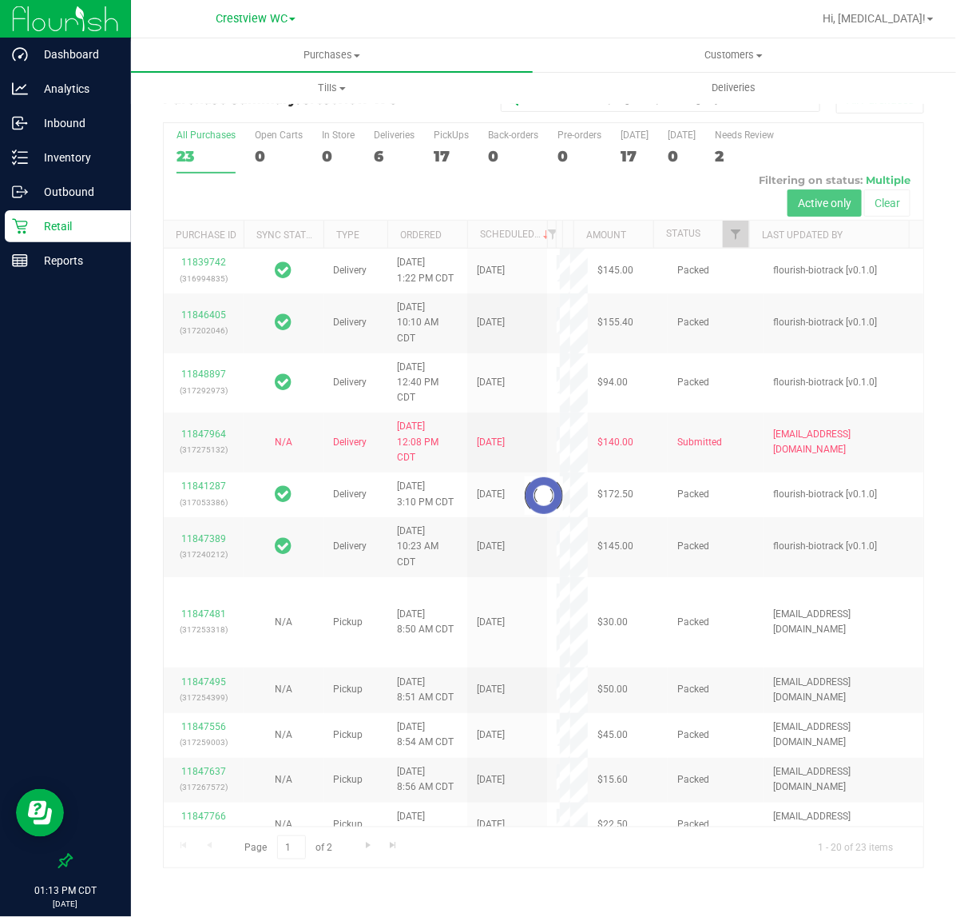
click at [441, 157] on div at bounding box center [544, 495] width 760 height 745
click at [448, 152] on div at bounding box center [544, 495] width 760 height 745
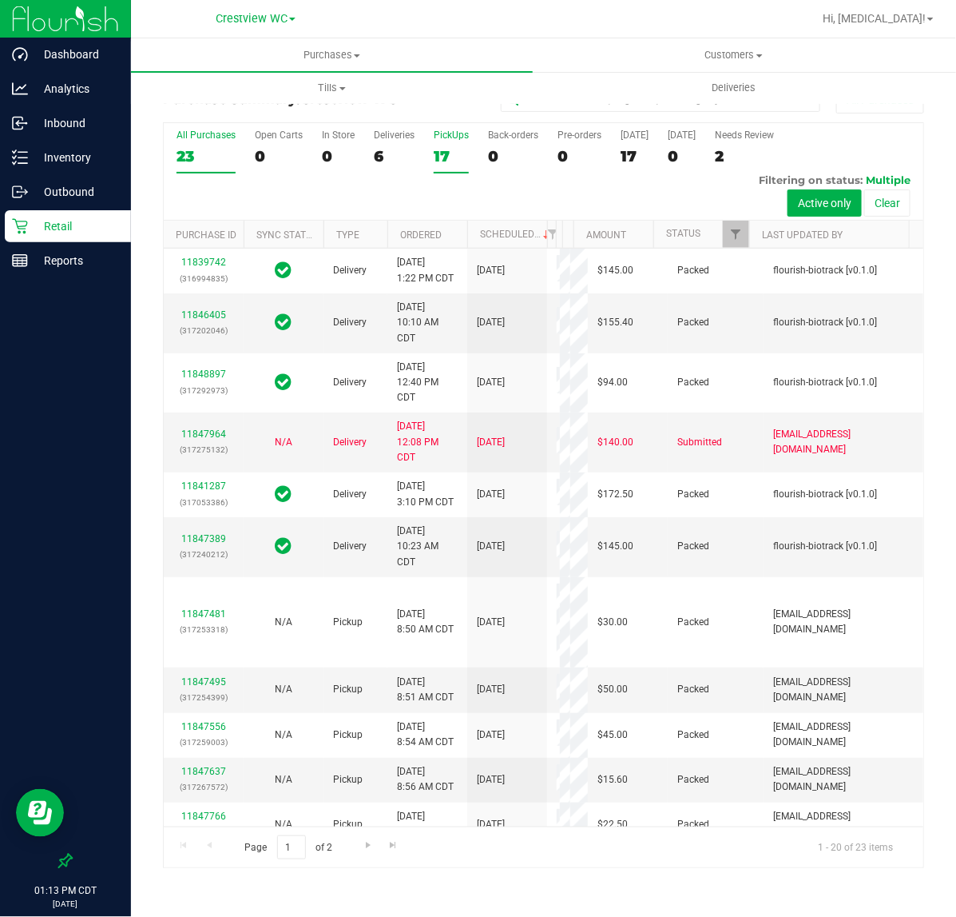
click at [441, 149] on div "17" at bounding box center [451, 156] width 35 height 18
click at [0, 0] on input "PickUps 17" at bounding box center [0, 0] width 0 height 0
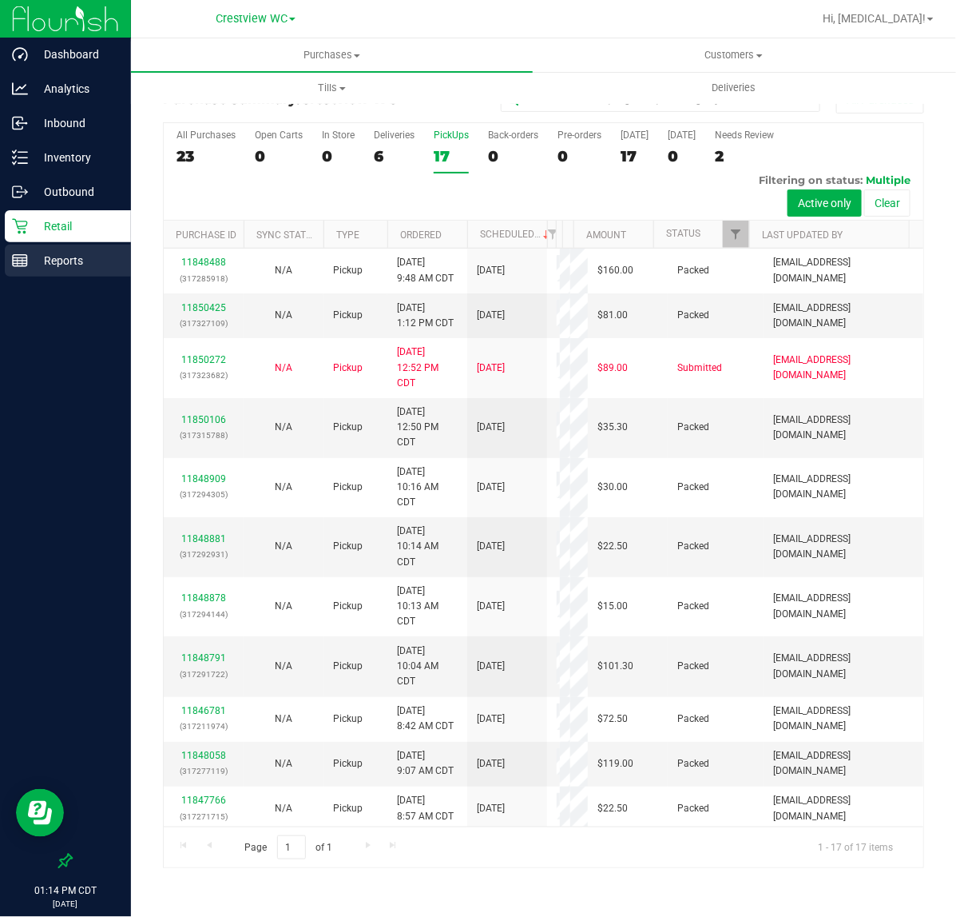
click at [77, 260] on p "Reports" at bounding box center [76, 260] width 96 height 19
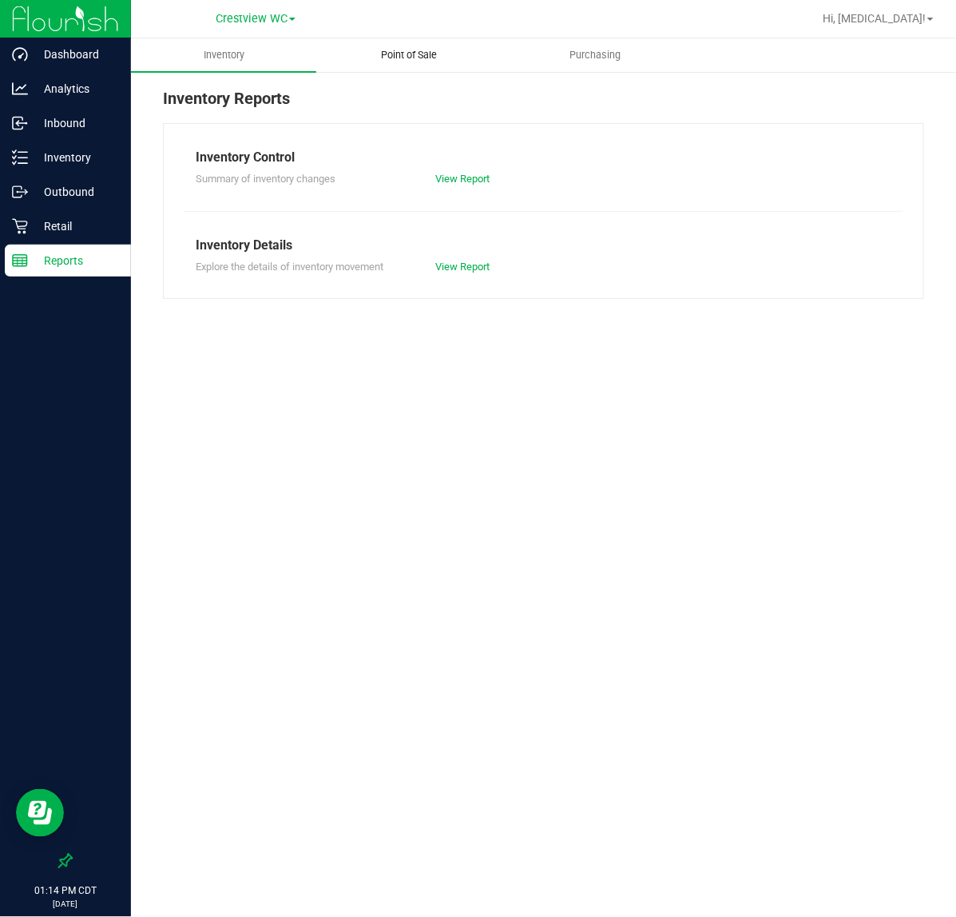
click at [443, 40] on uib-tab-heading "Point of Sale" at bounding box center [409, 55] width 184 height 32
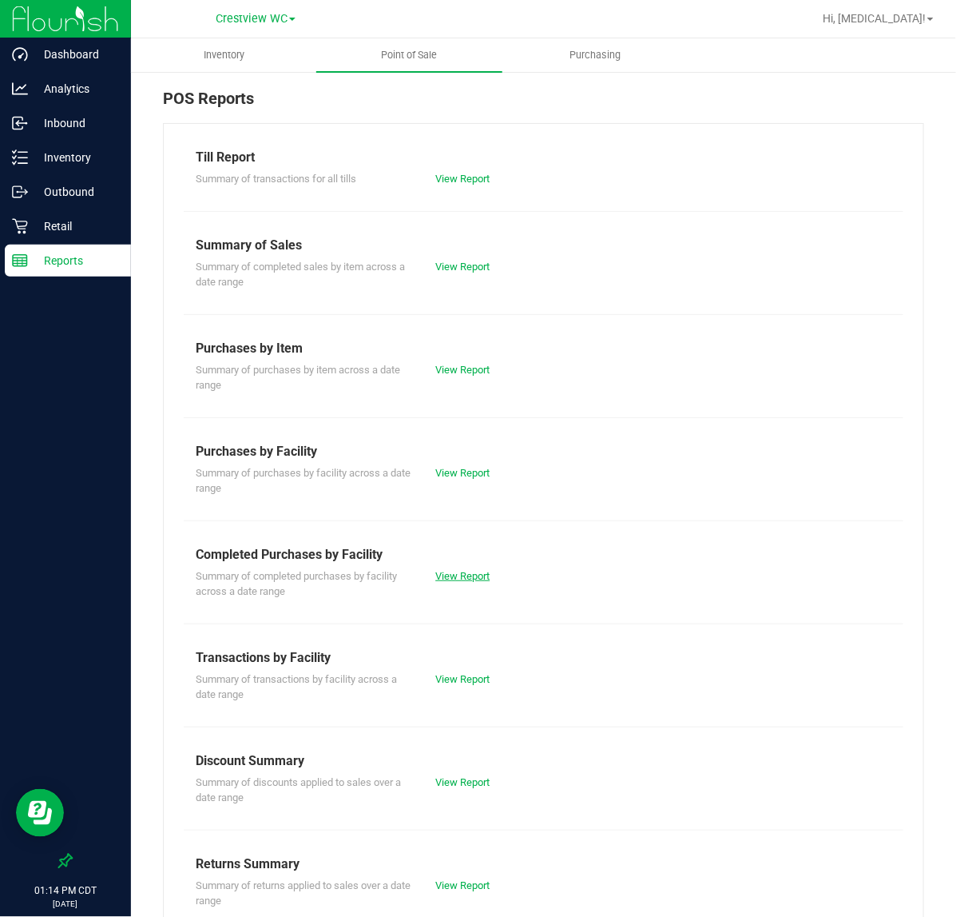
click at [467, 576] on link "View Report" at bounding box center [462, 576] width 54 height 12
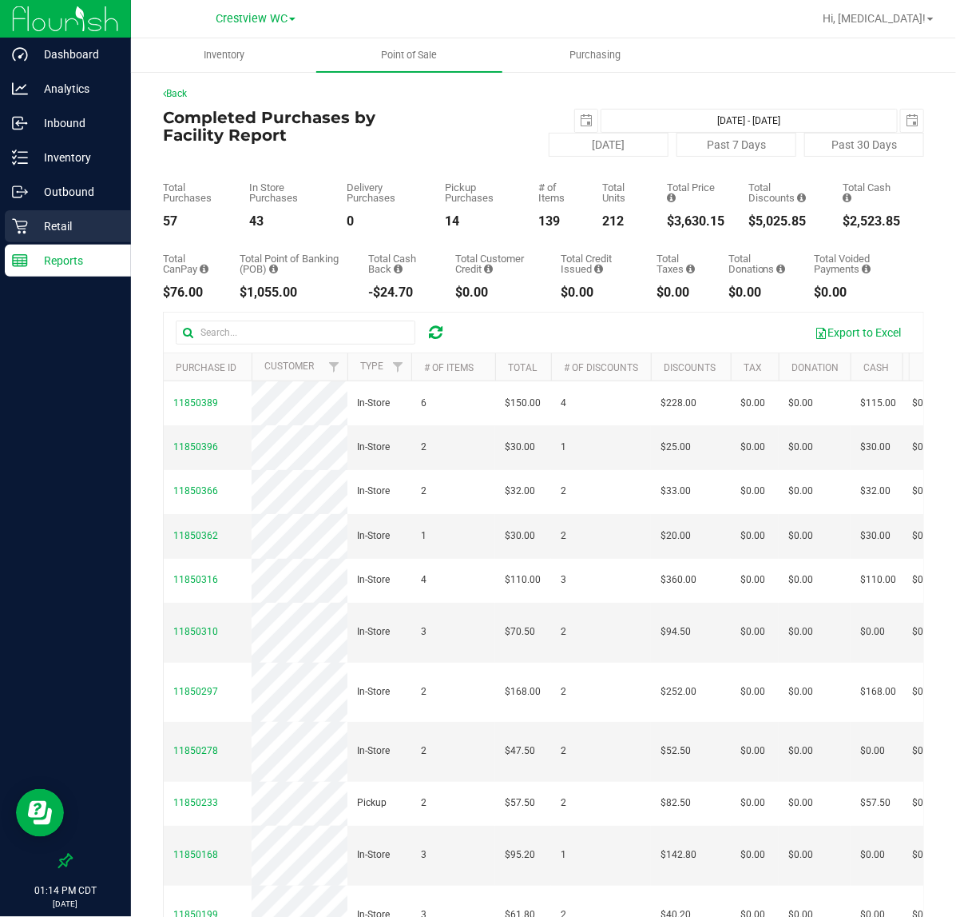
click at [65, 225] on p "Retail" at bounding box center [76, 226] width 96 height 19
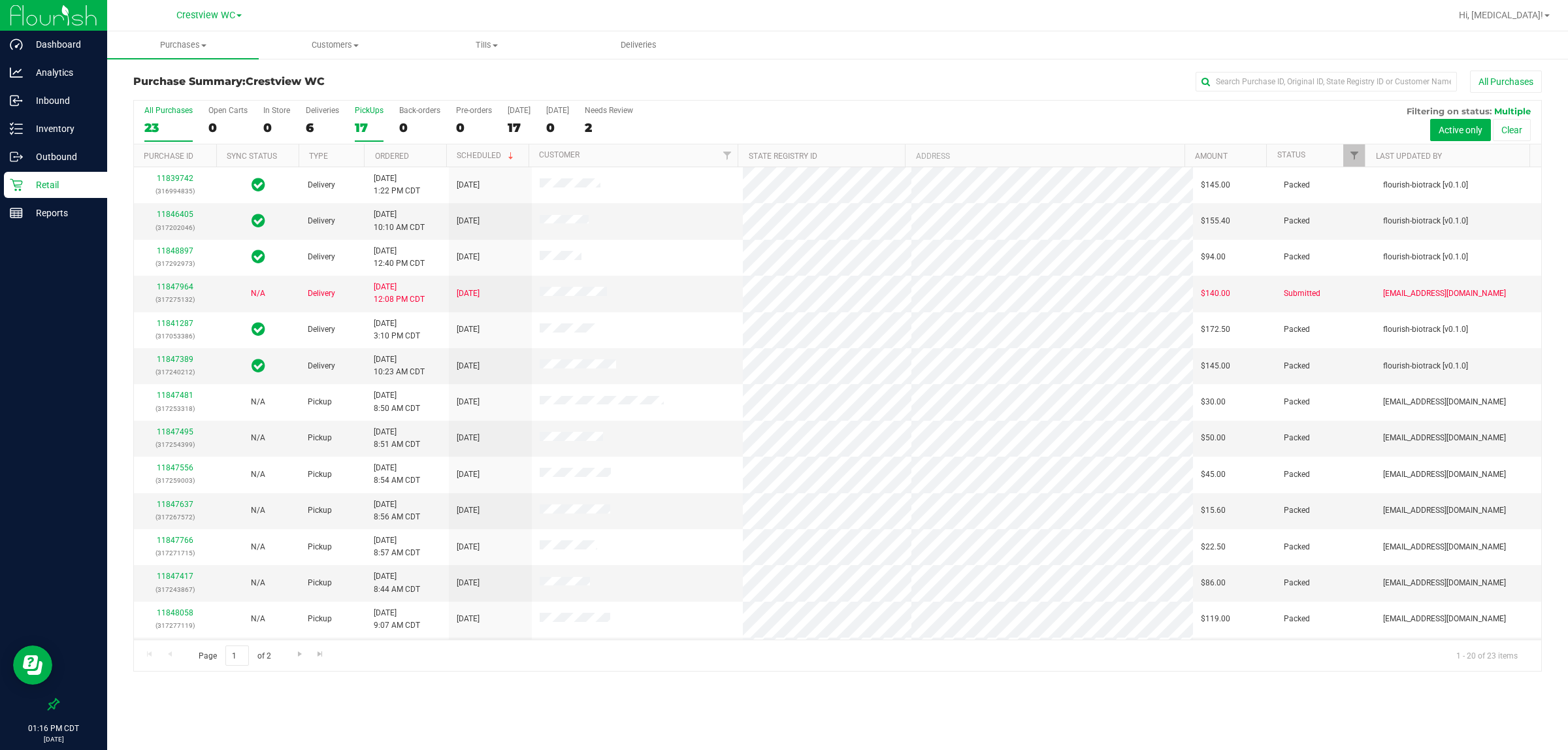
click at [363, 123] on div "17" at bounding box center [369, 128] width 29 height 15
click at [0, 0] on input "PickUps 17" at bounding box center [0, 0] width 0 height 0
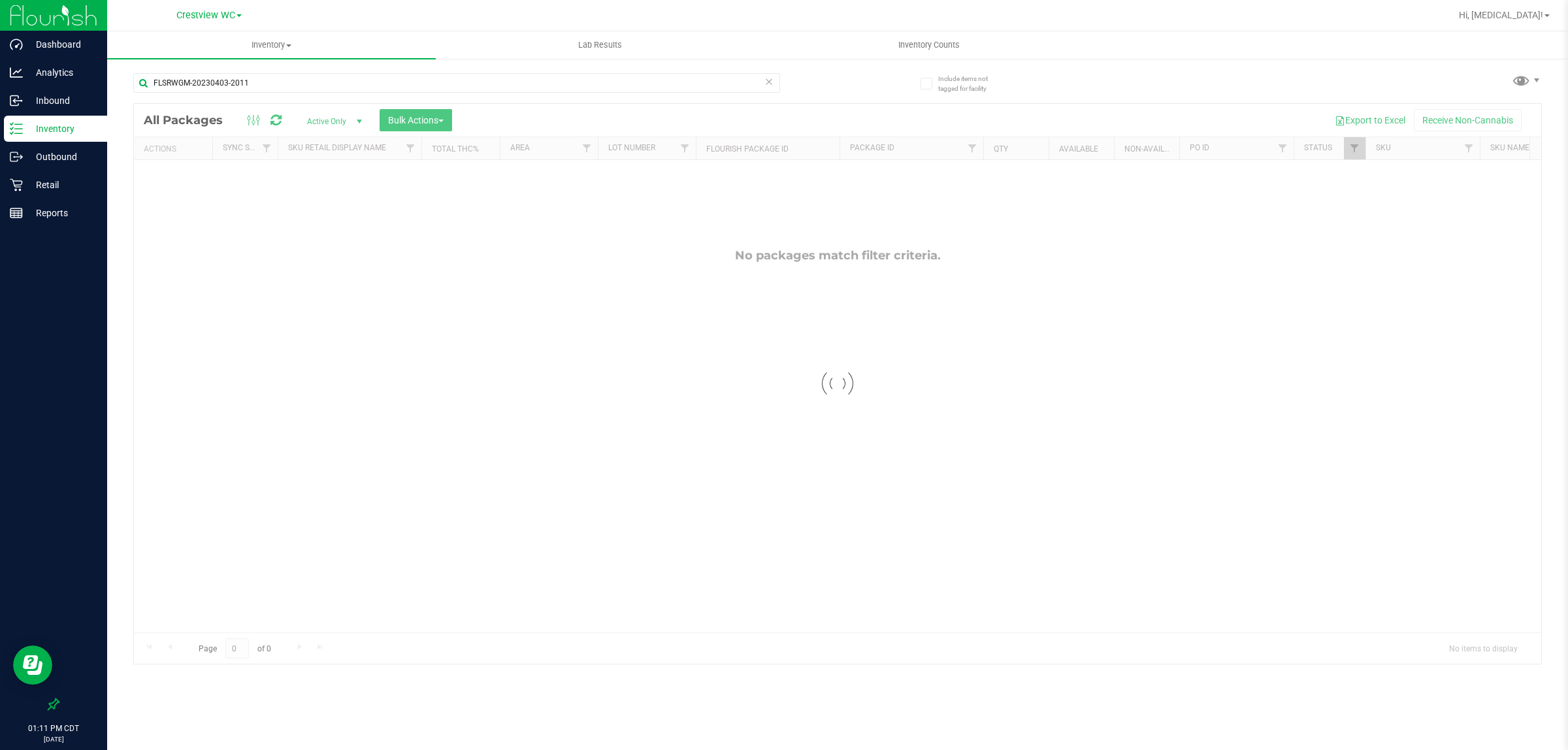
click at [63, 134] on p "Inventory" at bounding box center [62, 128] width 78 height 16
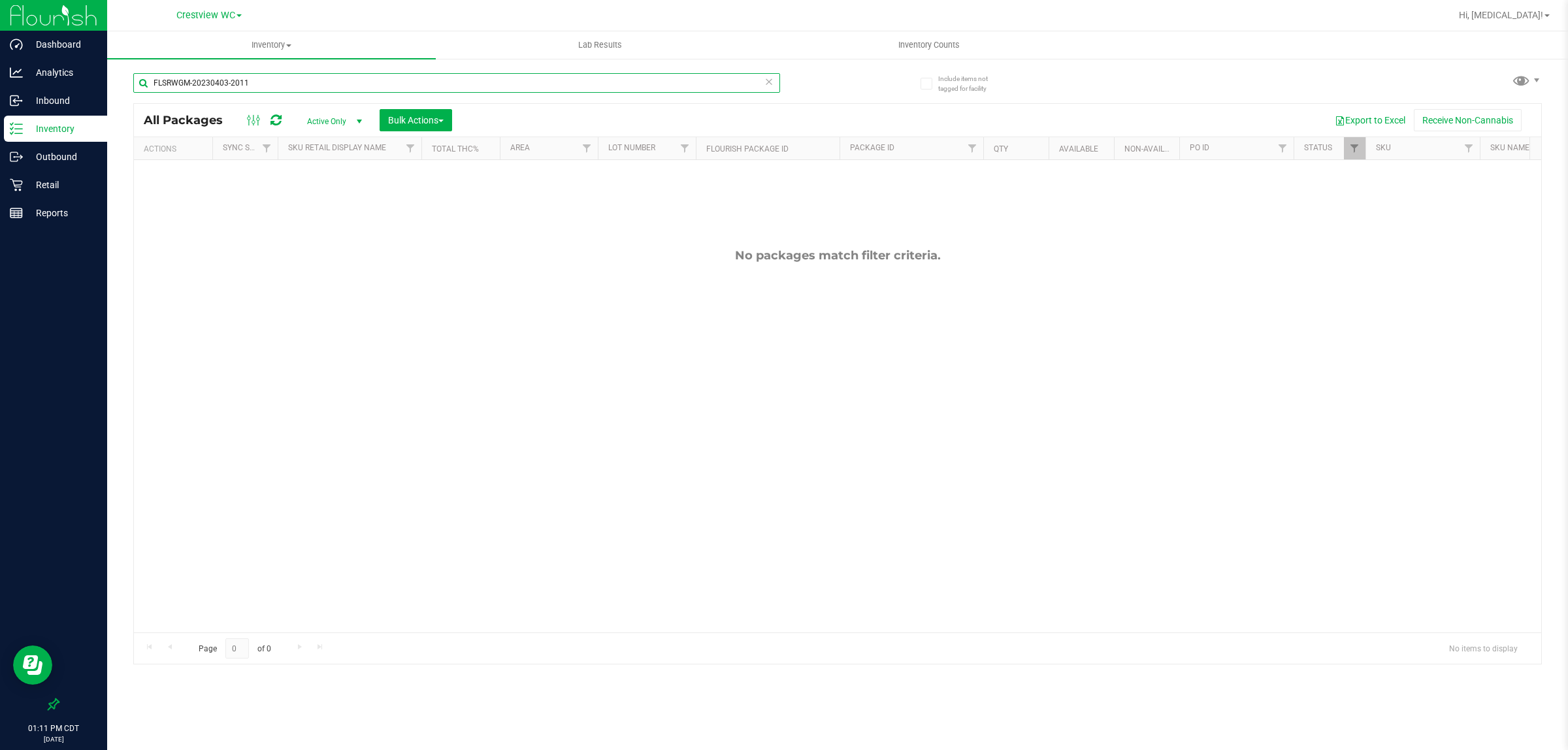
click at [306, 83] on input "FLSRWGM-20230403-2011" at bounding box center [456, 83] width 647 height 20
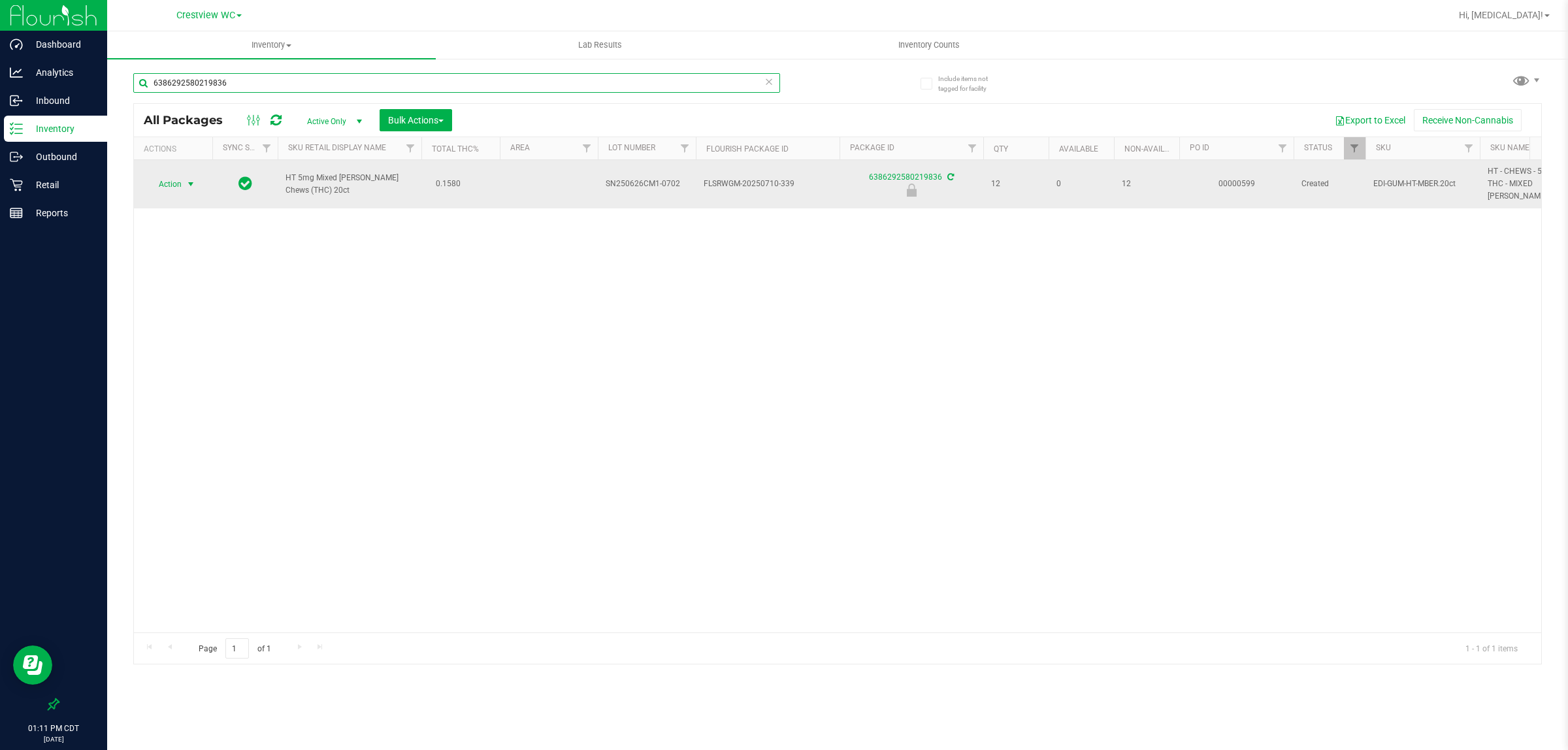
type input "6386292580219836"
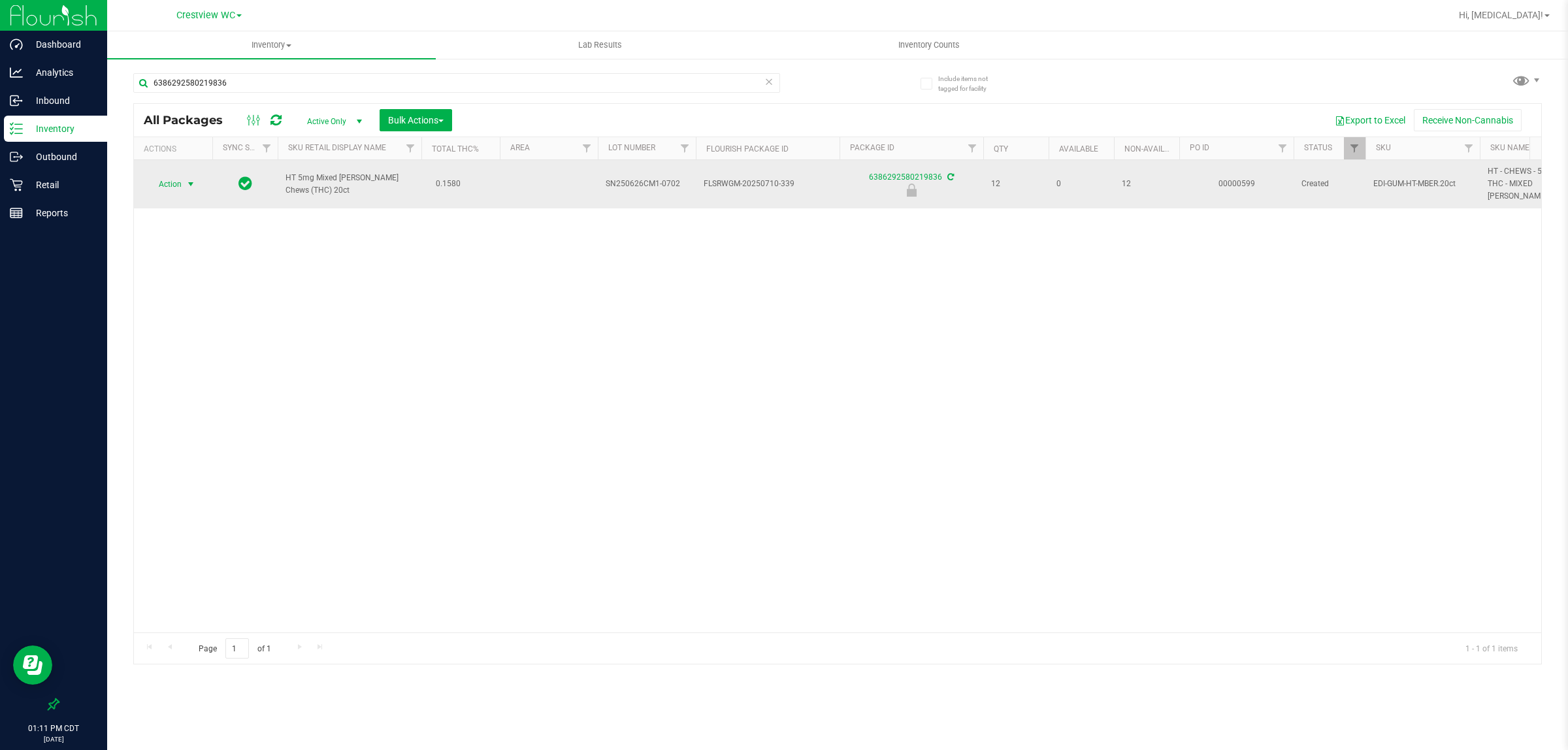
click at [177, 182] on span "Action" at bounding box center [164, 184] width 35 height 18
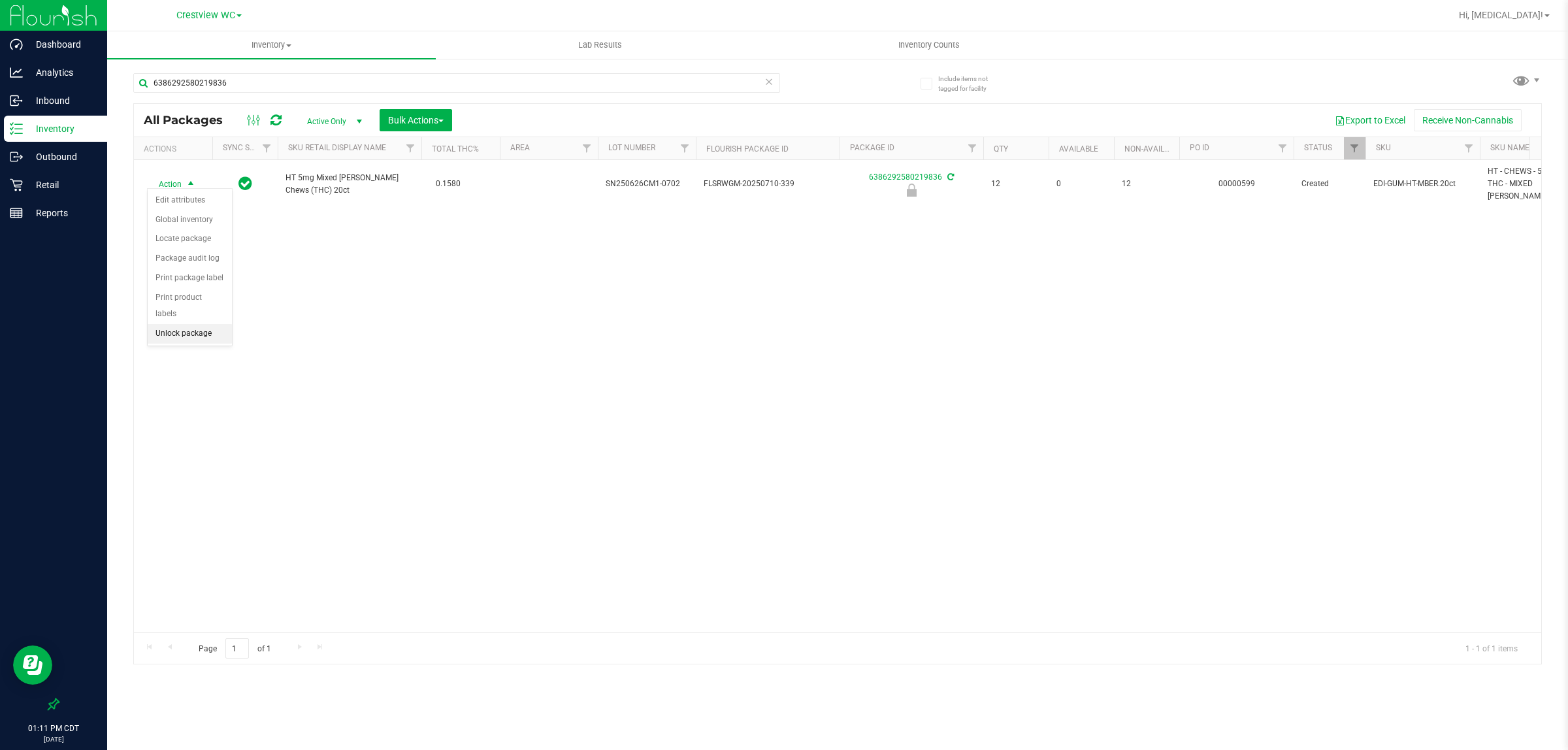
click at [188, 324] on li "Unlock package" at bounding box center [190, 334] width 84 height 20
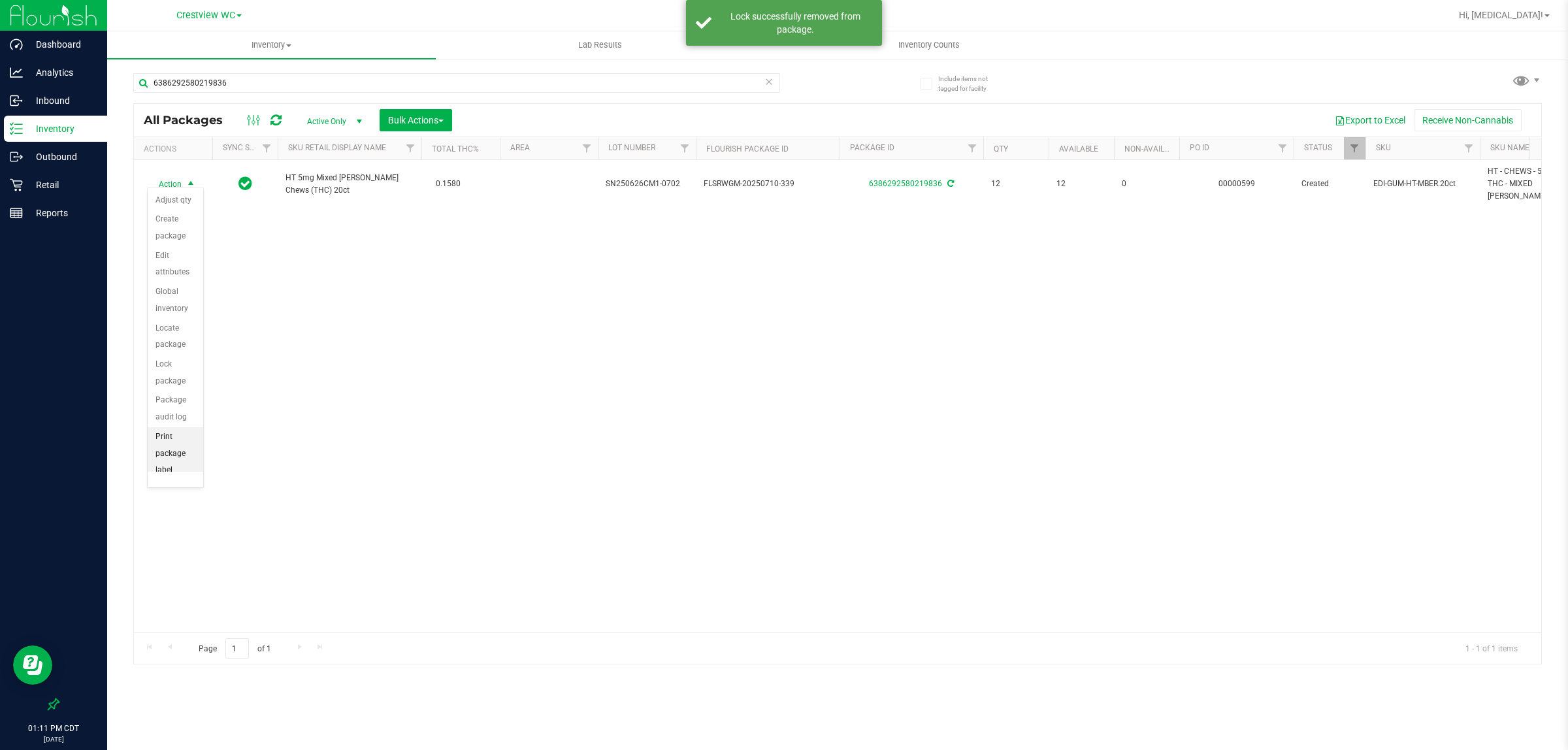
click at [173, 451] on li "Print package label" at bounding box center [176, 454] width 56 height 53
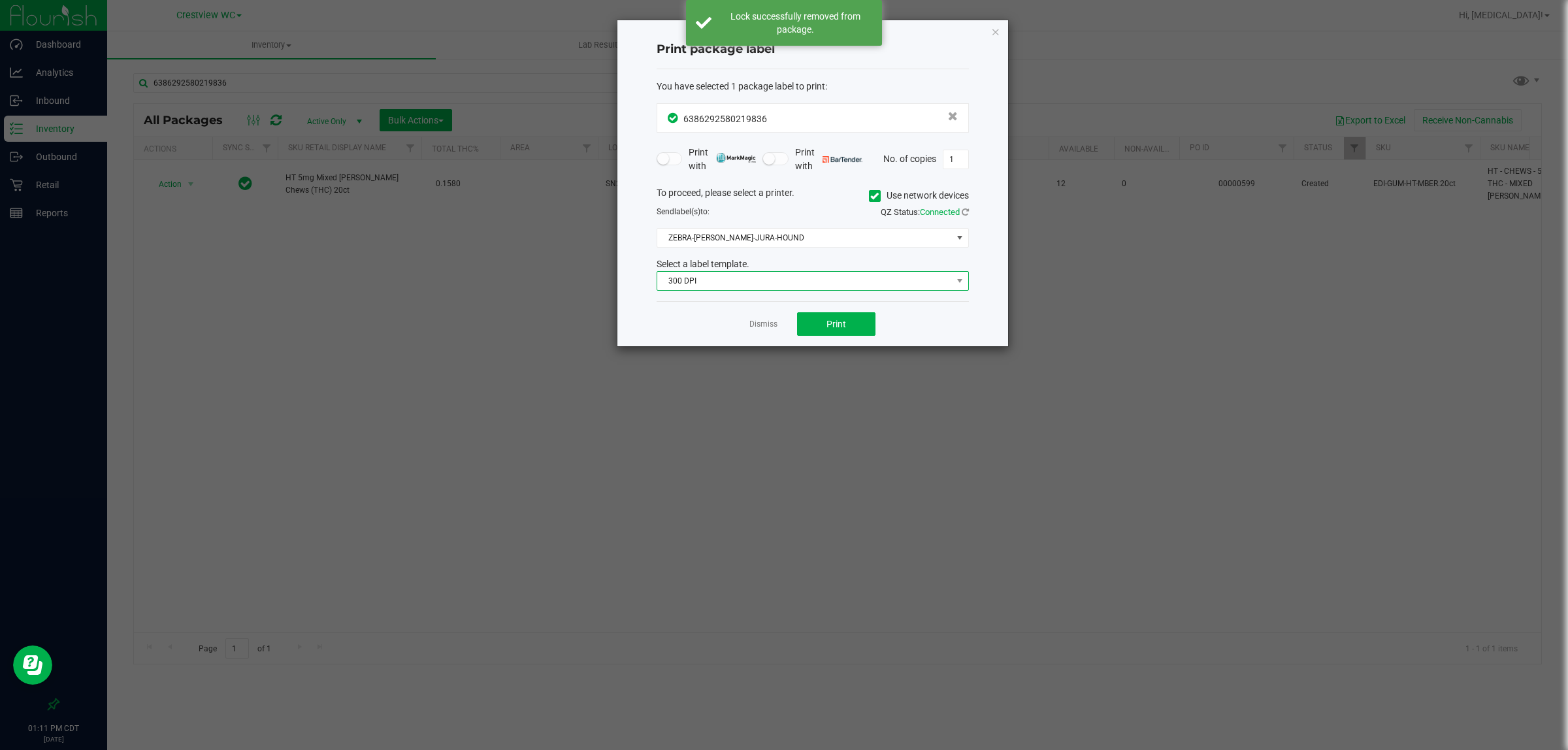
click at [810, 281] on span "300 DPI" at bounding box center [804, 281] width 294 height 18
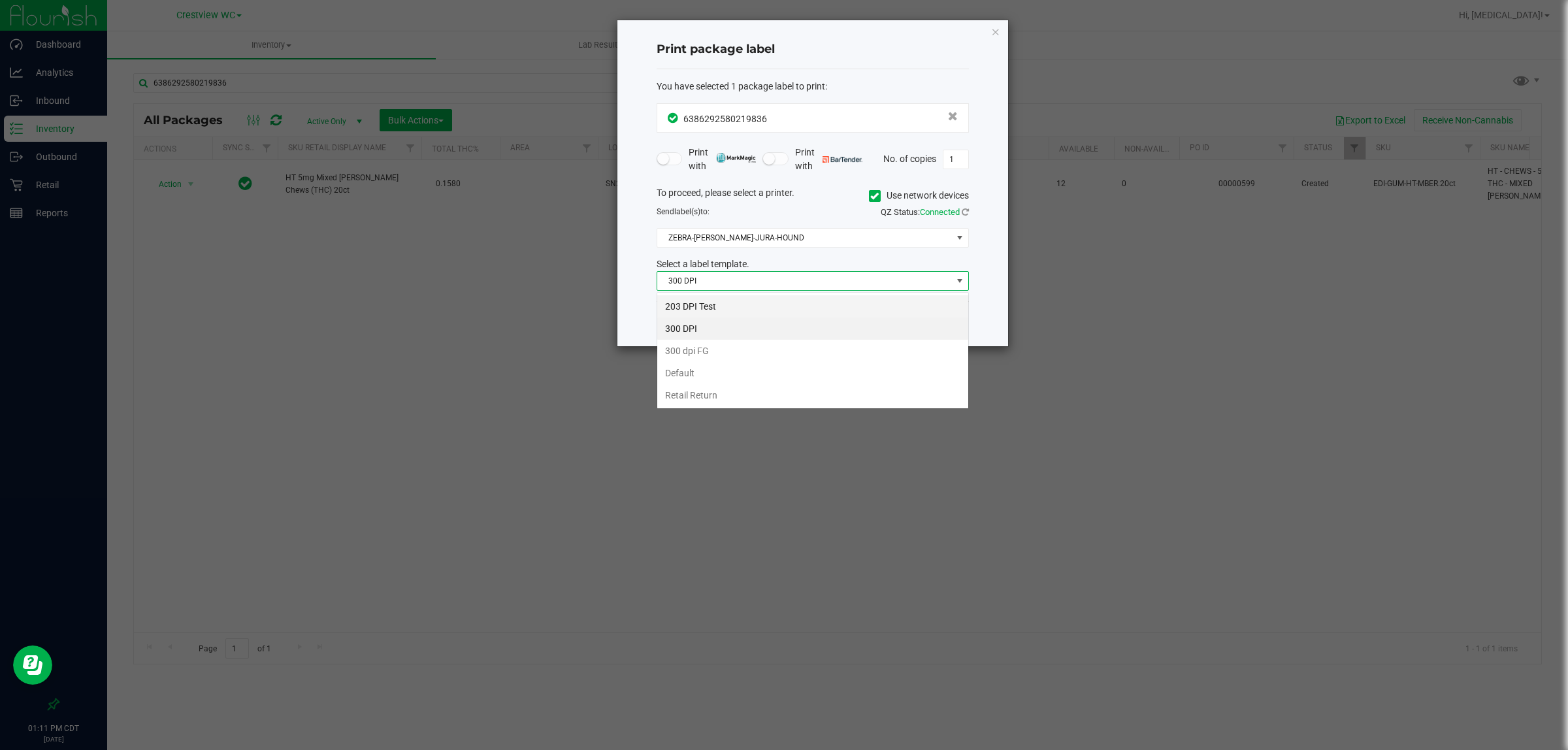
scroll to position [20, 311]
click at [703, 301] on li "203 DPI Test" at bounding box center [813, 306] width 311 height 22
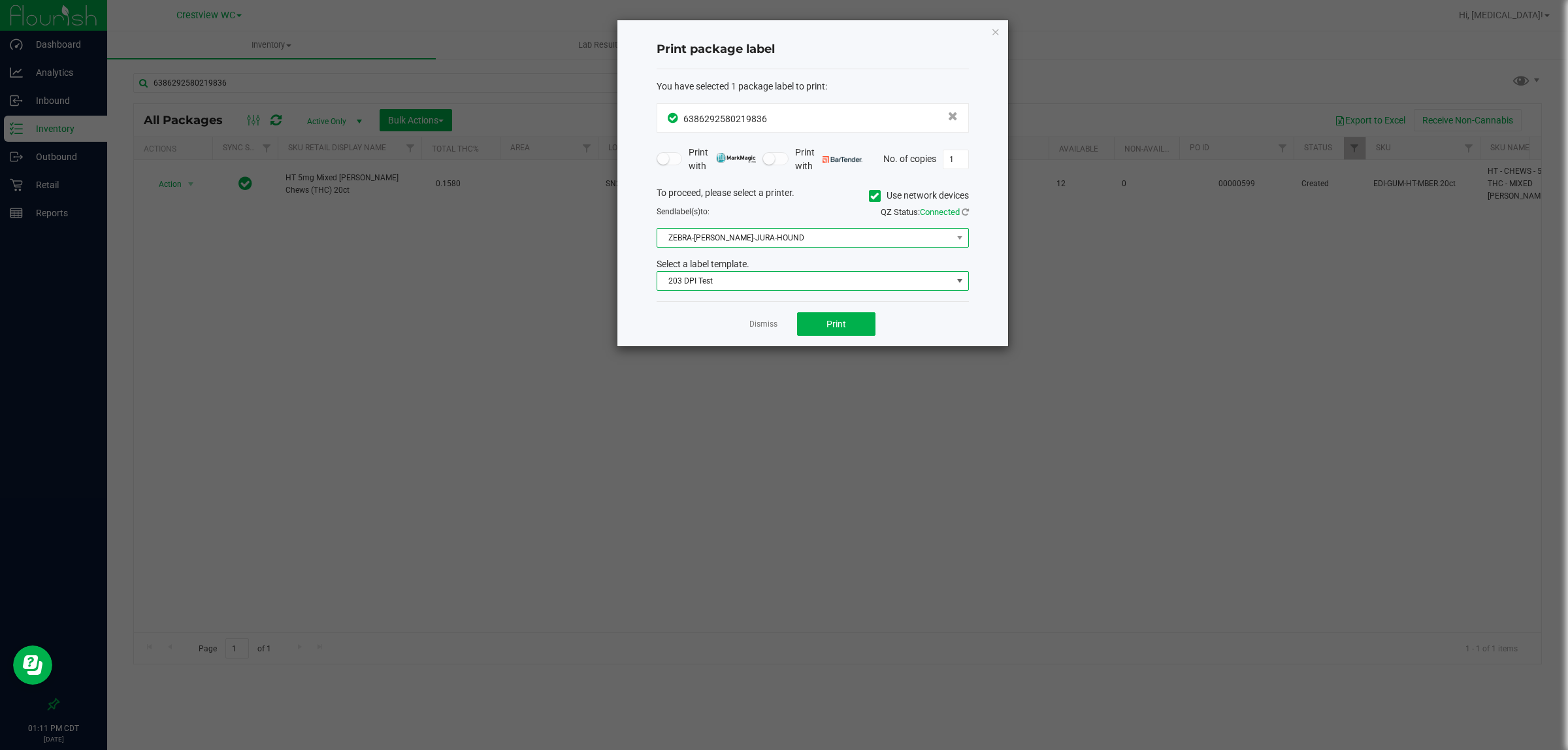
click at [753, 242] on span "ZEBRA-BRUNO-JURA-HOUND" at bounding box center [804, 238] width 294 height 18
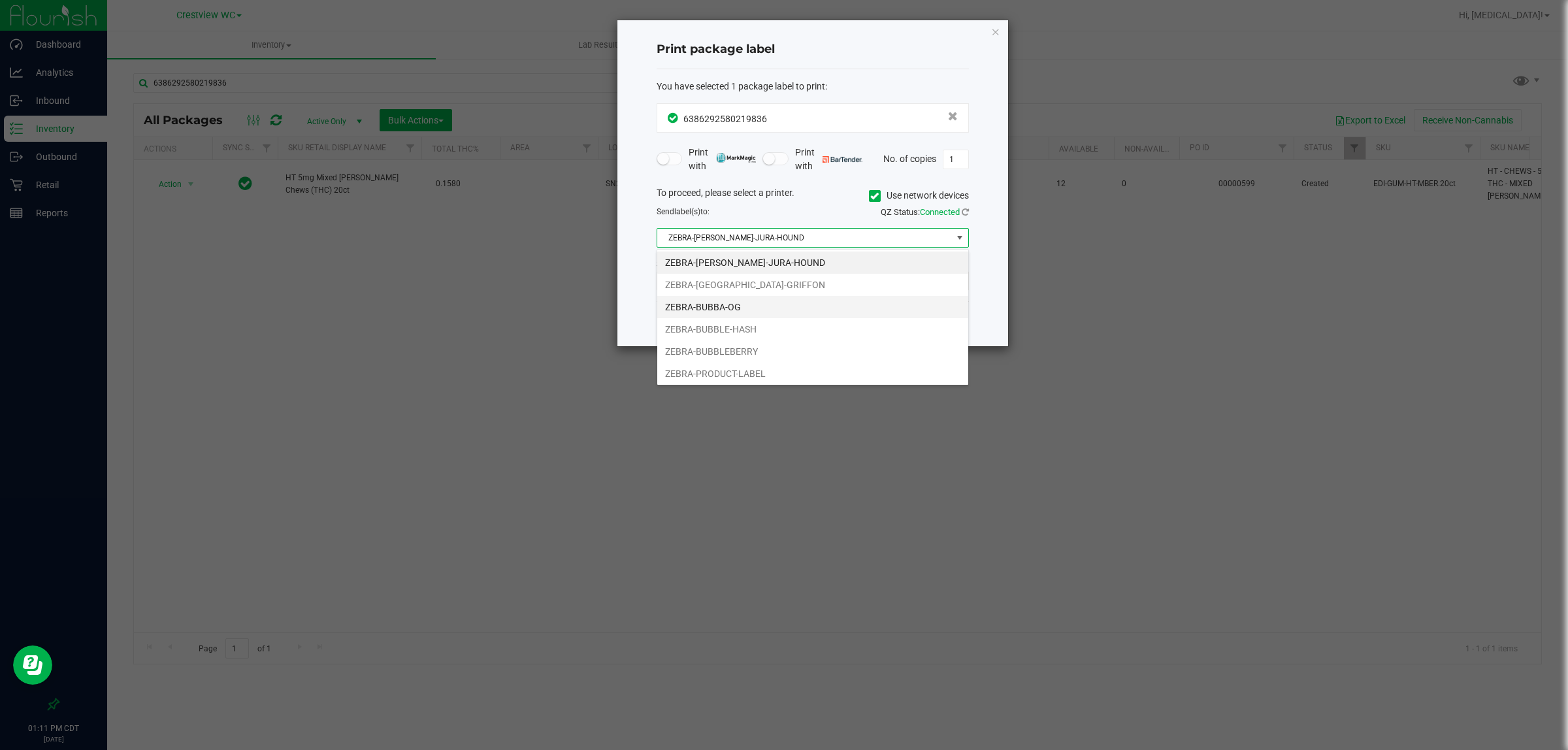
click at [739, 312] on li "ZEBRA-BUBBA-OG" at bounding box center [813, 307] width 311 height 22
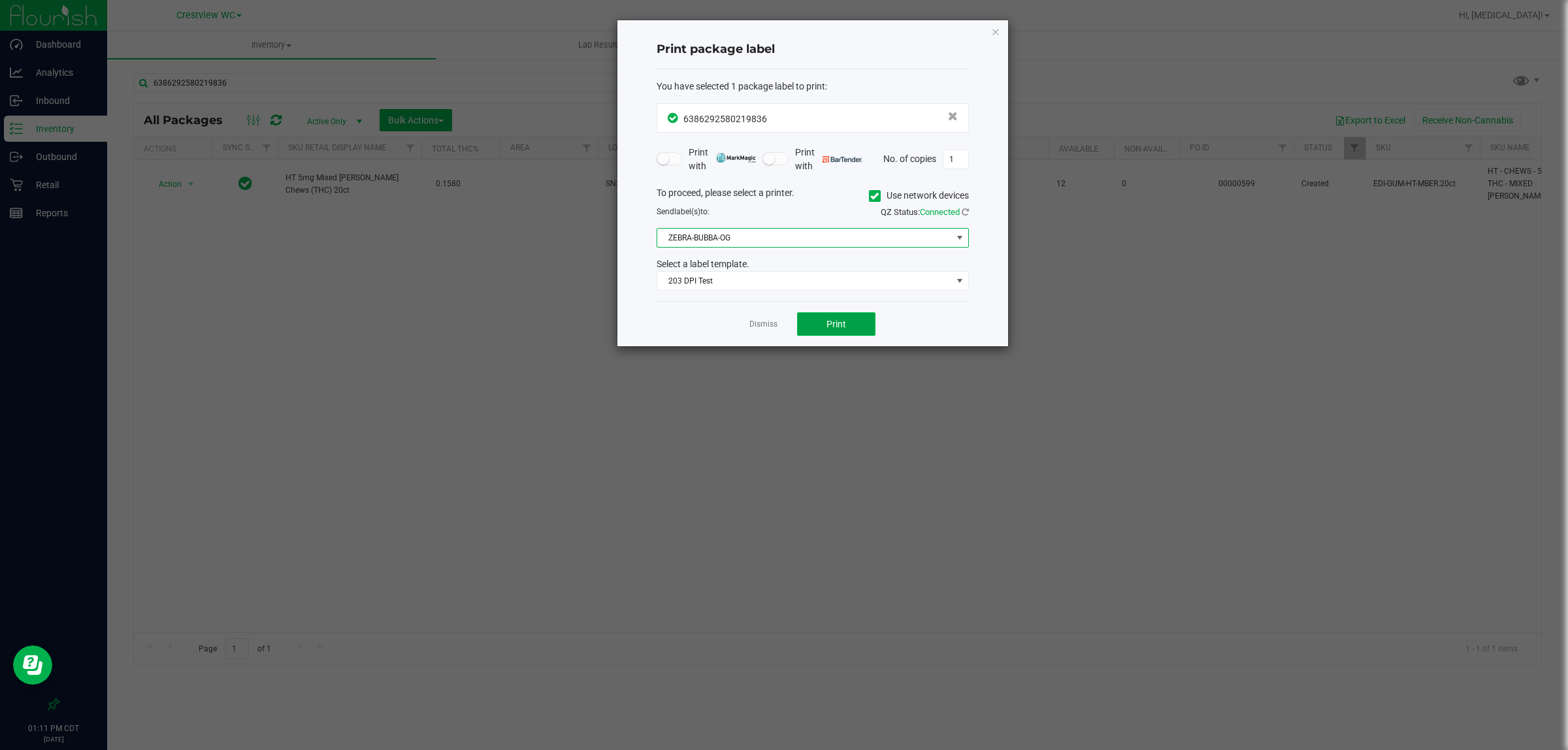
click at [831, 316] on button "Print" at bounding box center [836, 324] width 78 height 24
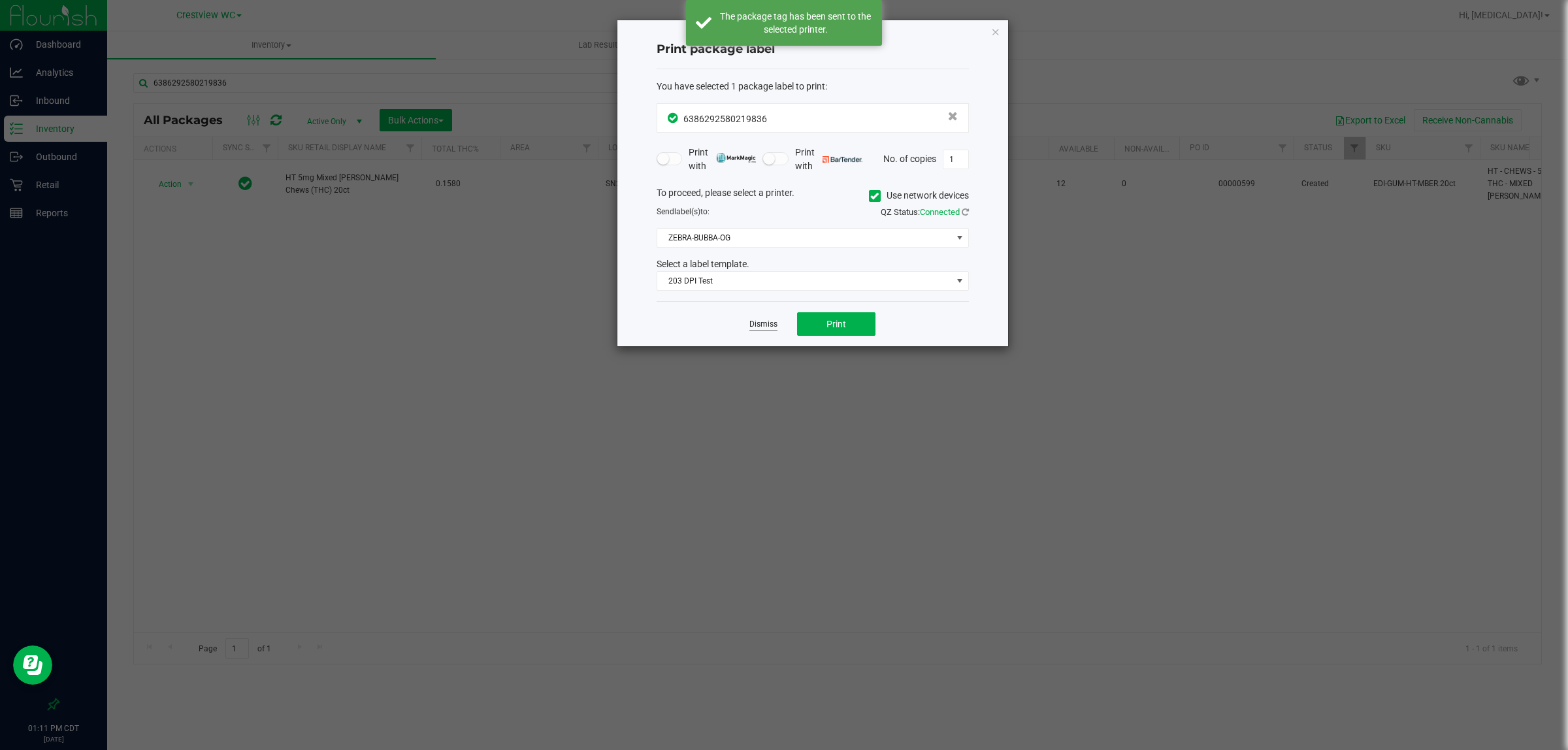
click at [759, 327] on link "Dismiss" at bounding box center [764, 325] width 28 height 11
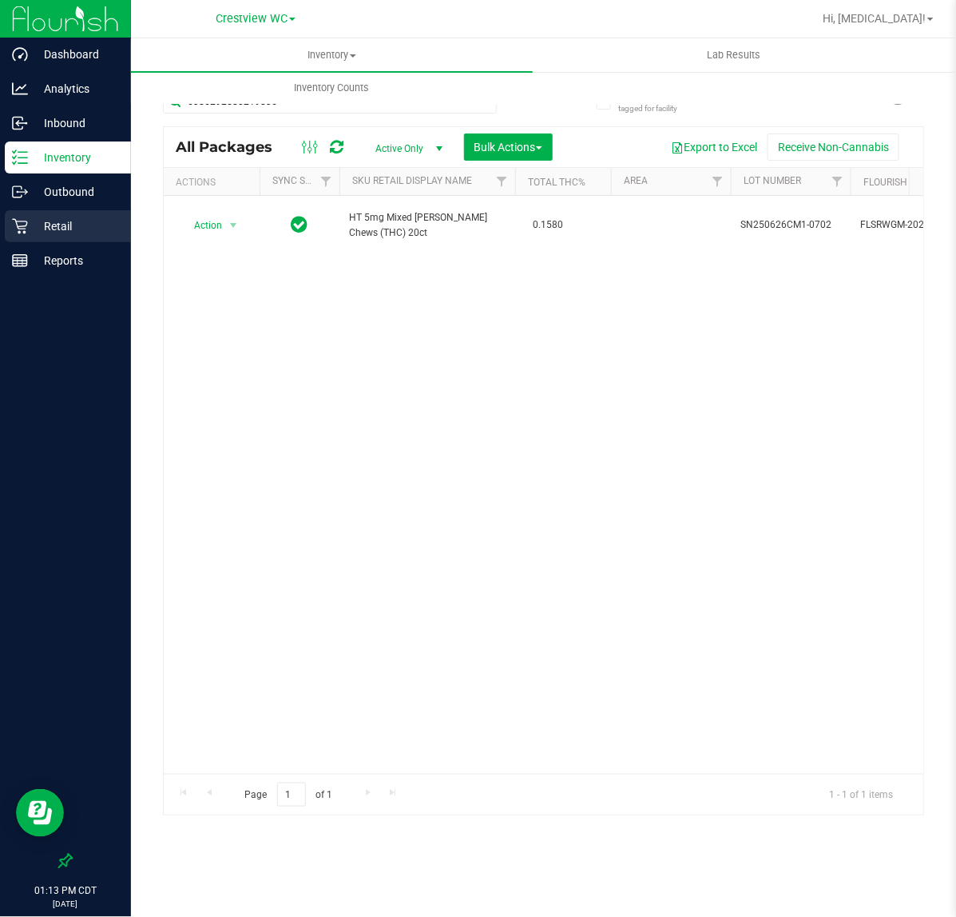
click at [70, 210] on div "Retail" at bounding box center [68, 226] width 126 height 32
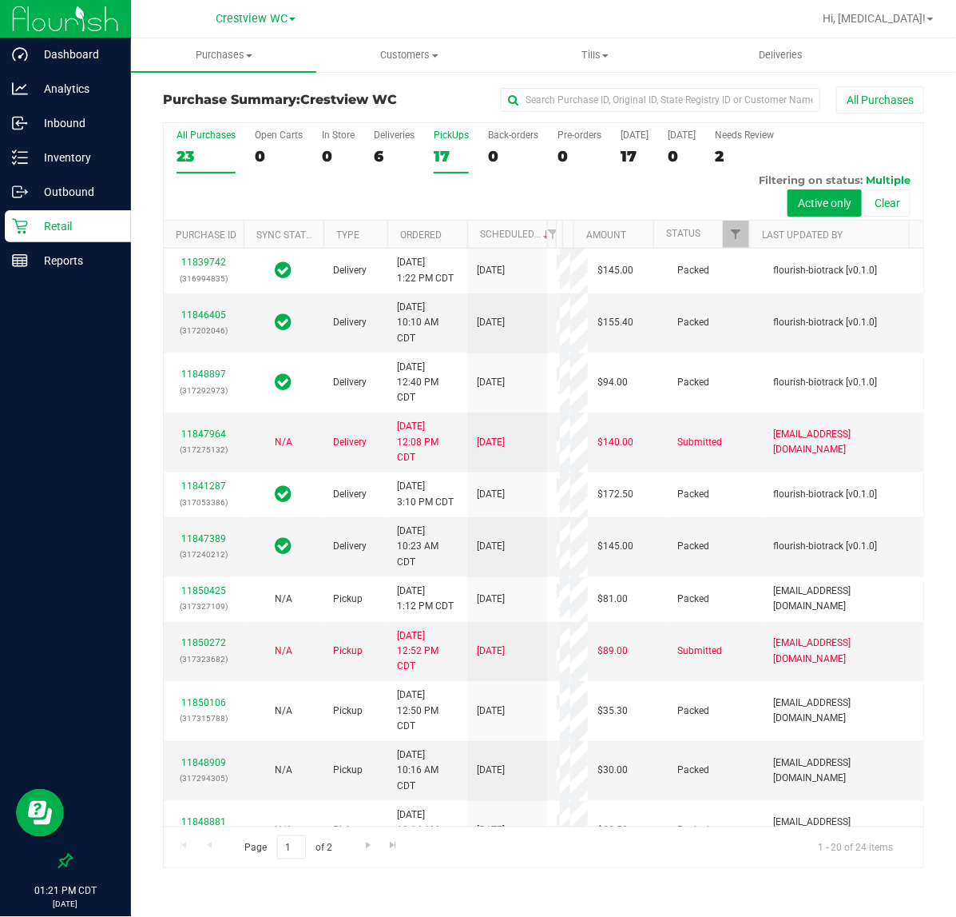
click at [440, 152] on div "17" at bounding box center [451, 156] width 35 height 18
click at [0, 0] on input "PickUps 17" at bounding box center [0, 0] width 0 height 0
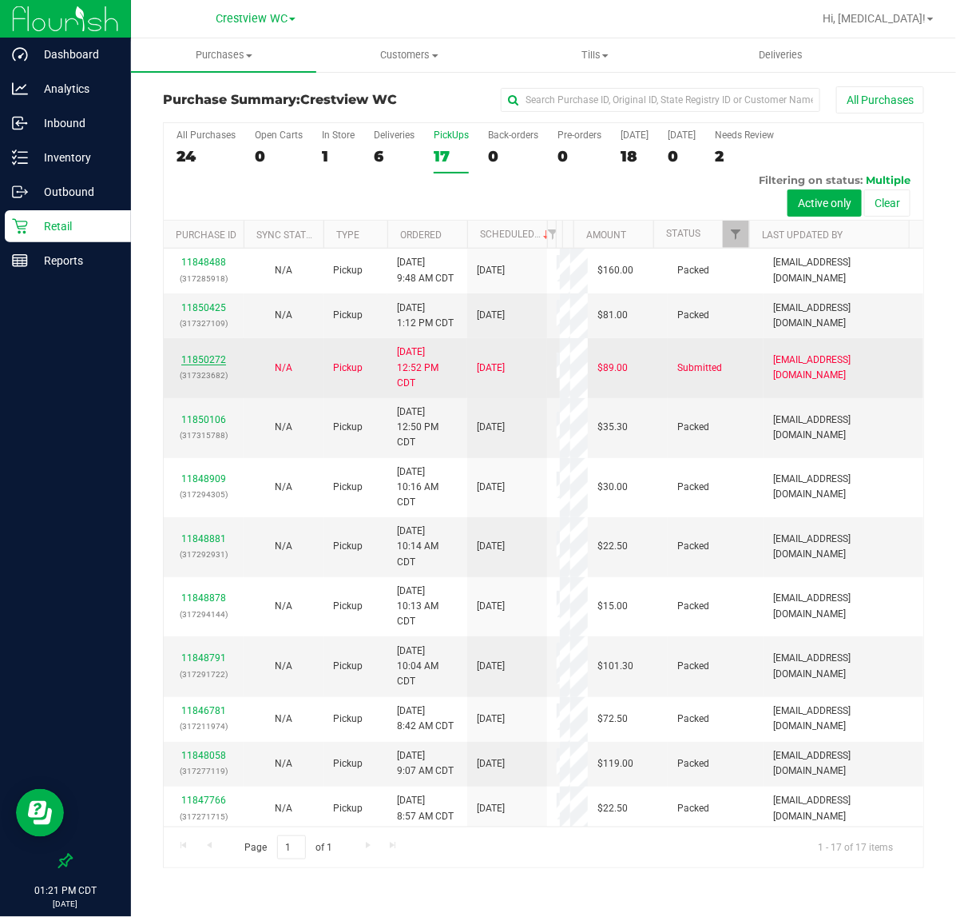
click at [205, 365] on link "11850272" at bounding box center [203, 359] width 45 height 11
